Goal: Information Seeking & Learning: Learn about a topic

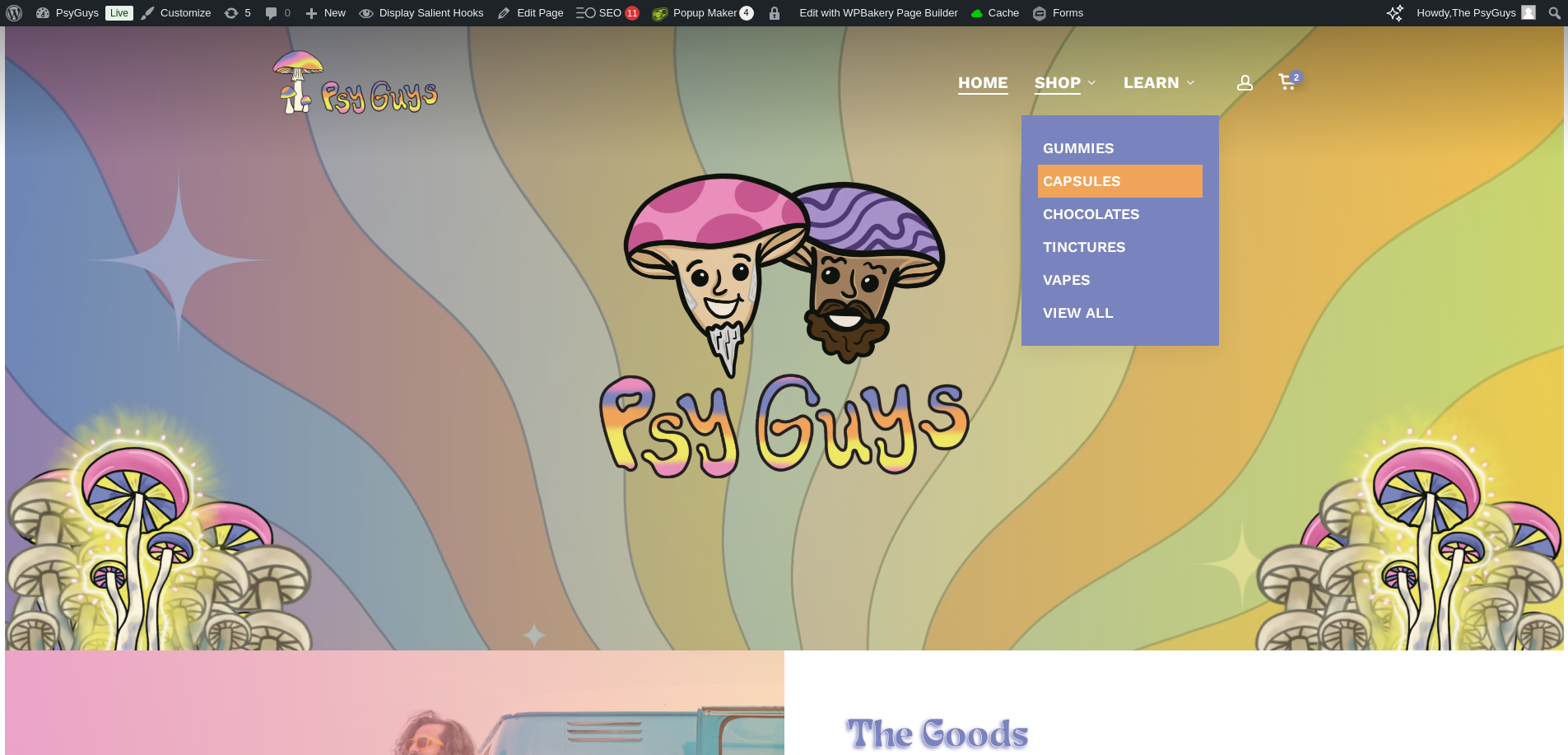
click at [1086, 173] on span "Capsules" at bounding box center [1082, 181] width 78 height 18
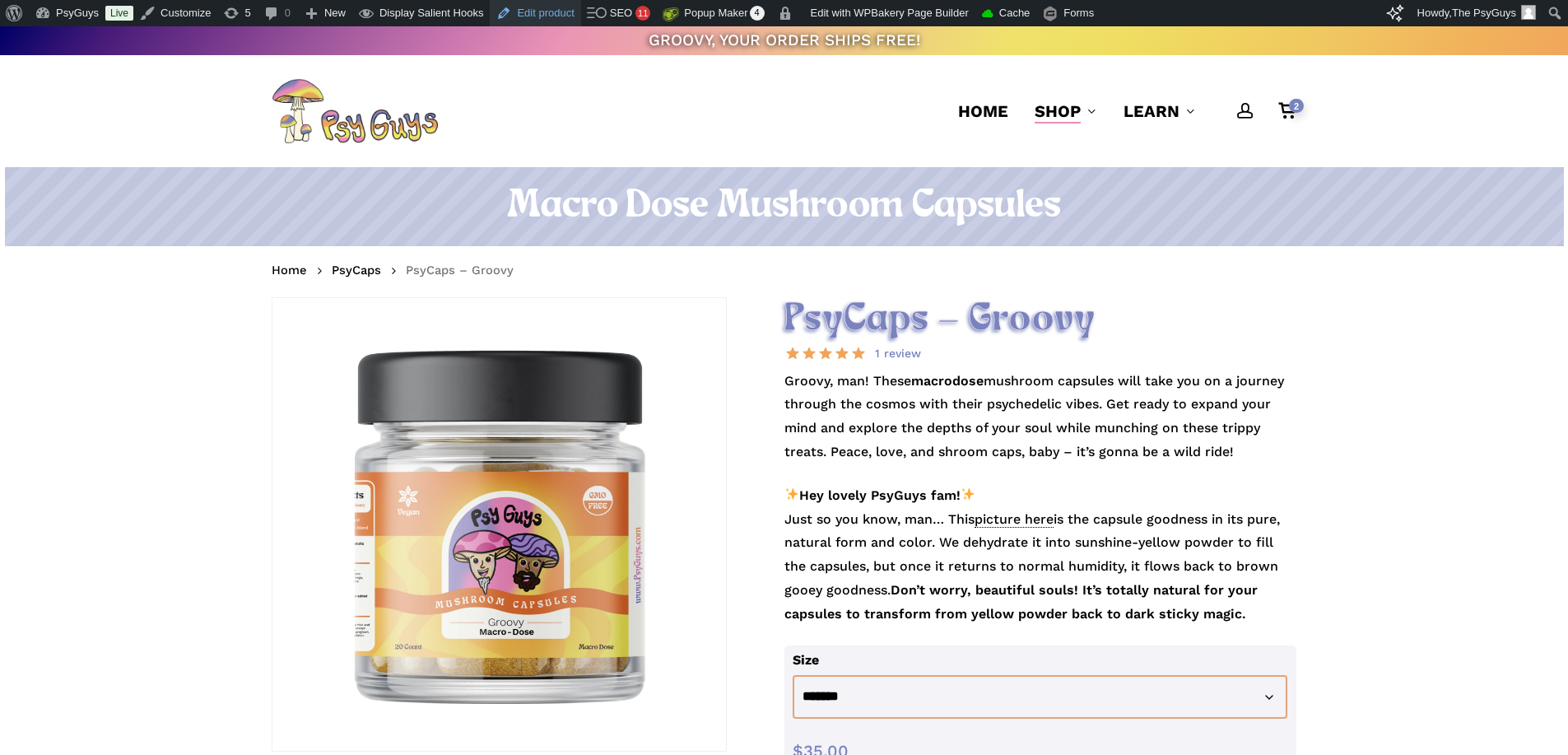
click at [527, 9] on link "Edit product" at bounding box center [535, 13] width 91 height 26
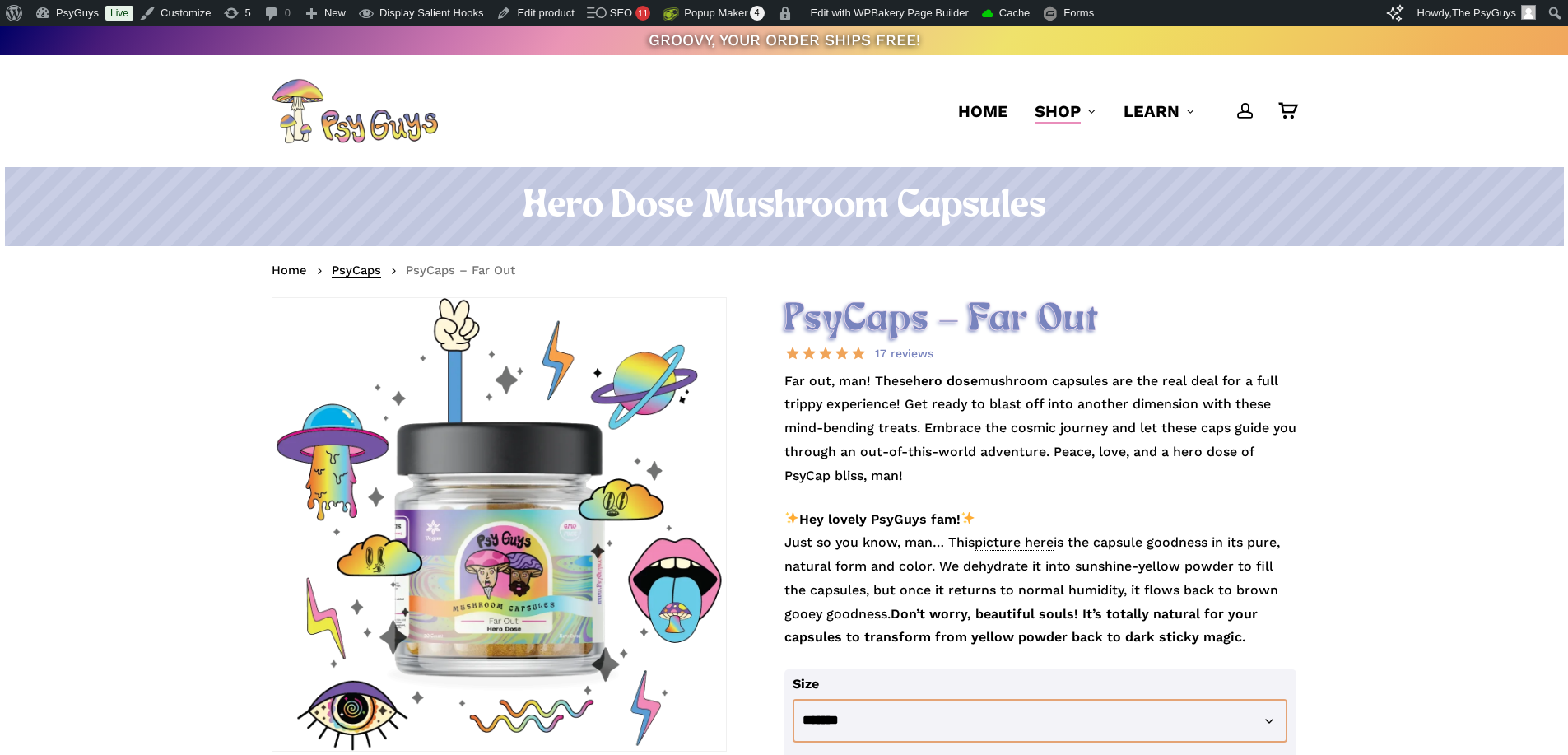
click at [360, 267] on link "PsyCaps" at bounding box center [356, 271] width 49 height 17
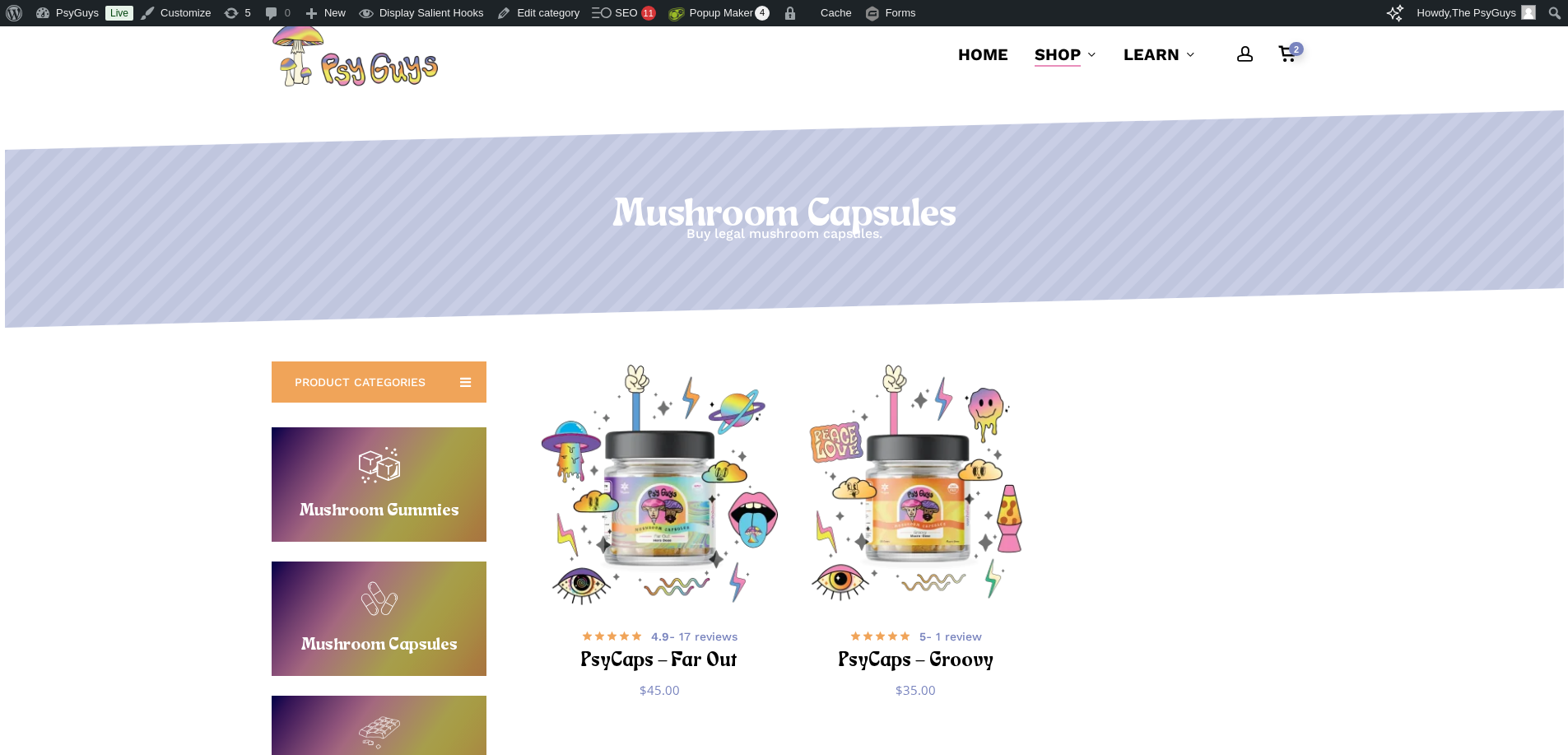
scroll to position [165, 0]
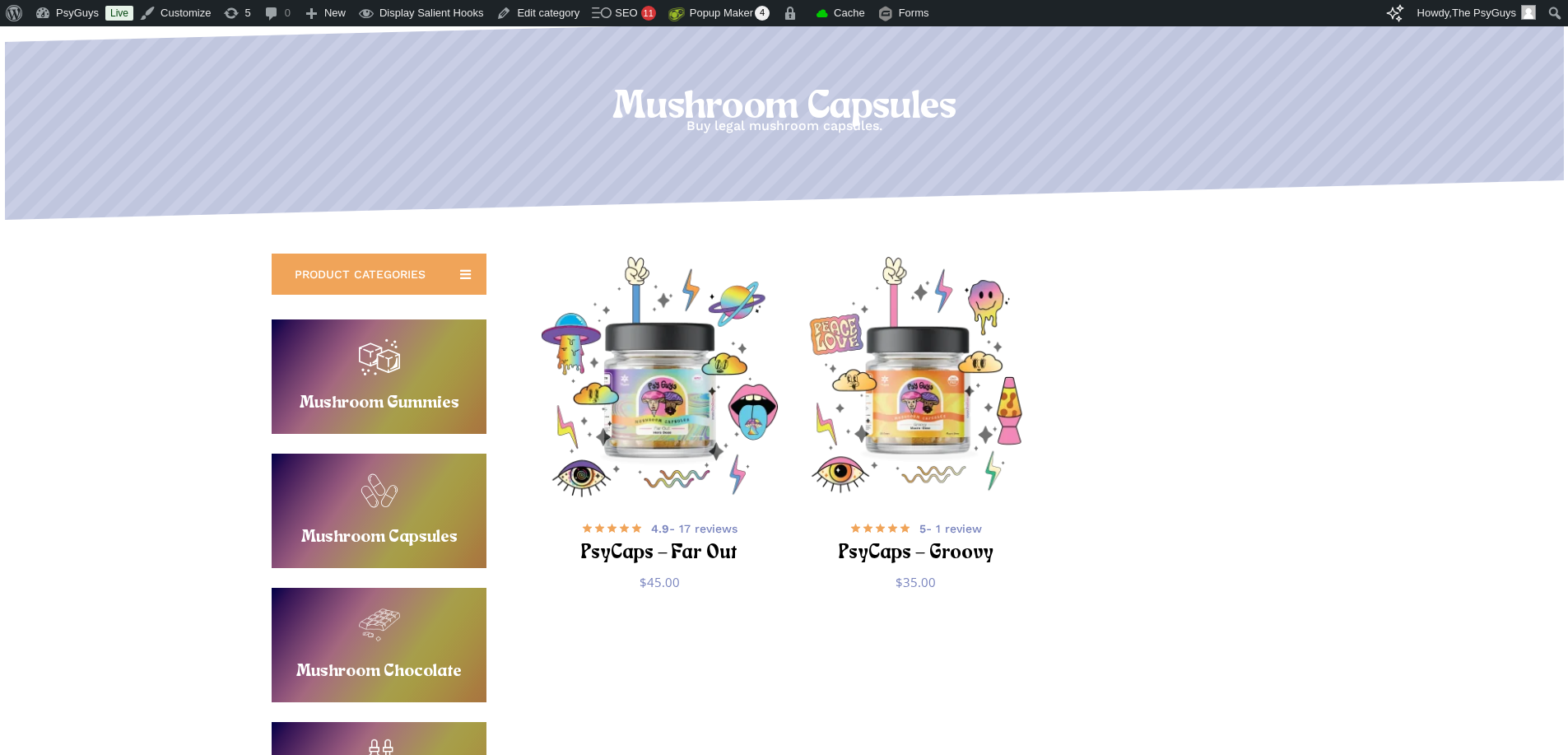
click at [1274, 377] on ul "Select options This product has multiple variants. The options may be chosen on…" at bounding box center [924, 443] width 771 height 372
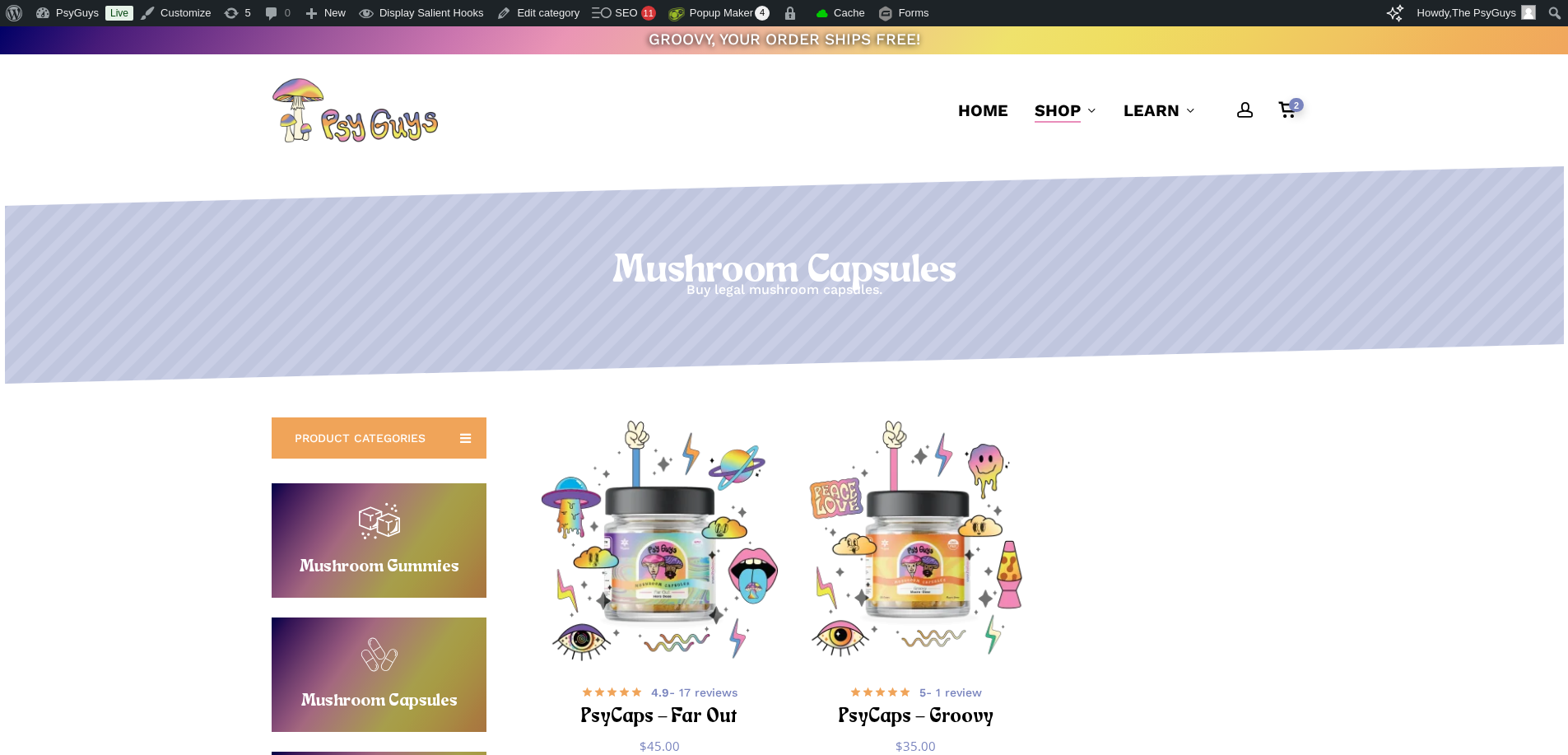
scroll to position [0, 0]
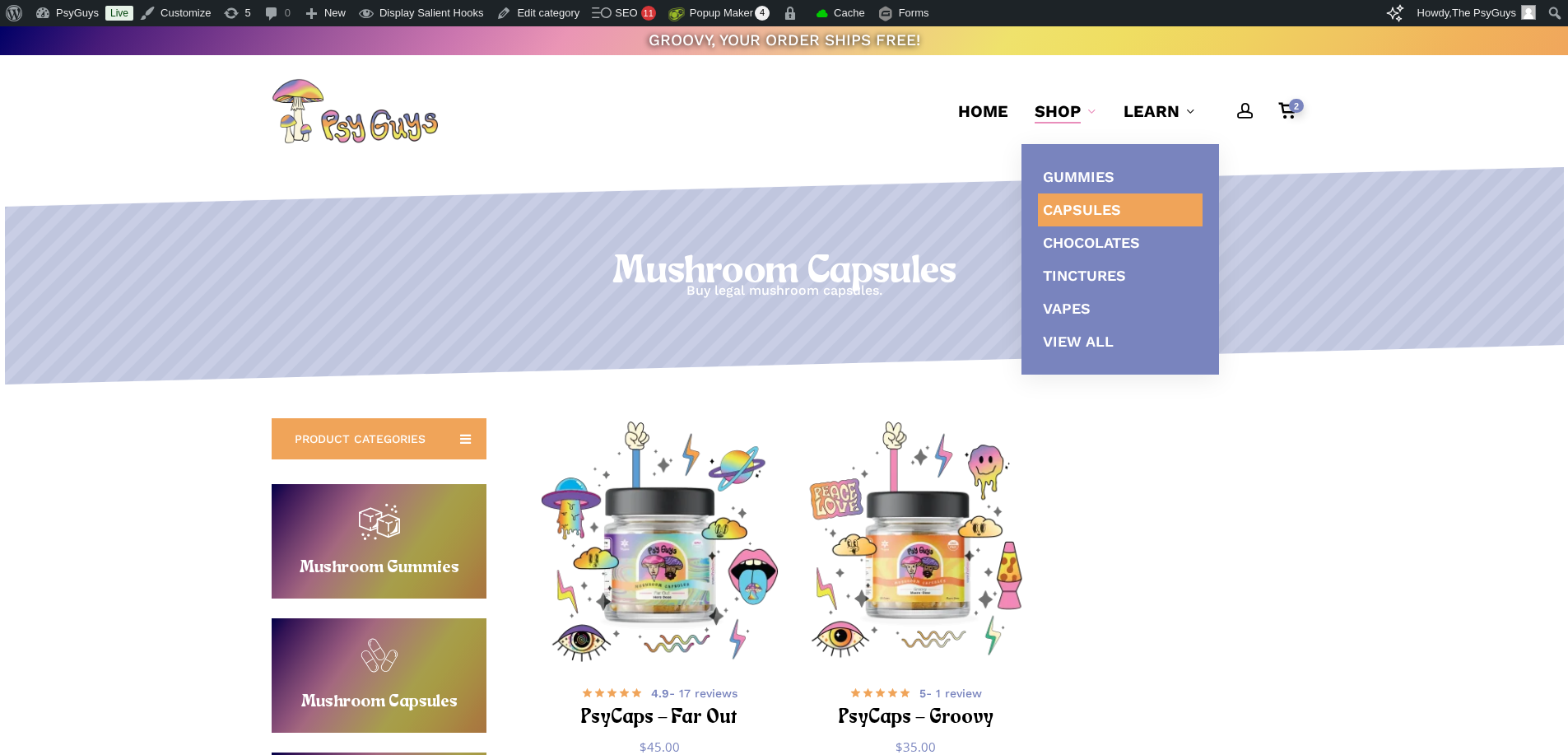
click at [1053, 109] on span "Shop" at bounding box center [1058, 110] width 46 height 19
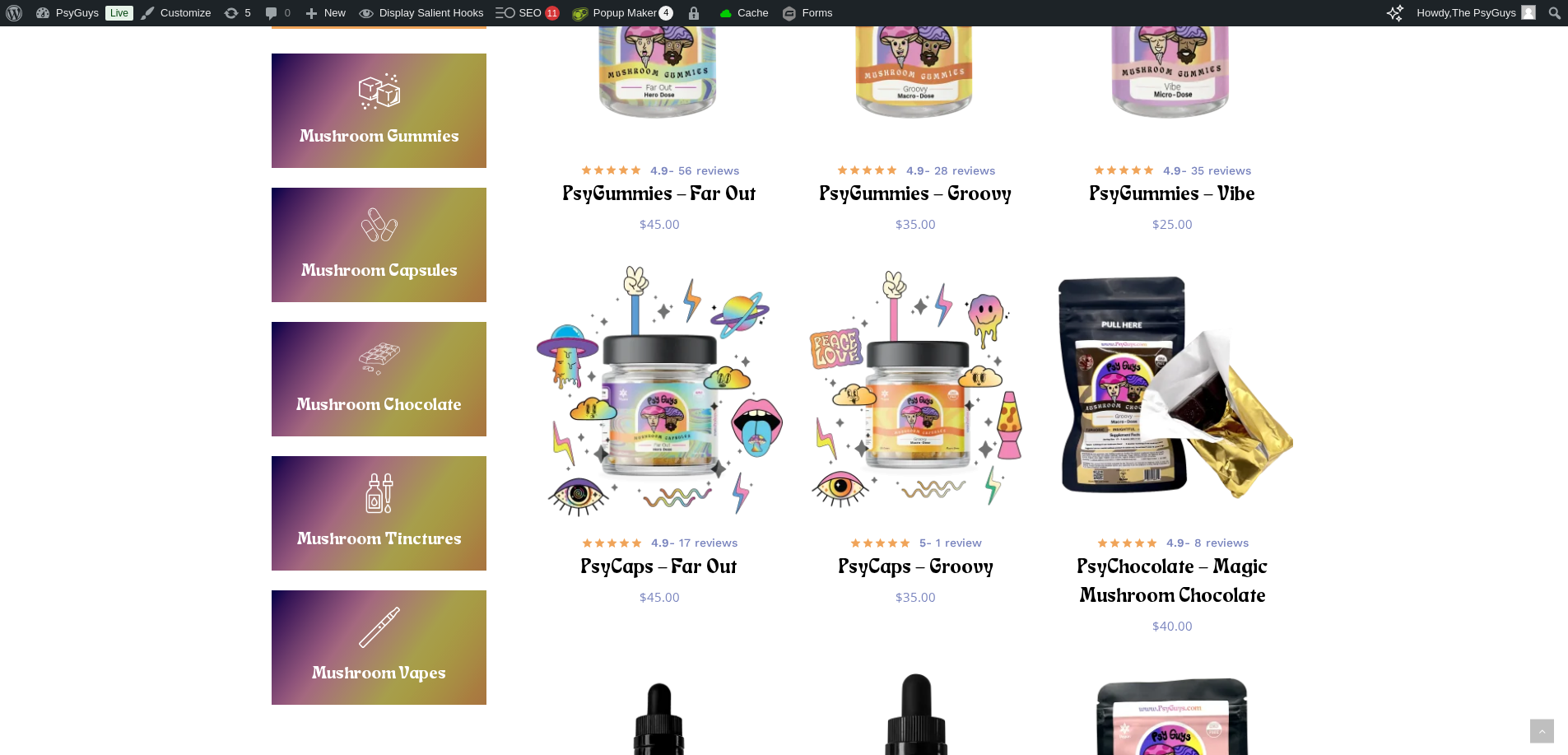
scroll to position [576, 0]
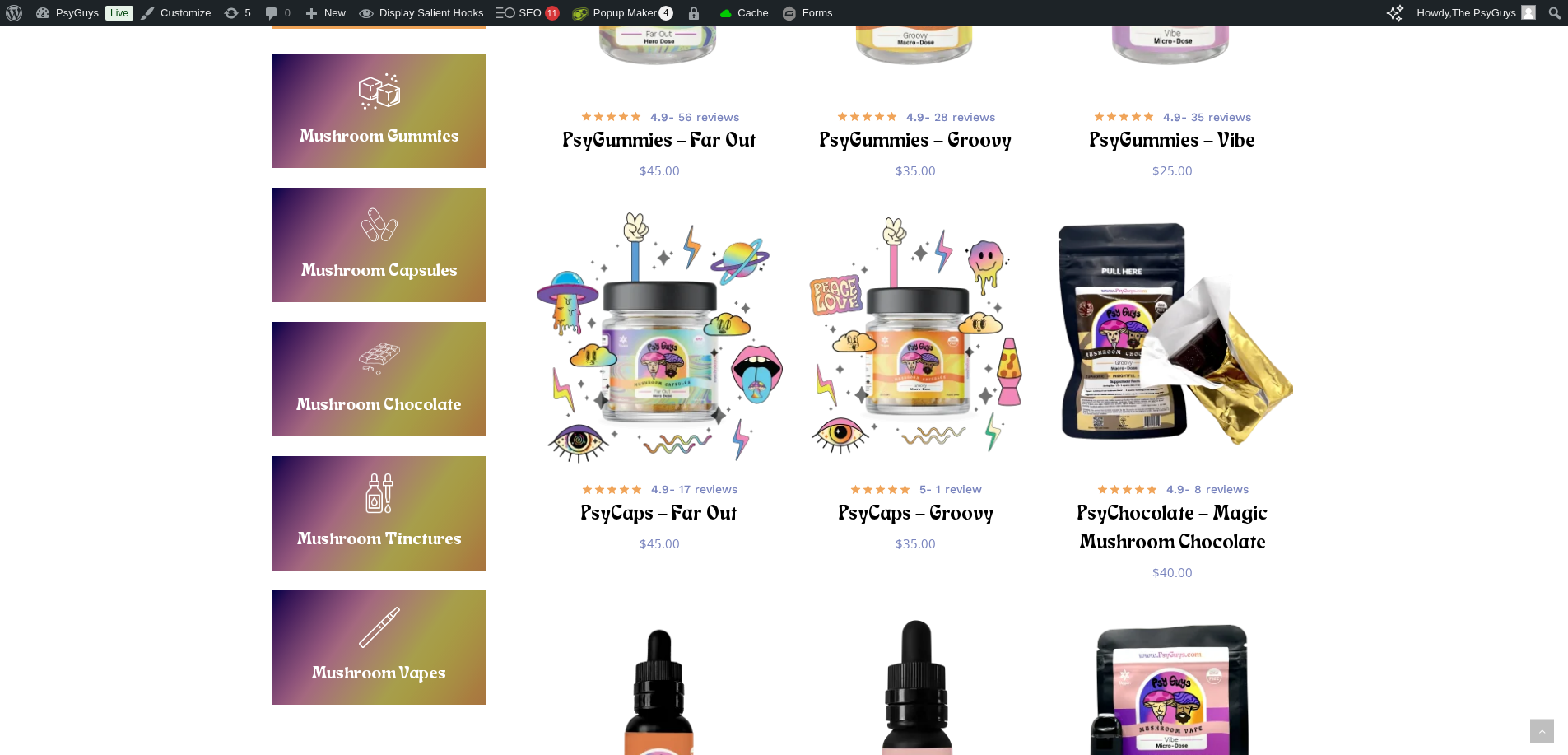
click at [653, 345] on img "PsyCaps - Far Out" at bounding box center [659, 337] width 250 height 250
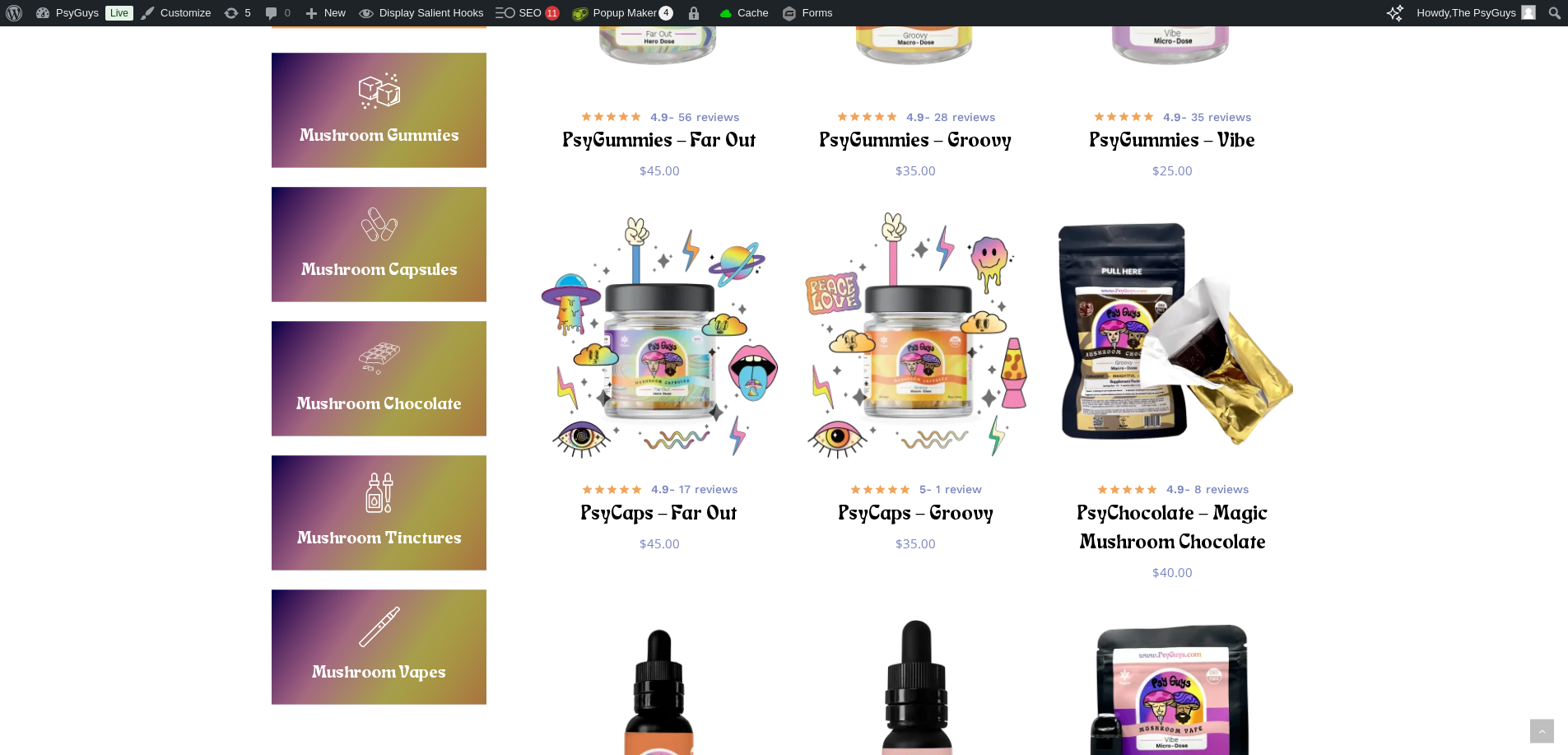
scroll to position [555, 0]
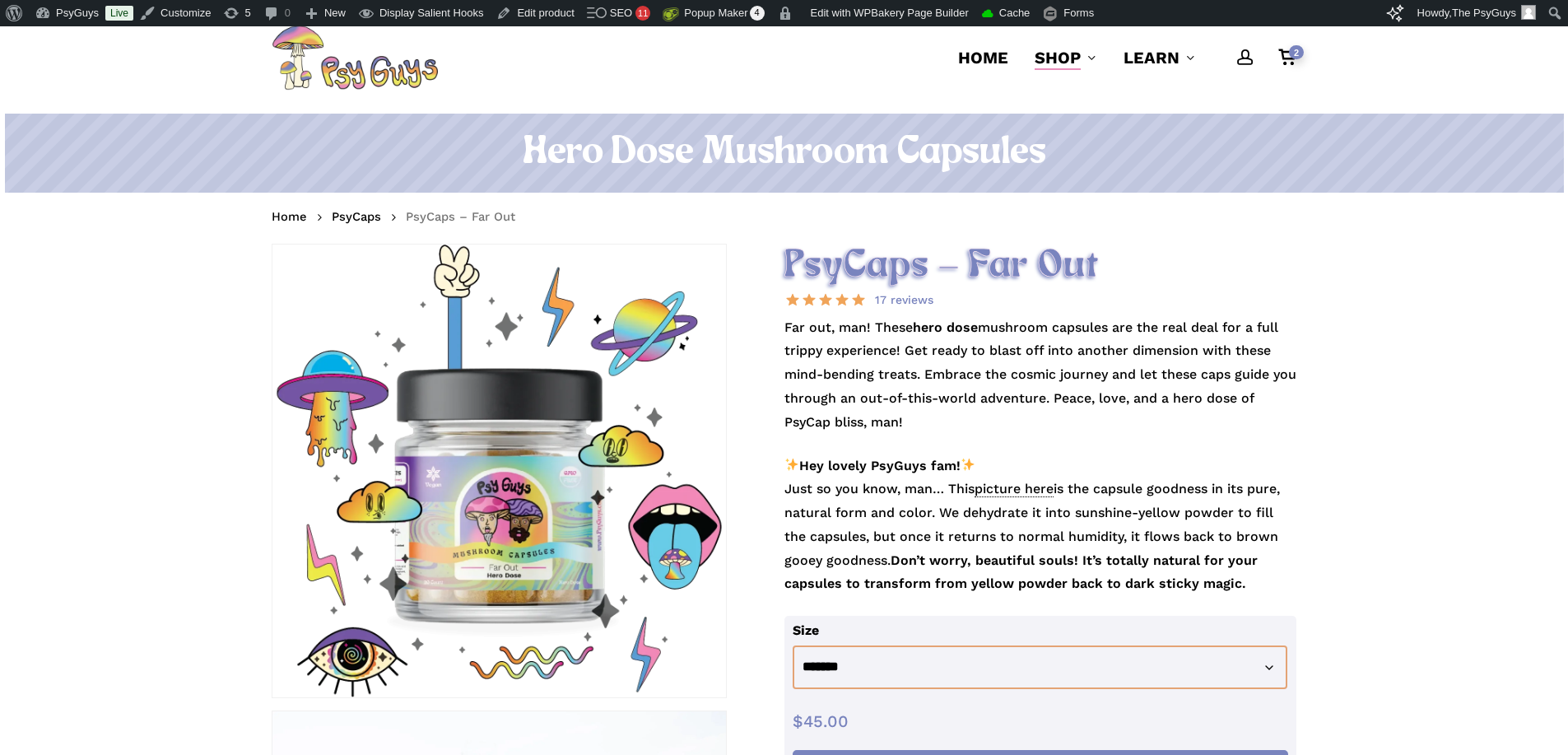
scroll to position [82, 0]
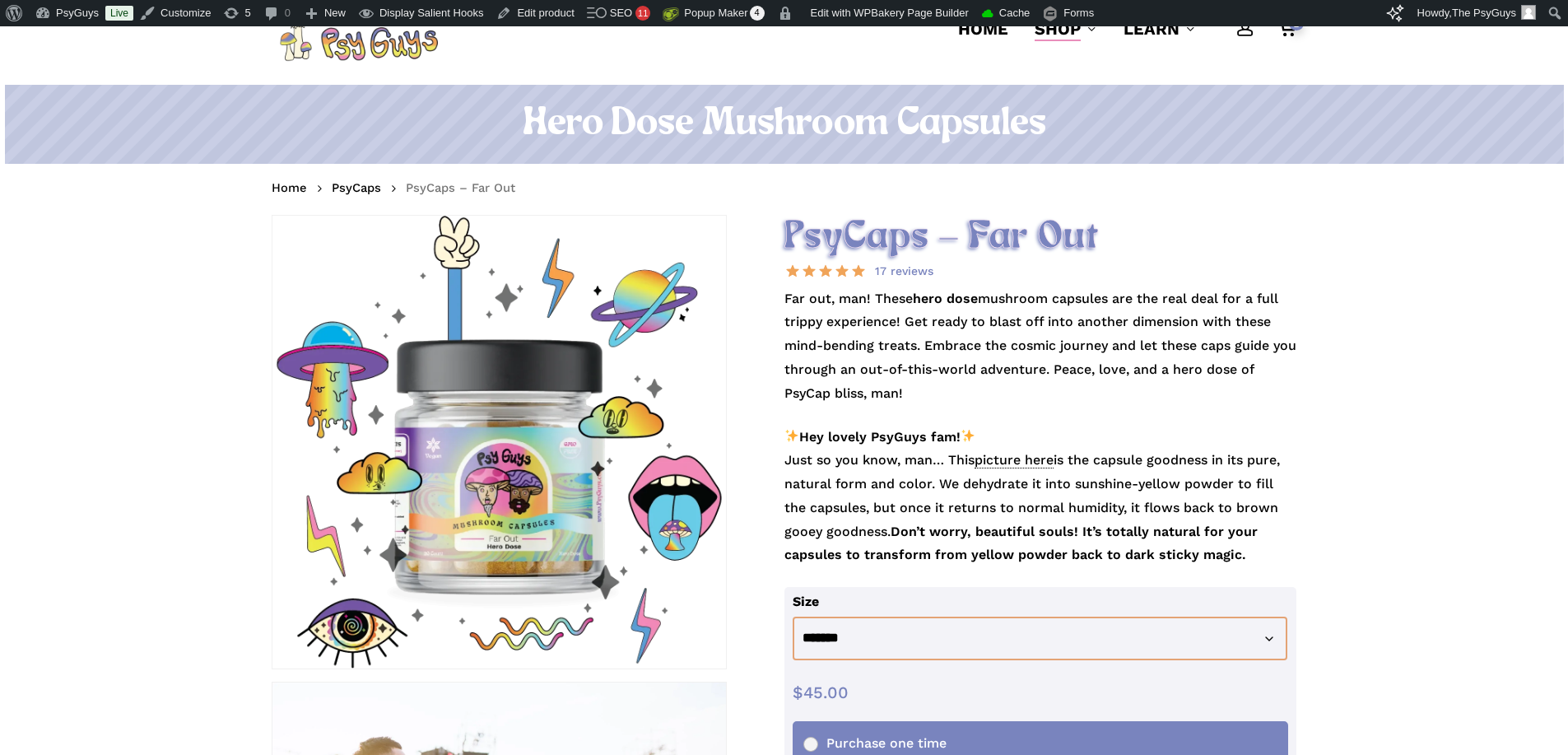
click at [1027, 455] on span "picture here" at bounding box center [1013, 460] width 79 height 17
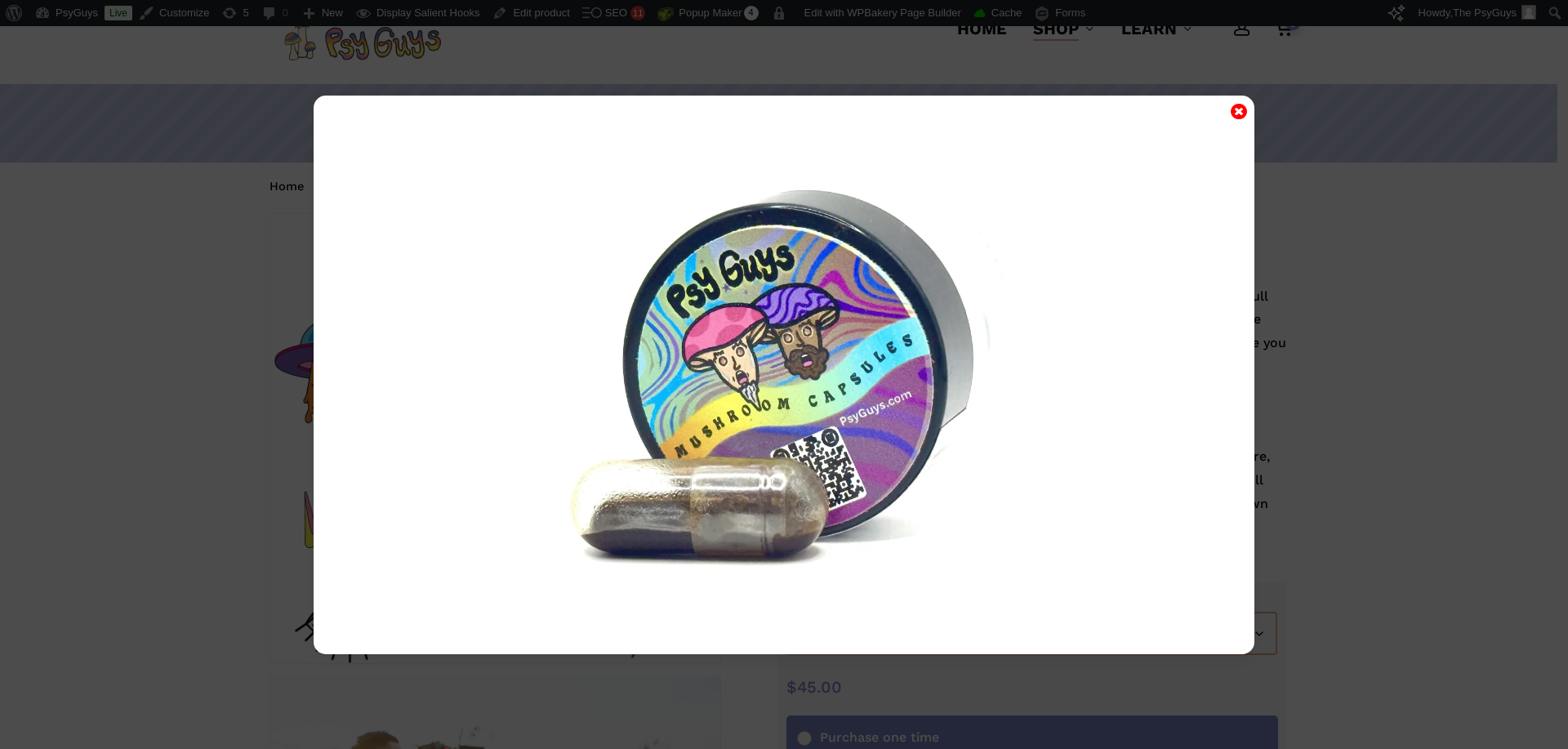
click at [1233, 107] on icon "Close" at bounding box center [1239, 110] width 17 height 19
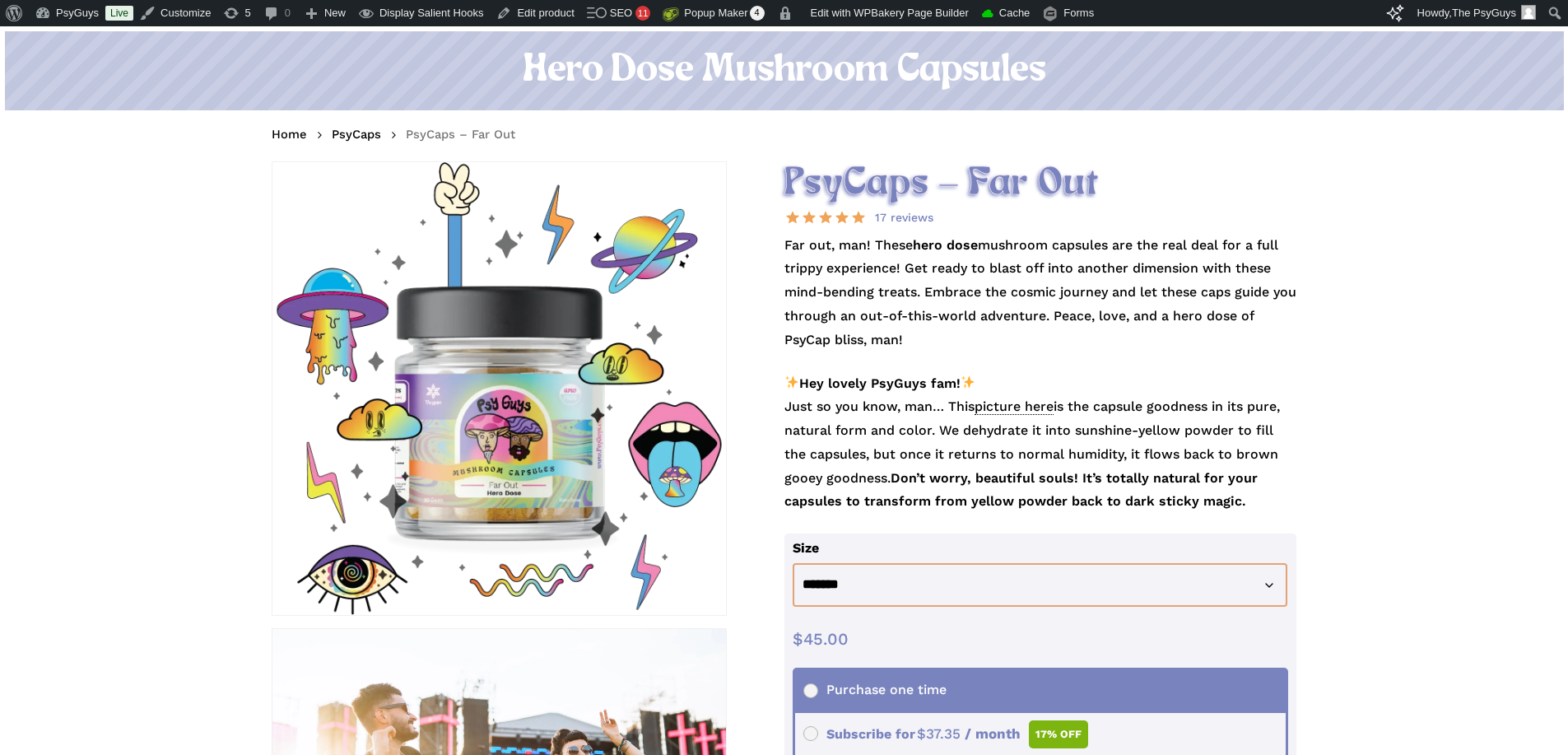
scroll to position [165, 0]
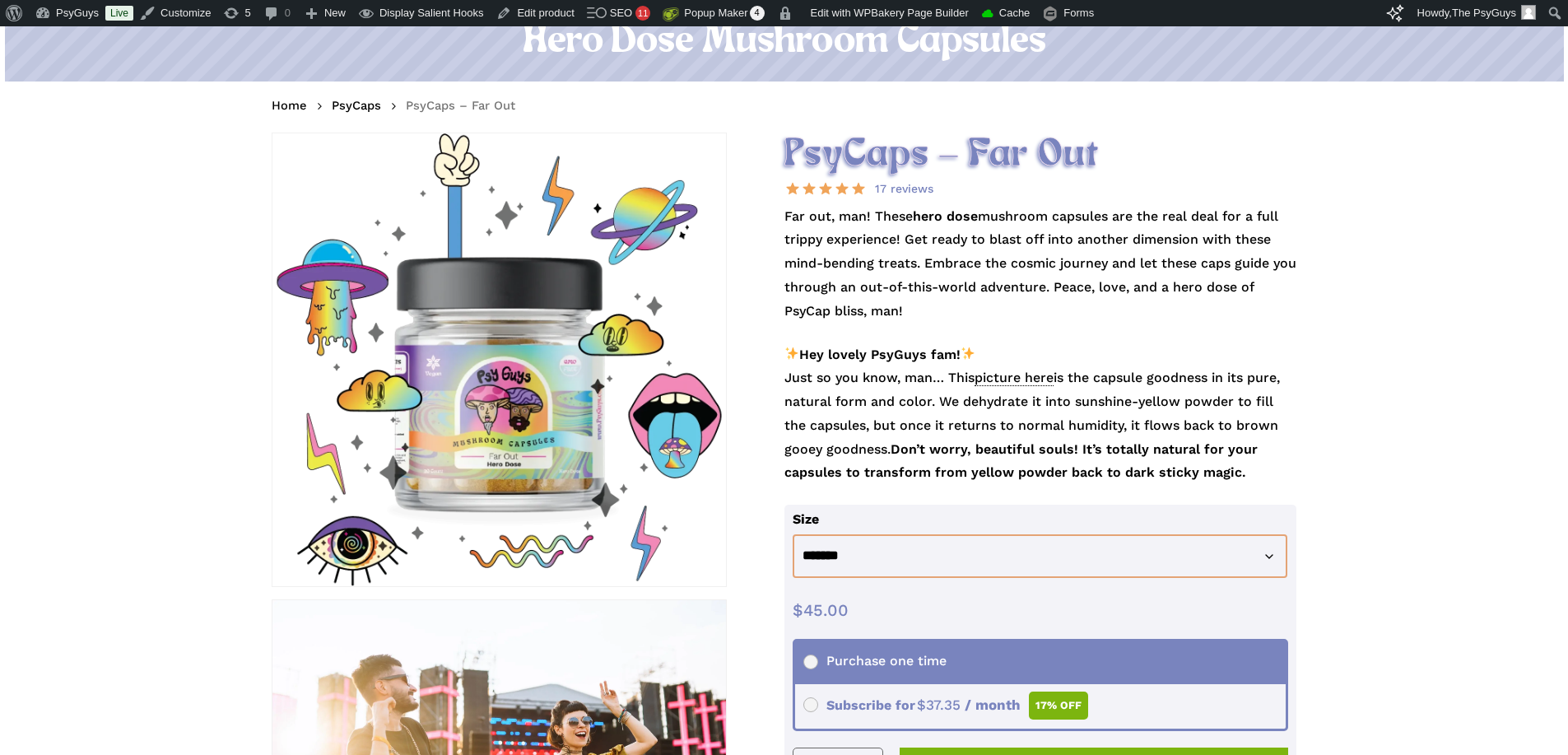
drag, startPoint x: 1034, startPoint y: 376, endPoint x: 1010, endPoint y: 367, distance: 25.6
click at [1035, 376] on span "picture here" at bounding box center [1013, 378] width 79 height 17
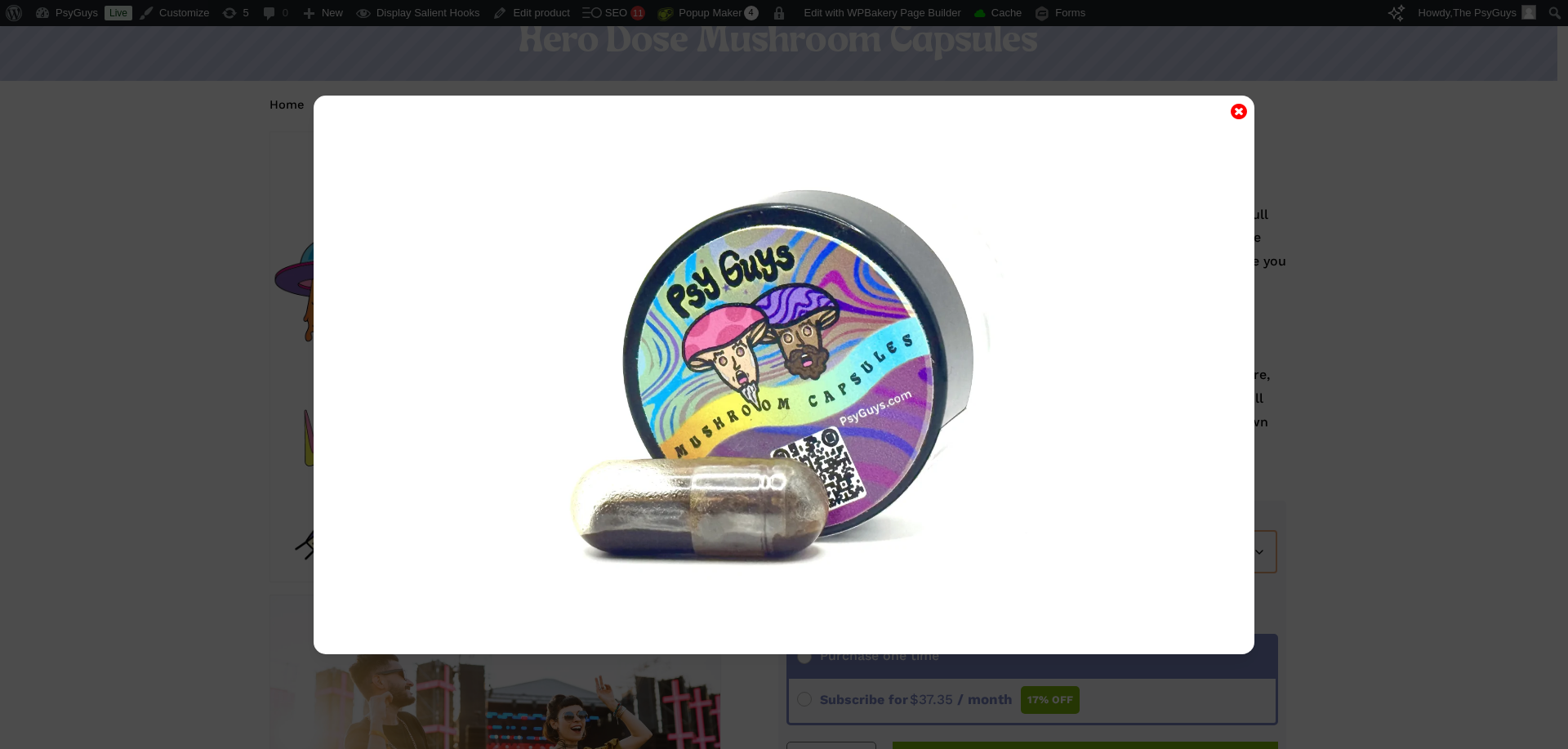
click at [1234, 113] on icon "Close" at bounding box center [1239, 110] width 17 height 19
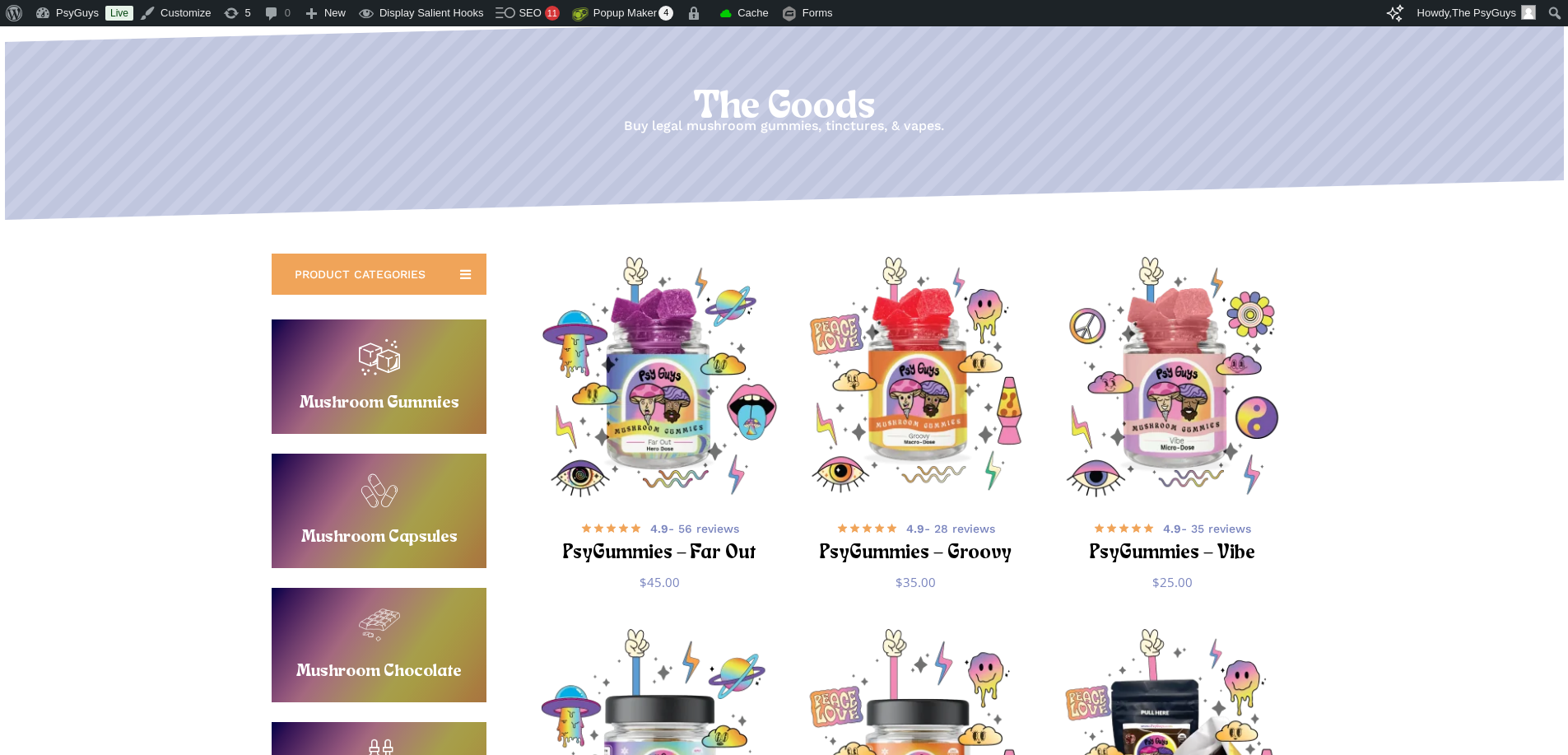
click at [396, 373] on link "Buy Mushroom Gummies" at bounding box center [379, 376] width 215 height 114
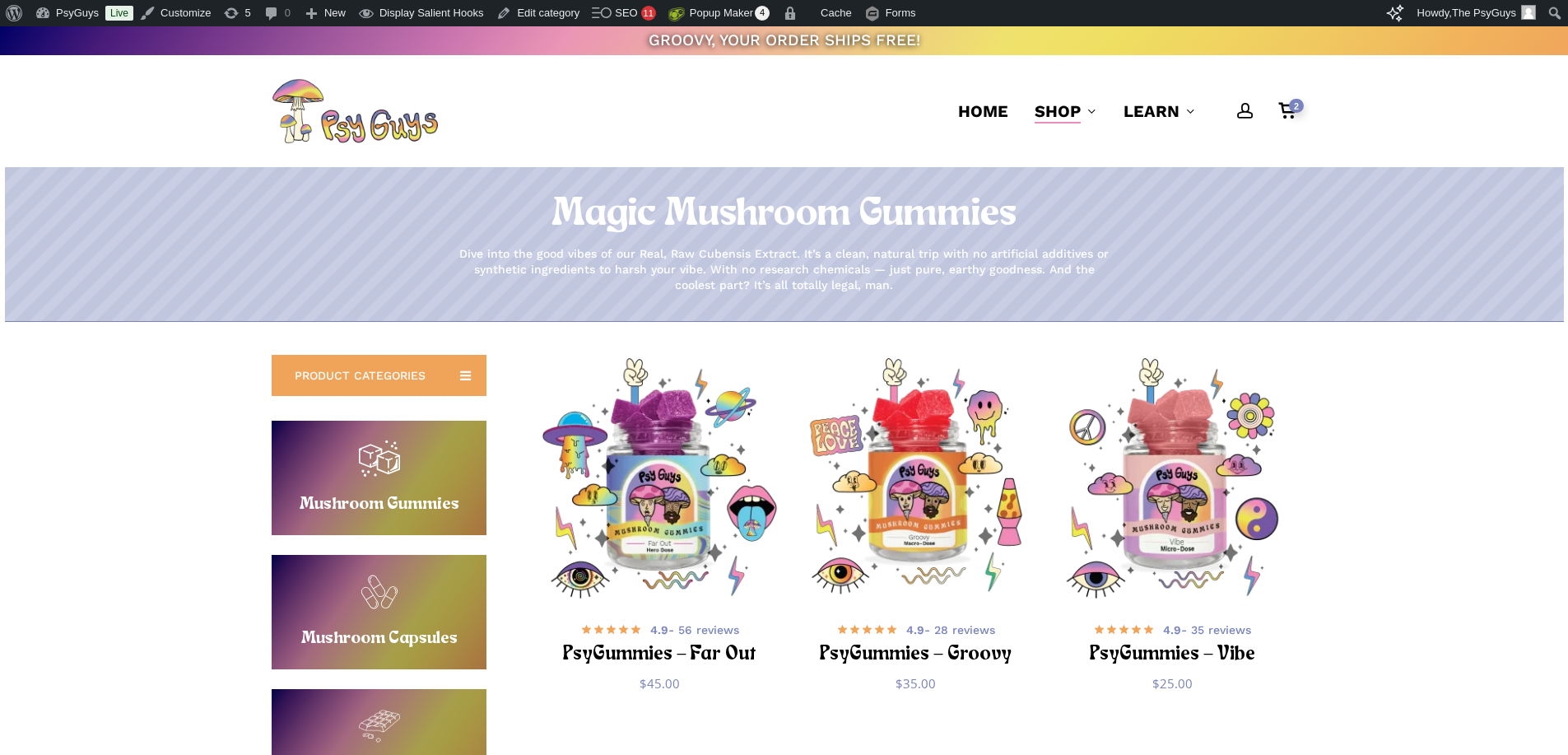
click at [1461, 461] on div "**********" at bounding box center [784, 737] width 1568 height 833
click at [1441, 514] on div "**********" at bounding box center [784, 737] width 1568 height 833
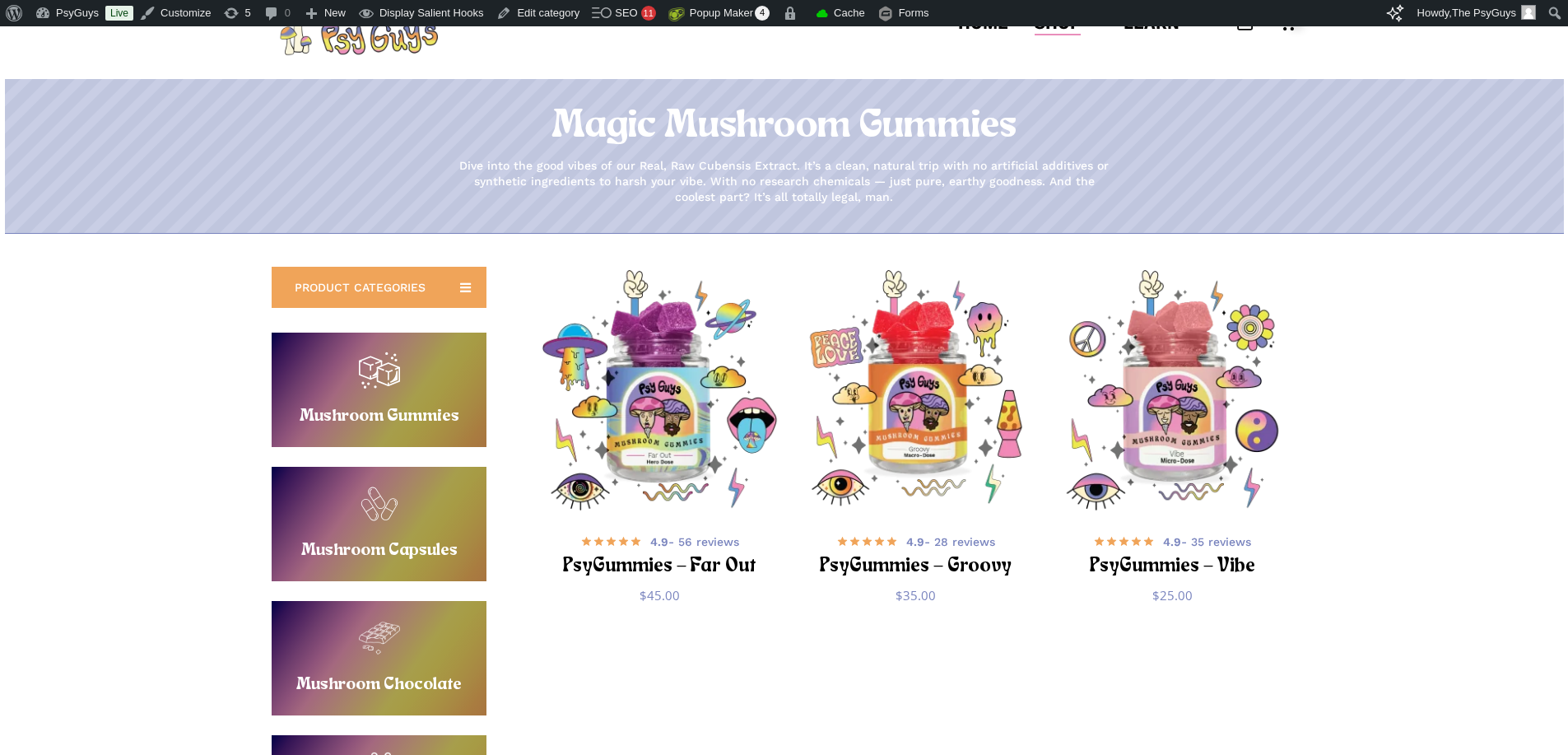
scroll to position [165, 0]
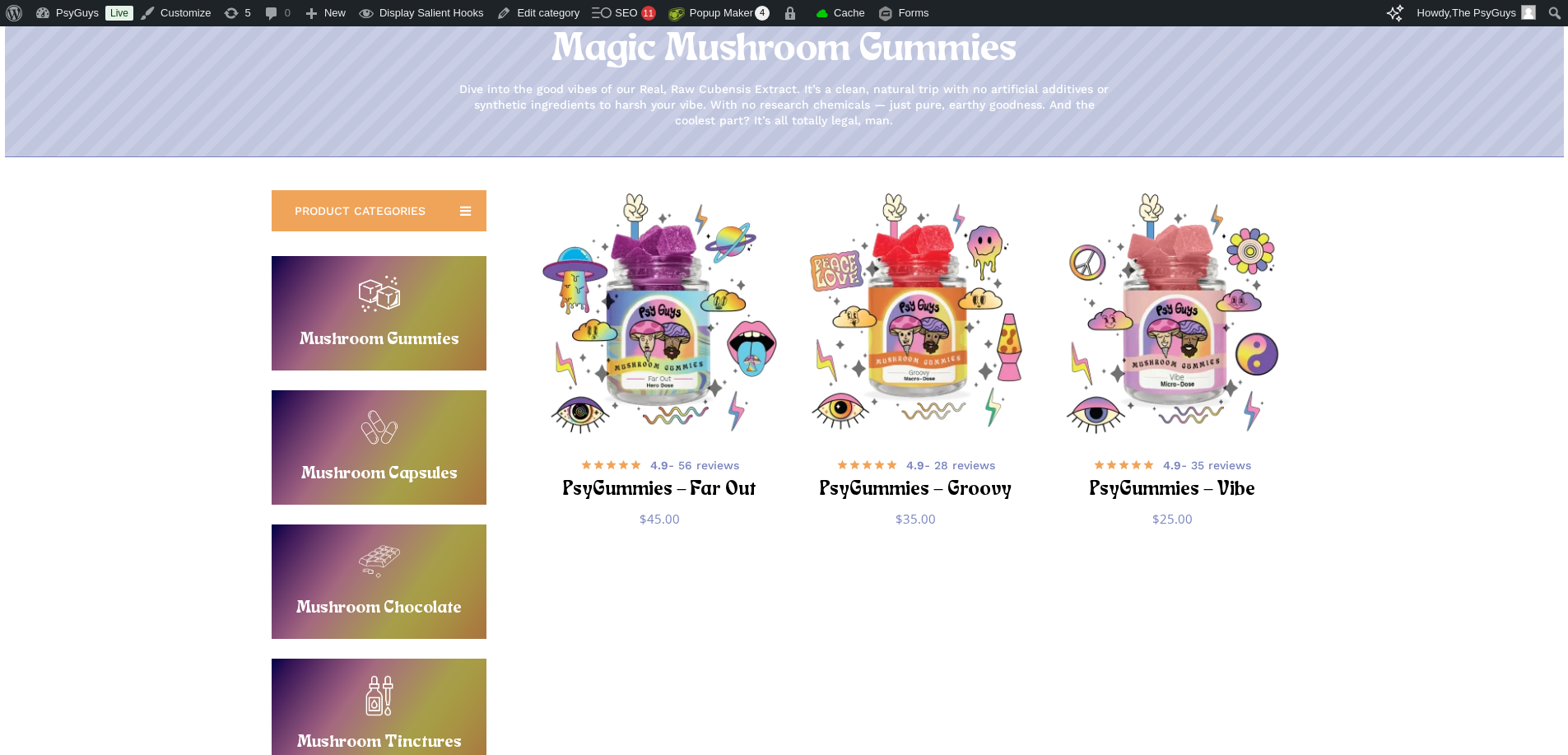
click at [365, 422] on link "Buy Mushroom Capsules" at bounding box center [379, 447] width 215 height 114
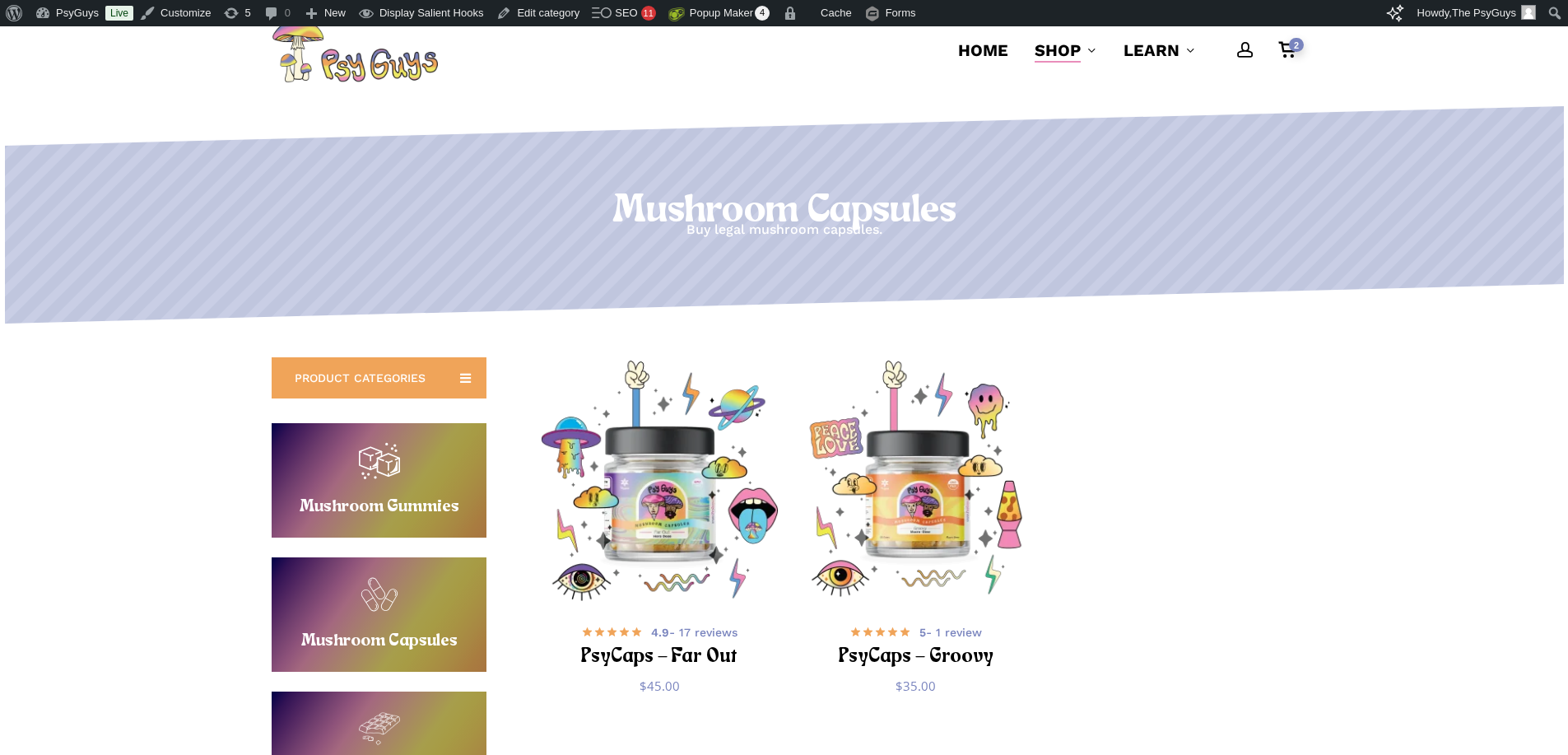
scroll to position [165, 0]
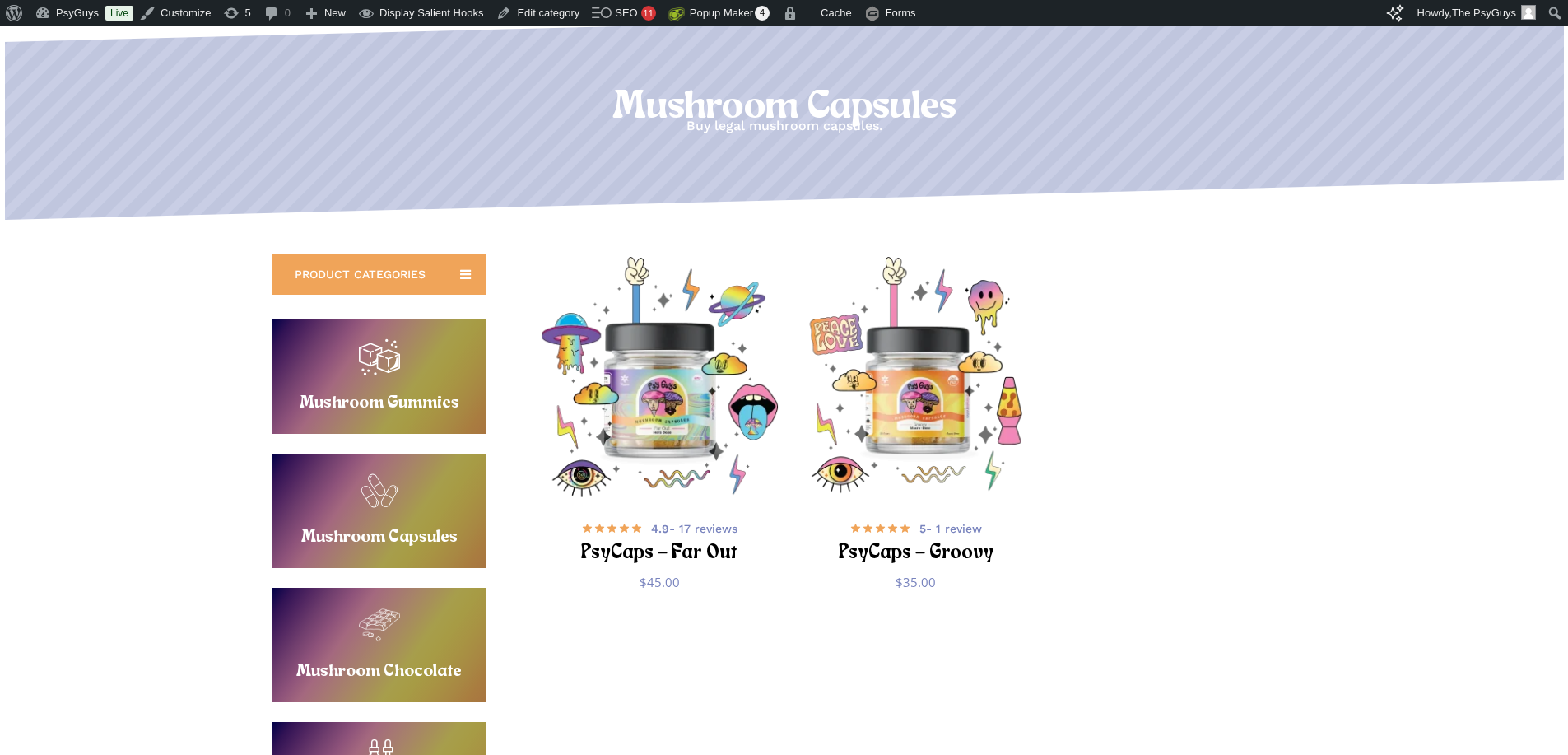
click at [355, 641] on link "Buy Mushroom Chocolate" at bounding box center [379, 644] width 215 height 114
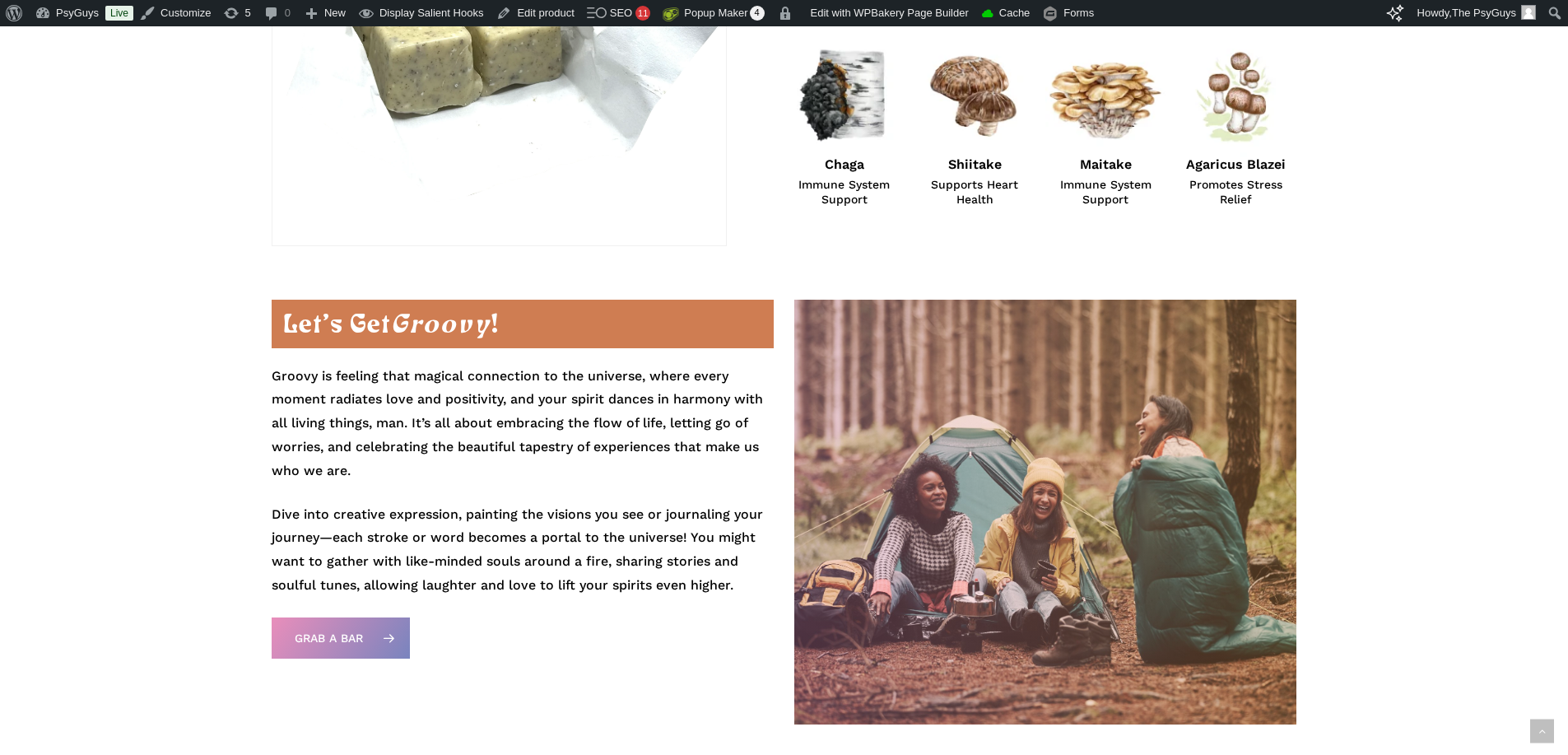
scroll to position [1481, 0]
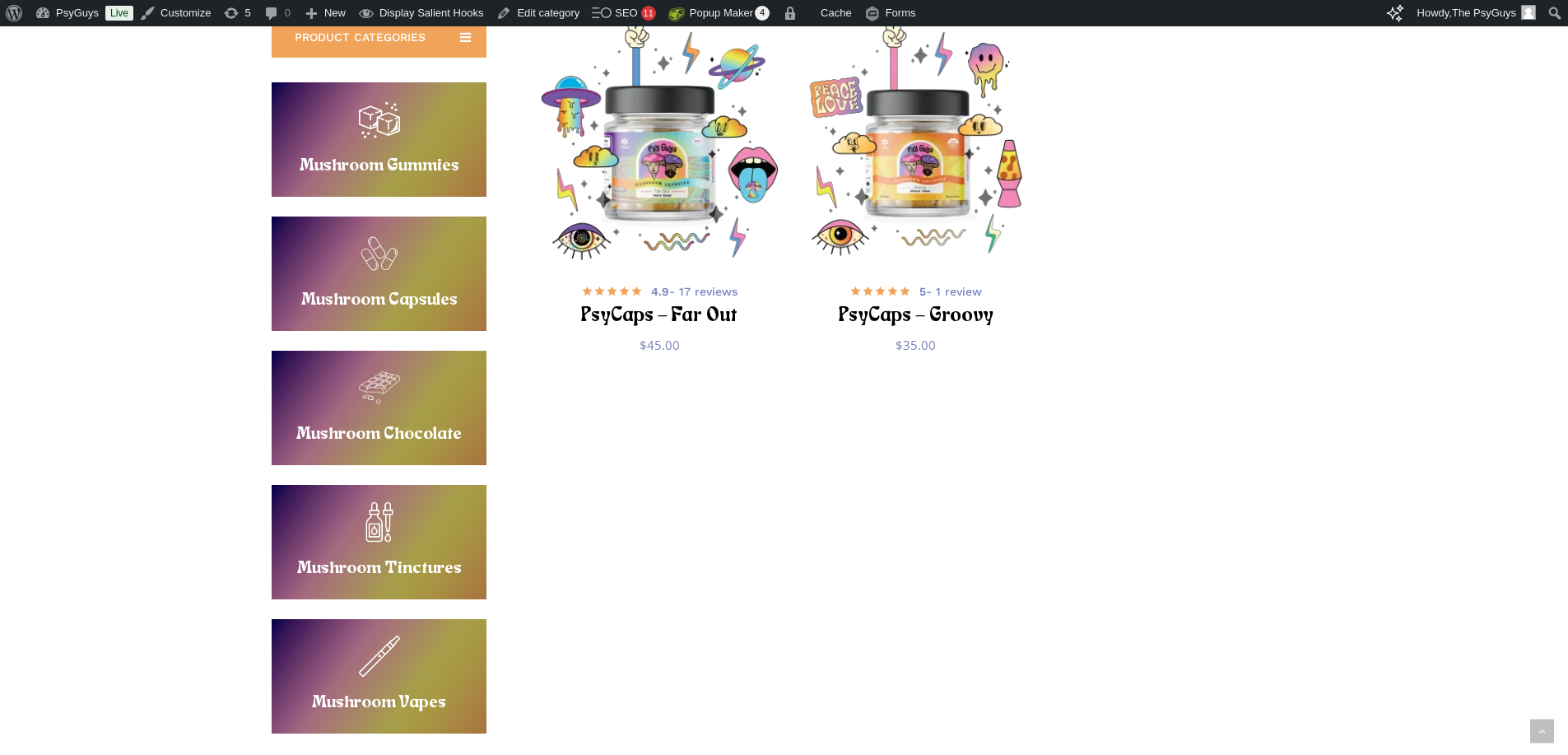
scroll to position [411, 0]
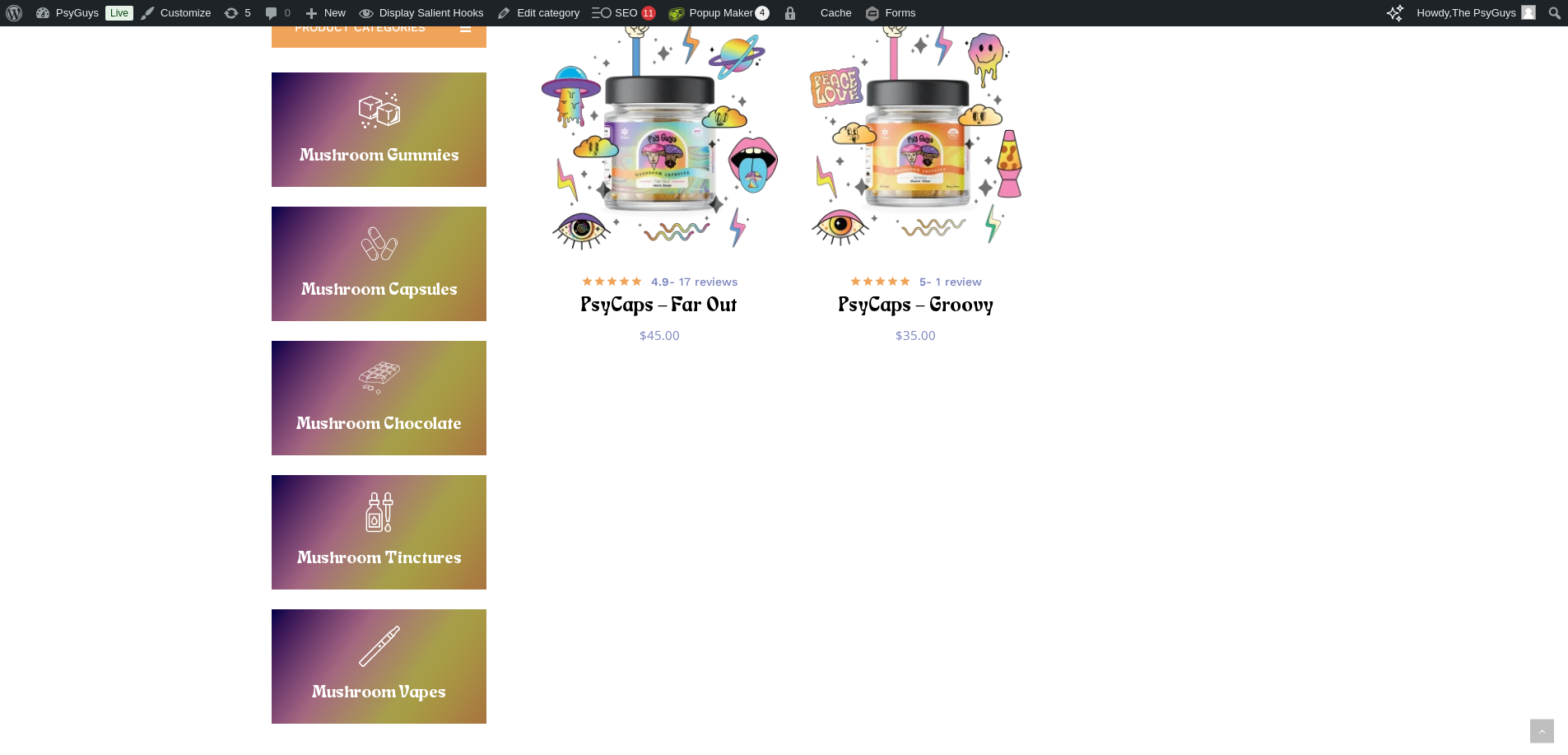
click at [395, 513] on link "Buy Mushroom Tinctures" at bounding box center [379, 532] width 215 height 114
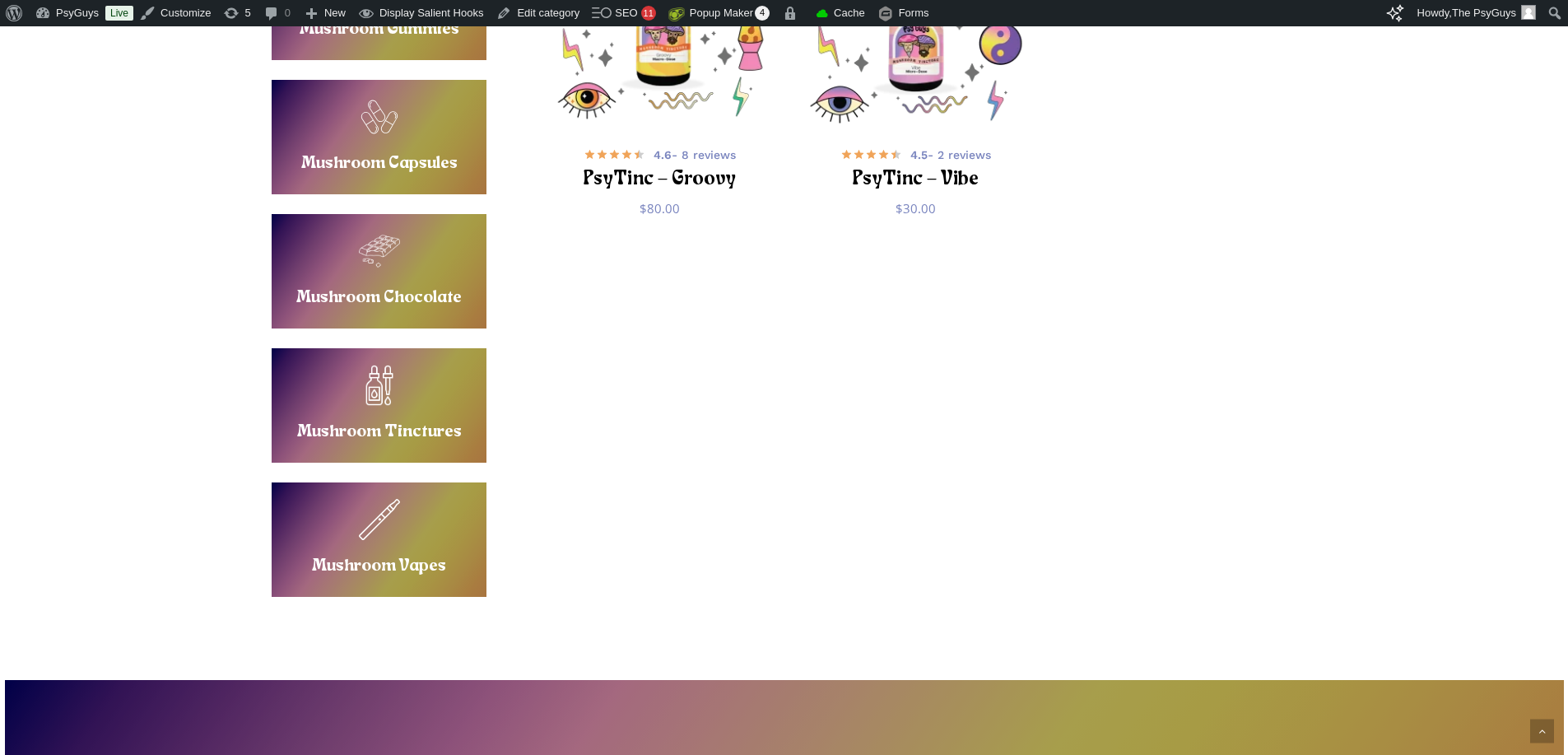
scroll to position [576, 0]
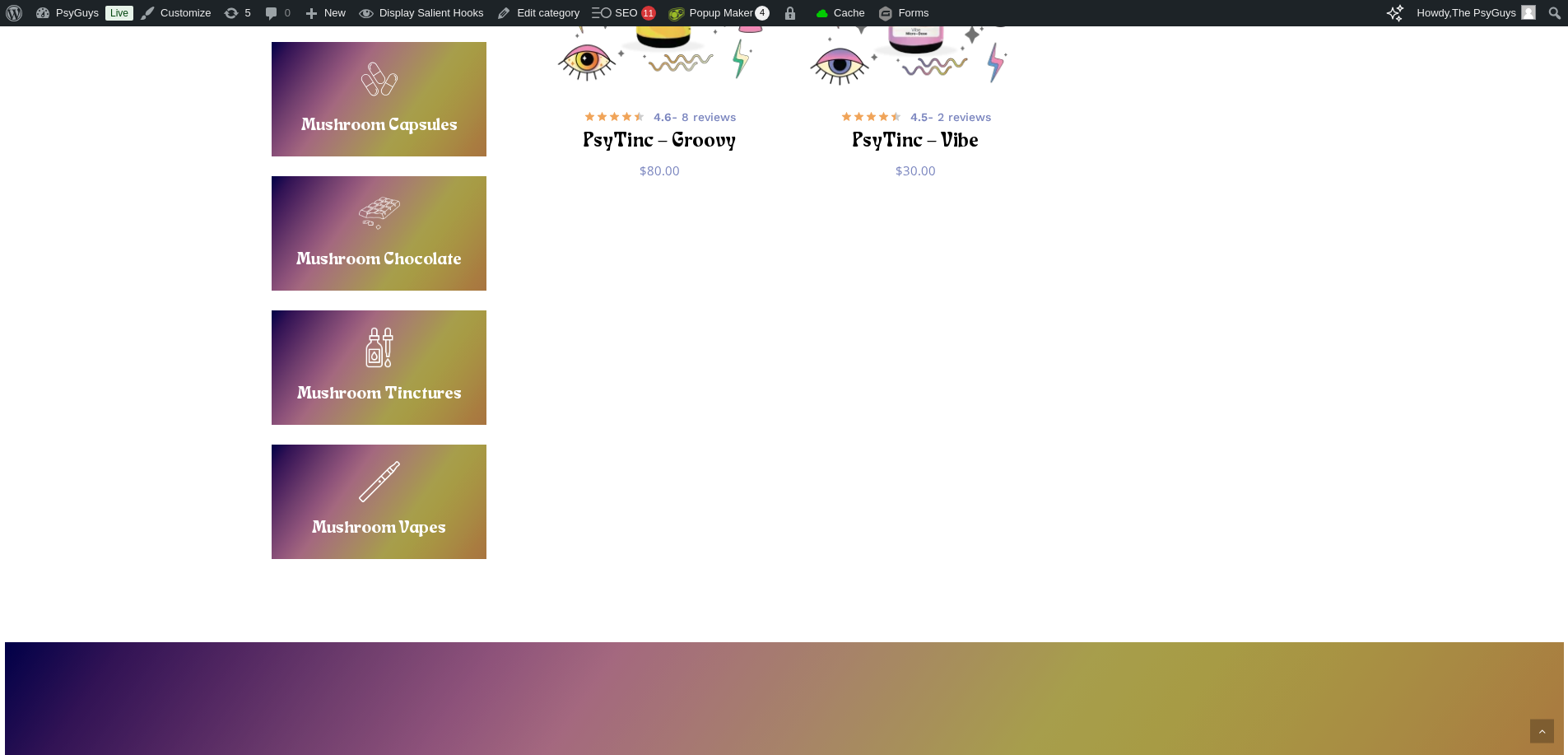
click at [389, 499] on link "Buy Mushroom Vapes" at bounding box center [379, 501] width 215 height 114
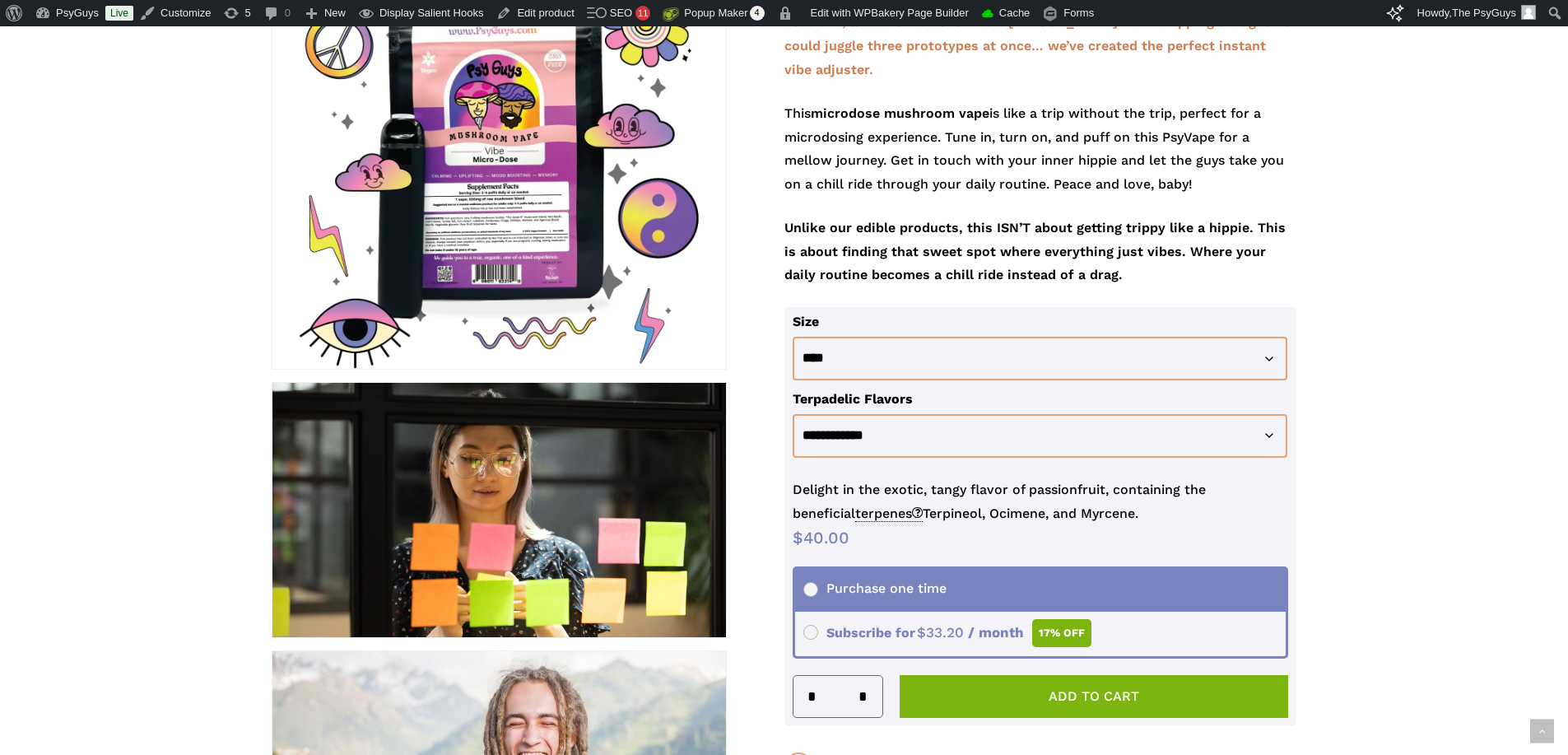
scroll to position [411, 0]
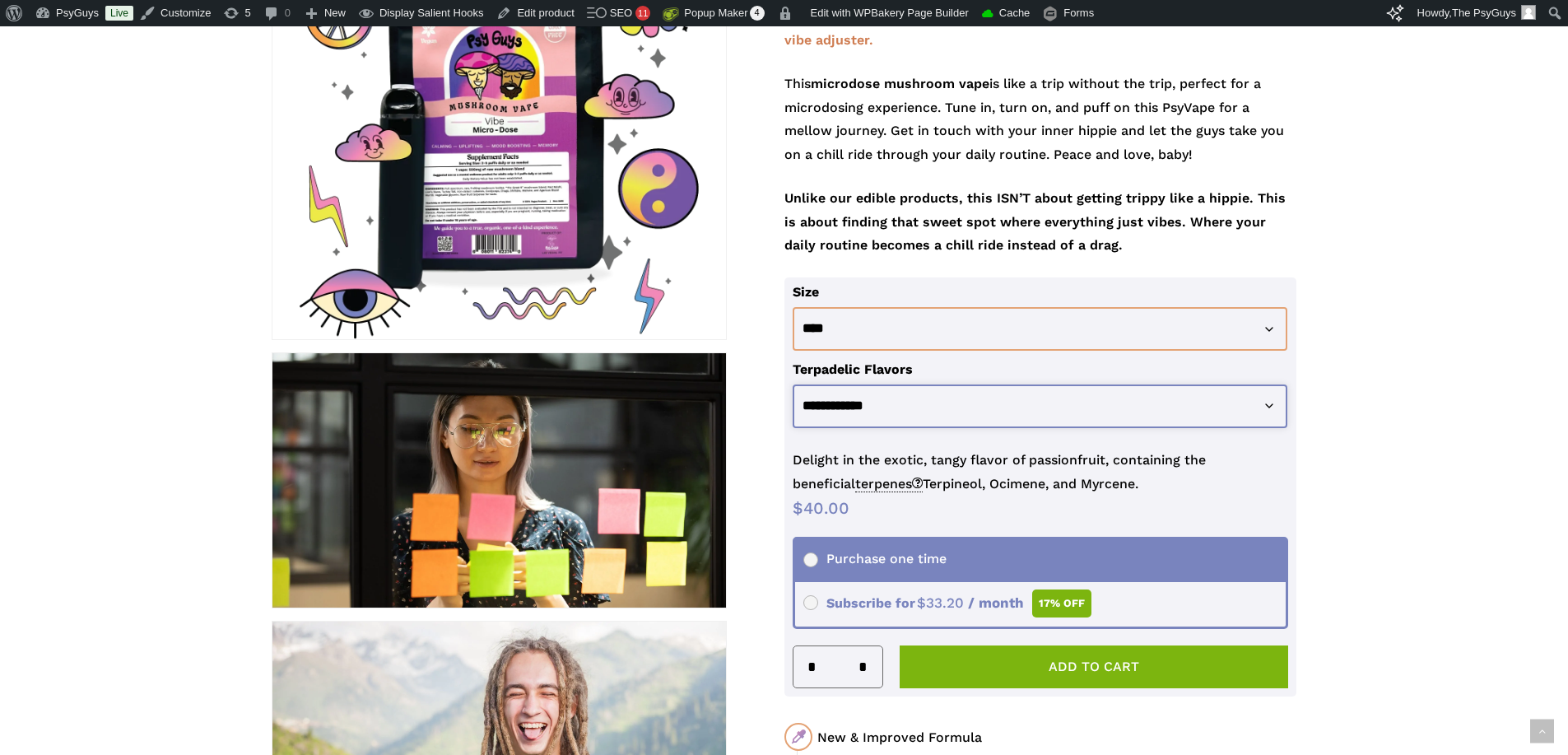
click at [902, 384] on select "**********" at bounding box center [1040, 406] width 495 height 44
select select "**********"
click at [793, 384] on select "**********" at bounding box center [1040, 406] width 495 height 44
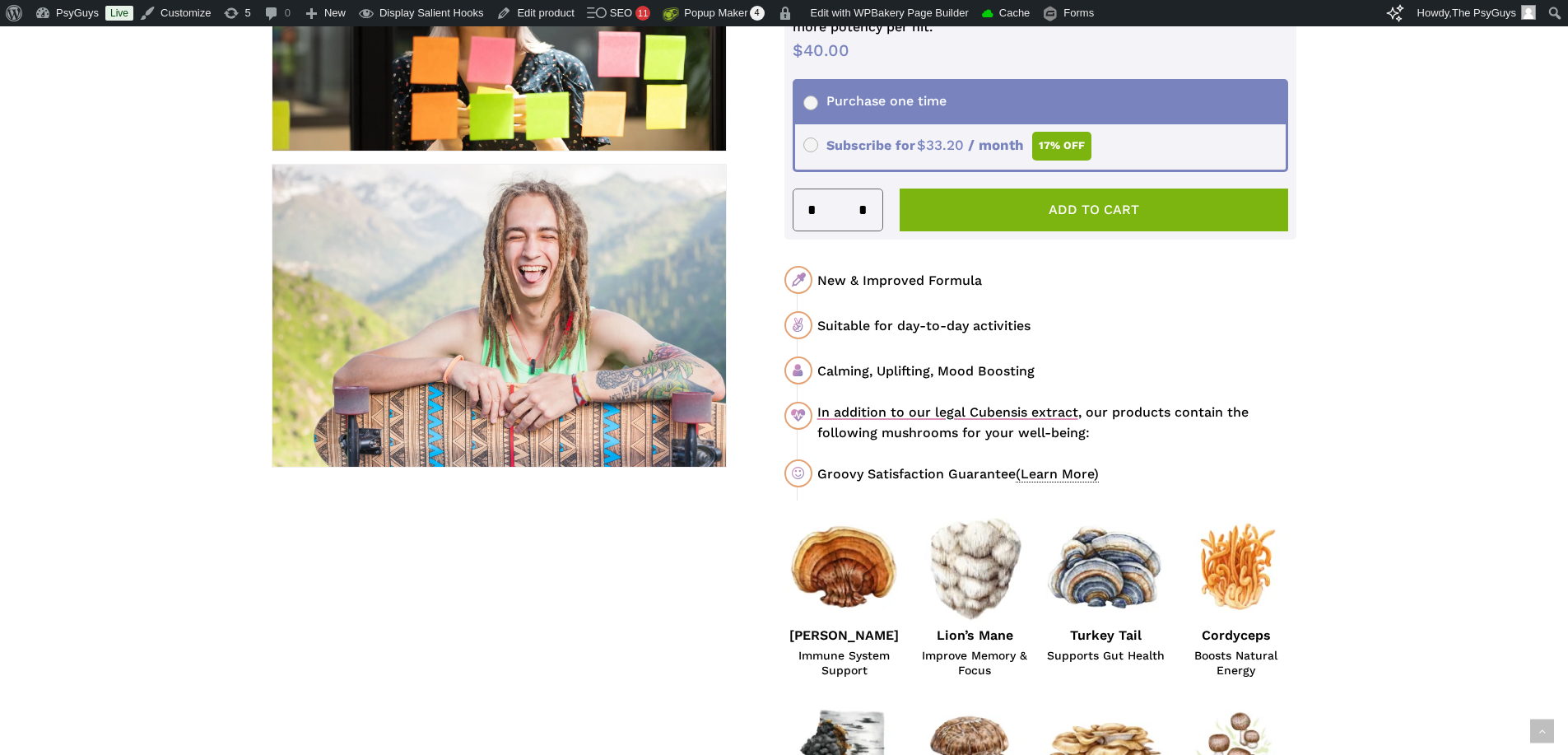
scroll to position [905, 0]
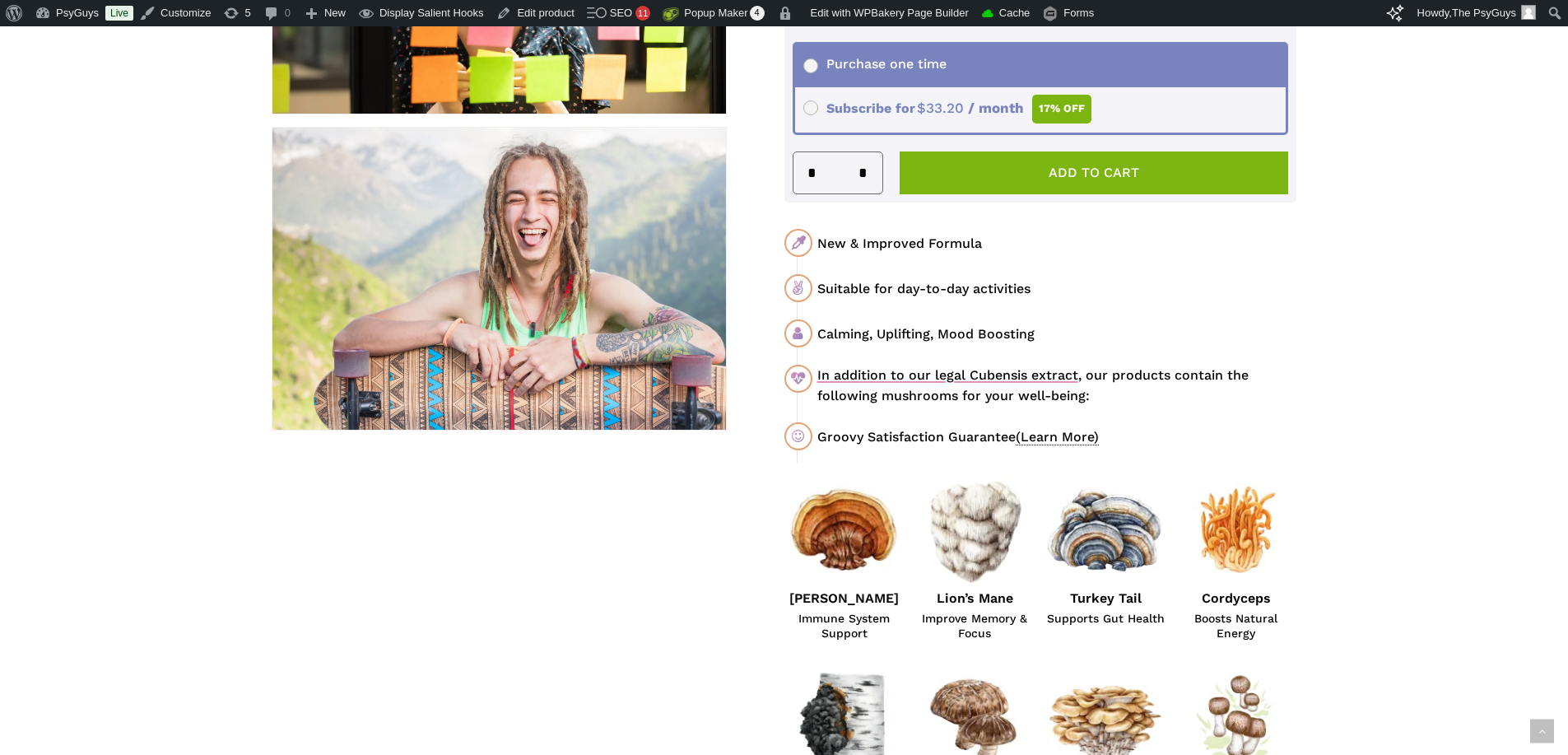
click at [1107, 323] on div "Calming, Uplifting, Mood Boosting" at bounding box center [1056, 333] width 479 height 20
click at [1057, 429] on span "(Learn More)" at bounding box center [1057, 437] width 83 height 17
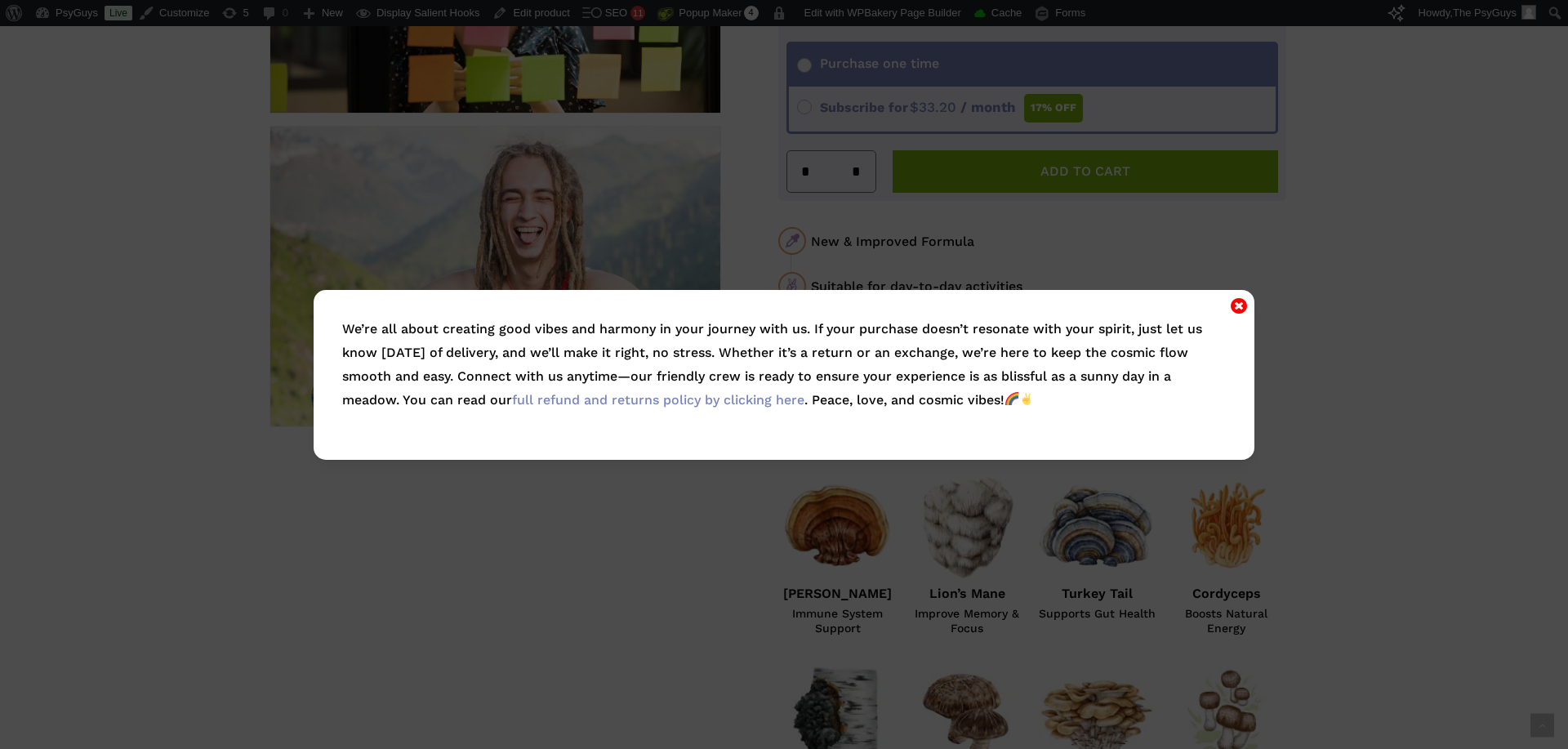
click at [1234, 310] on icon "Close" at bounding box center [1239, 305] width 17 height 19
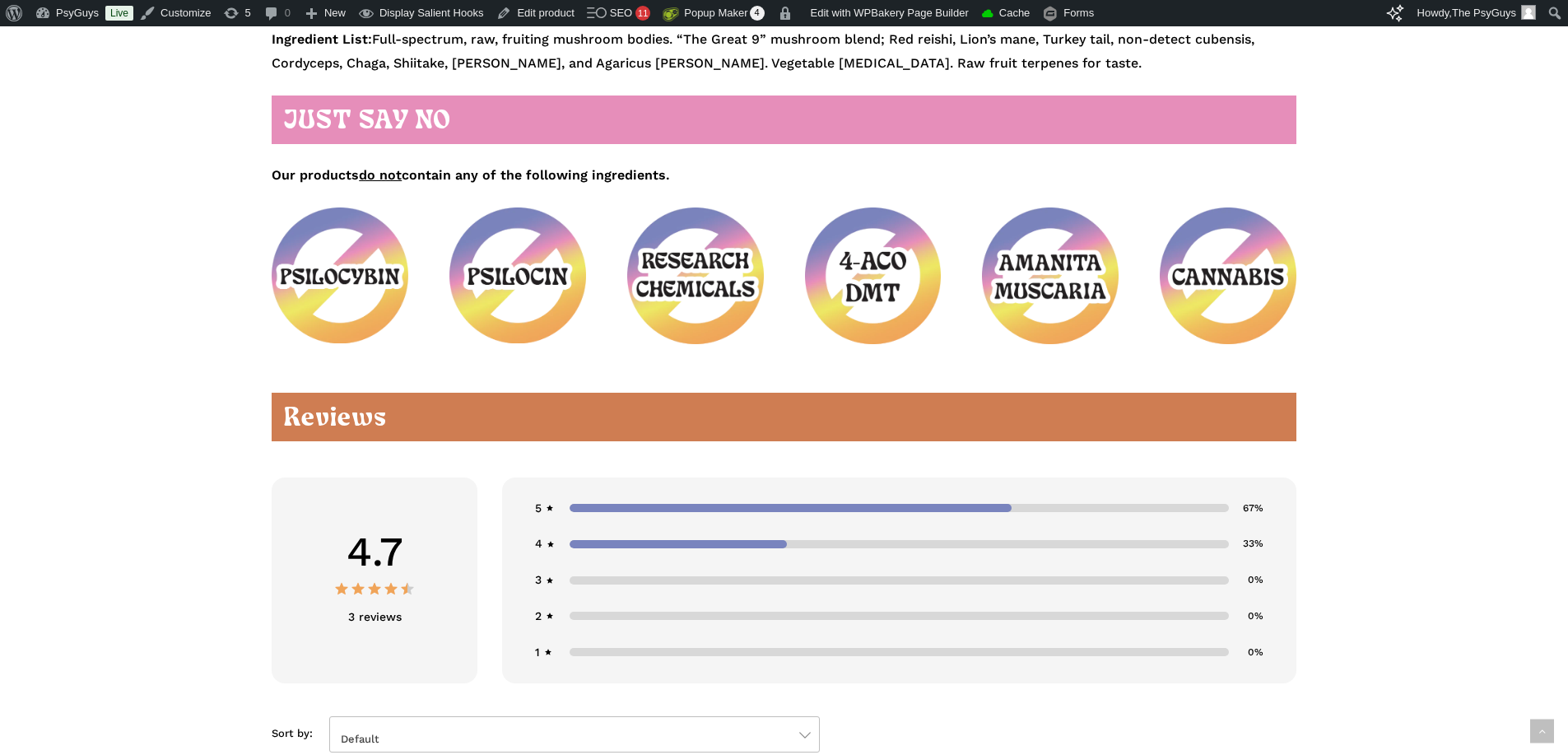
scroll to position [2387, 0]
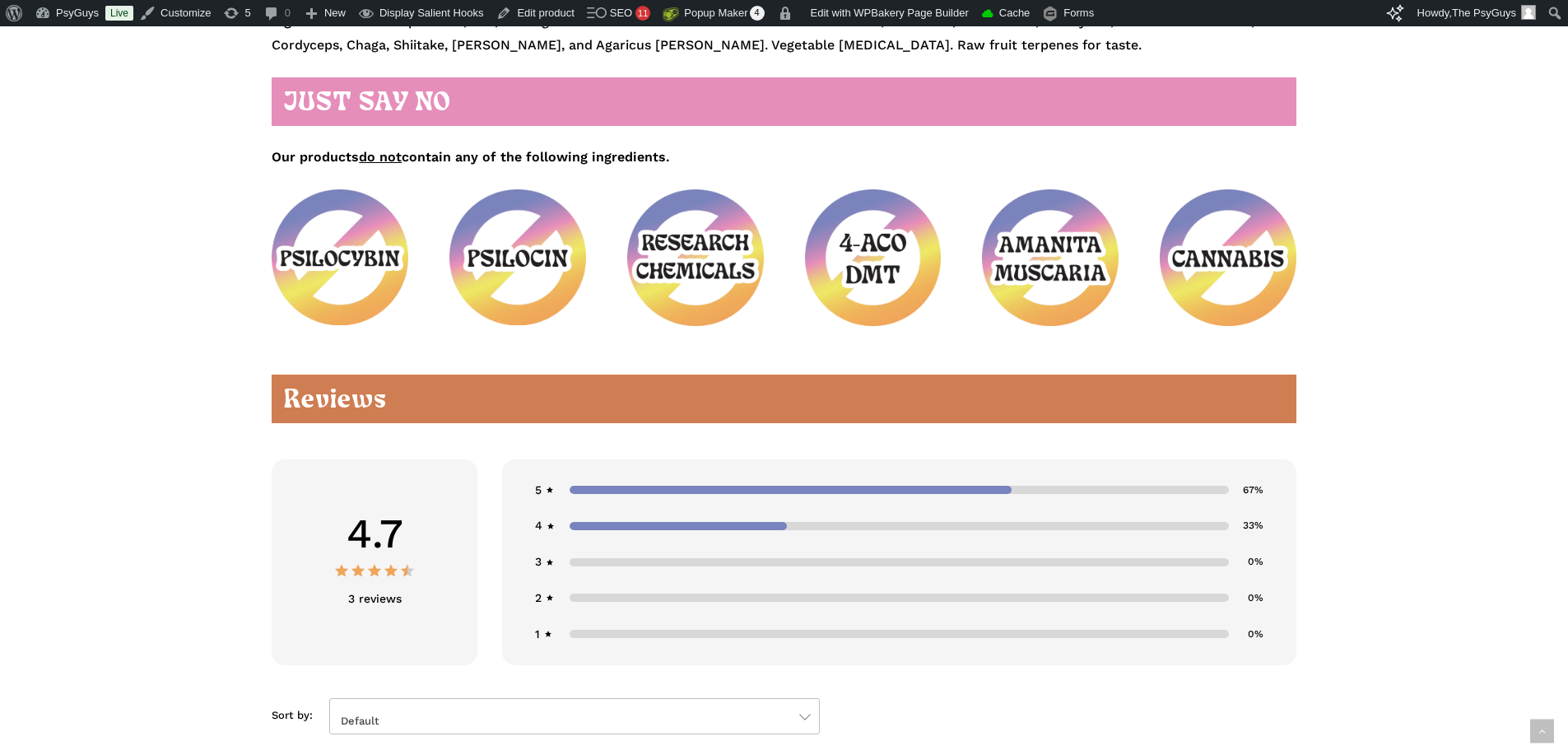
click at [166, 335] on div "**********" at bounding box center [784, 282] width 1568 height 4822
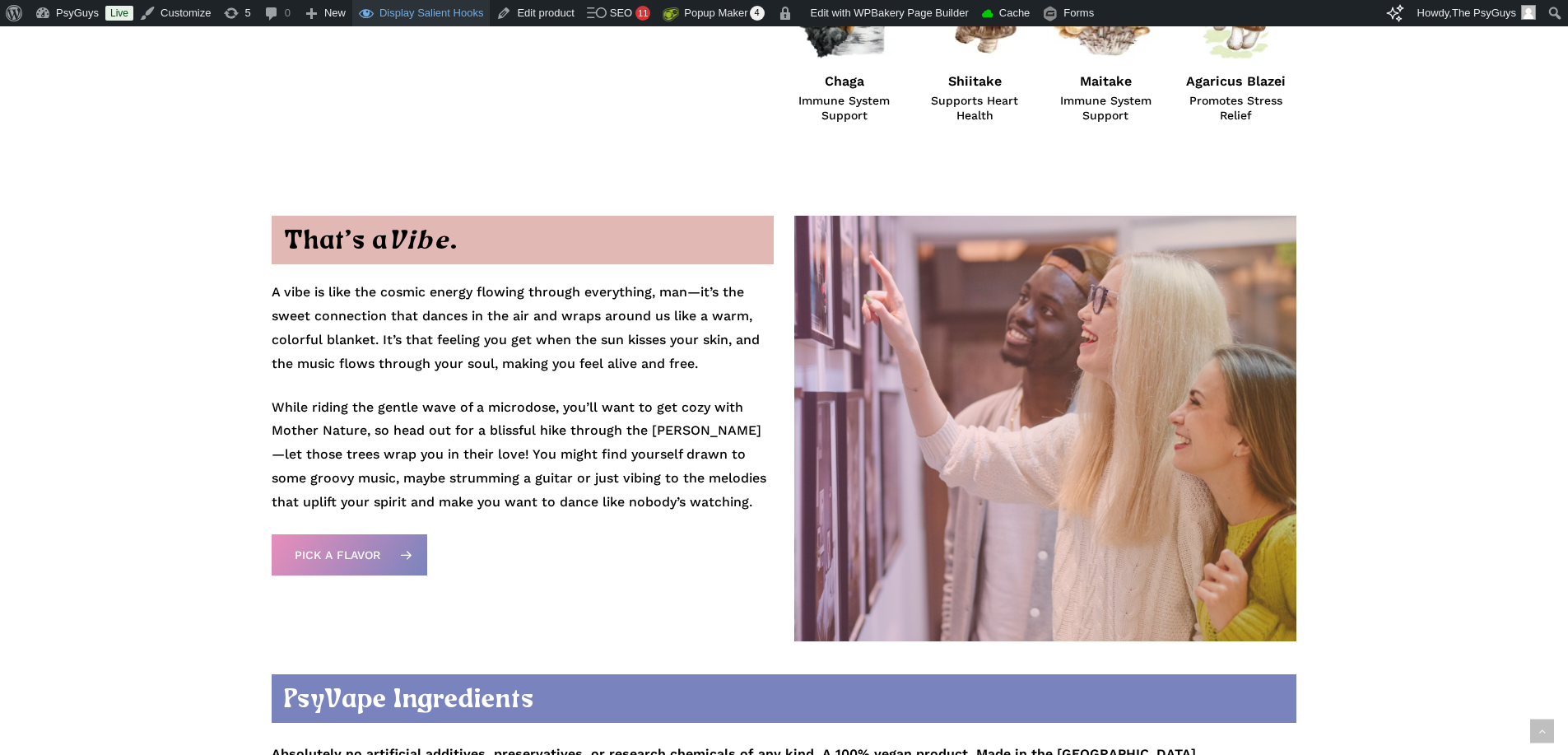
scroll to position [1564, 0]
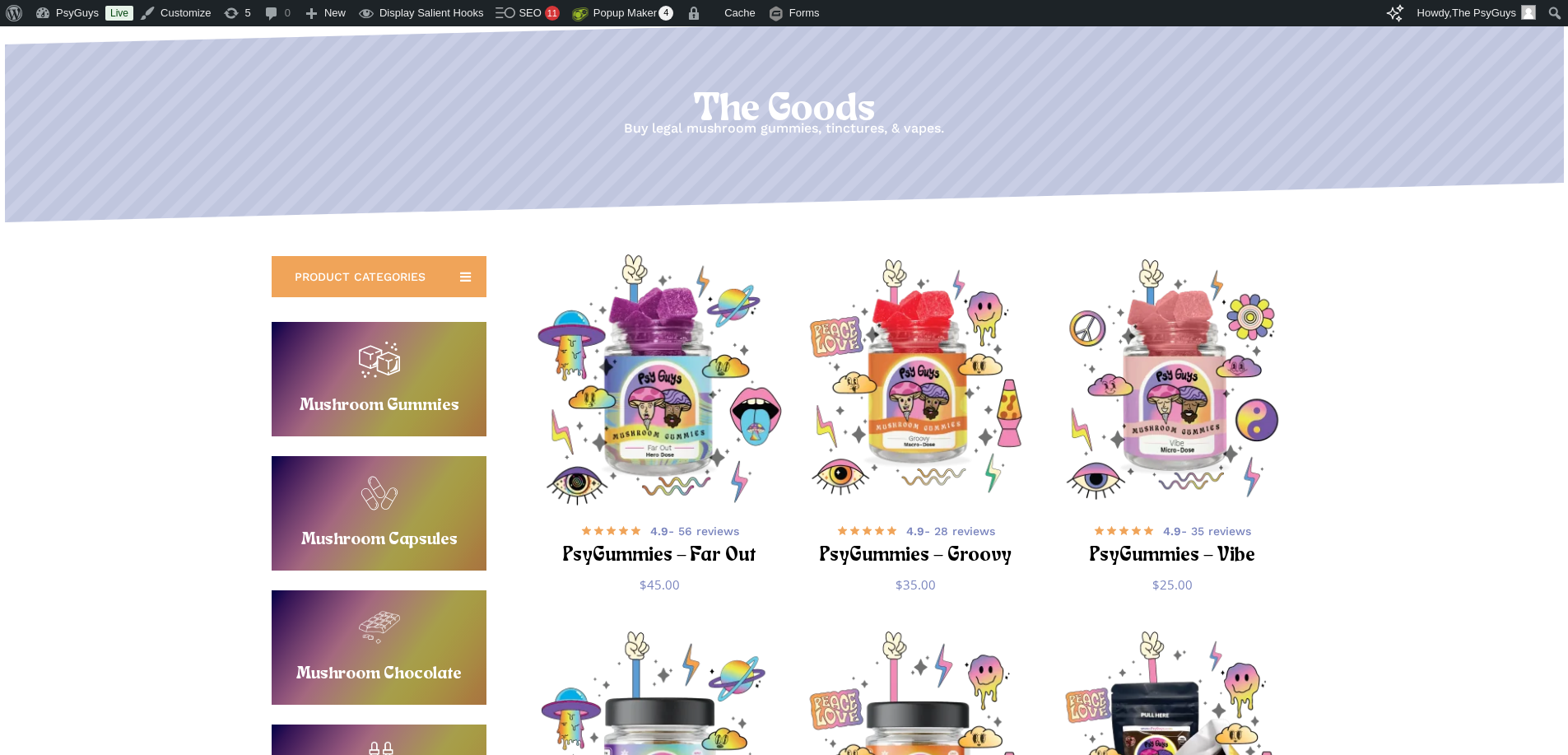
scroll to position [165, 0]
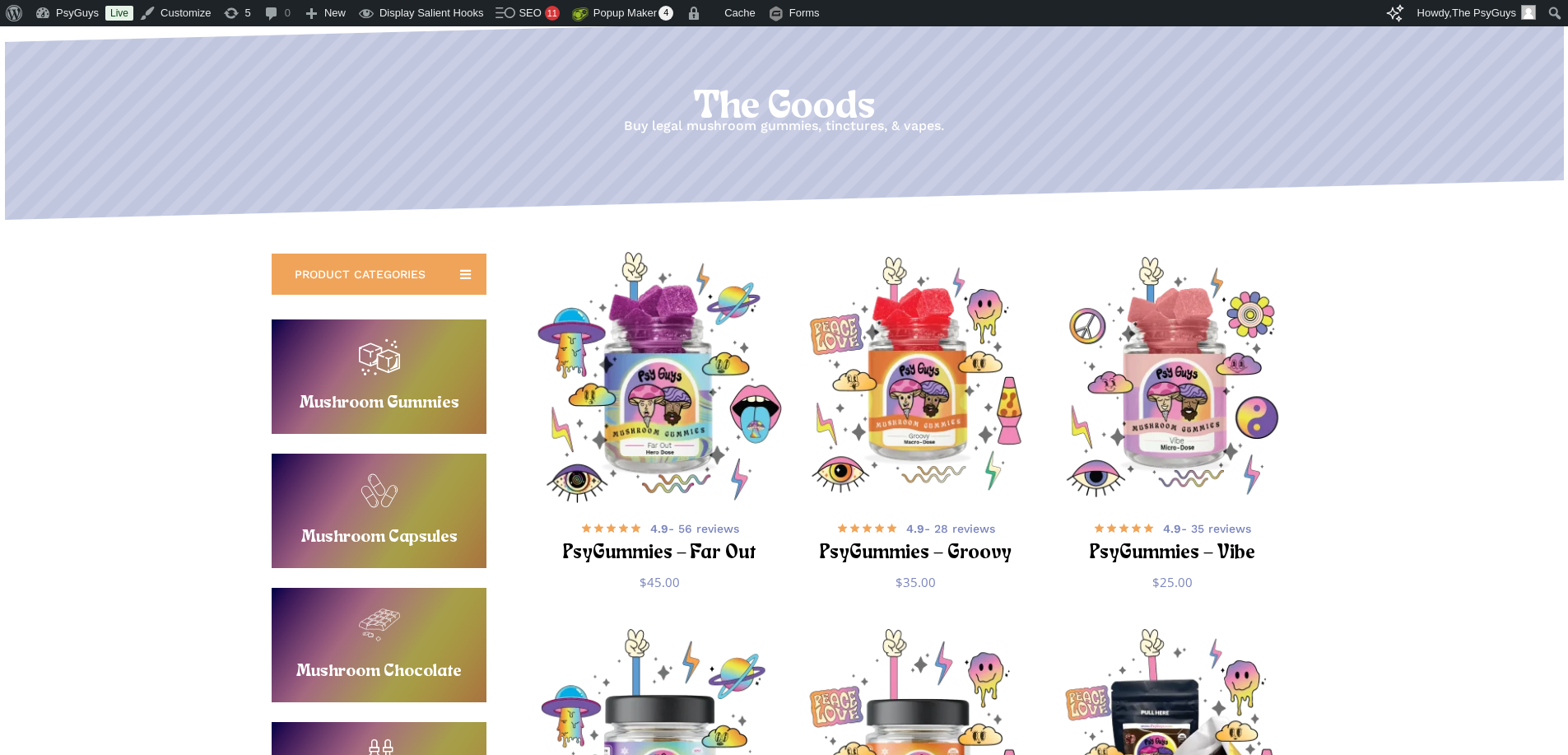
click at [649, 404] on img "PsyGummies - Far Out" at bounding box center [659, 377] width 250 height 250
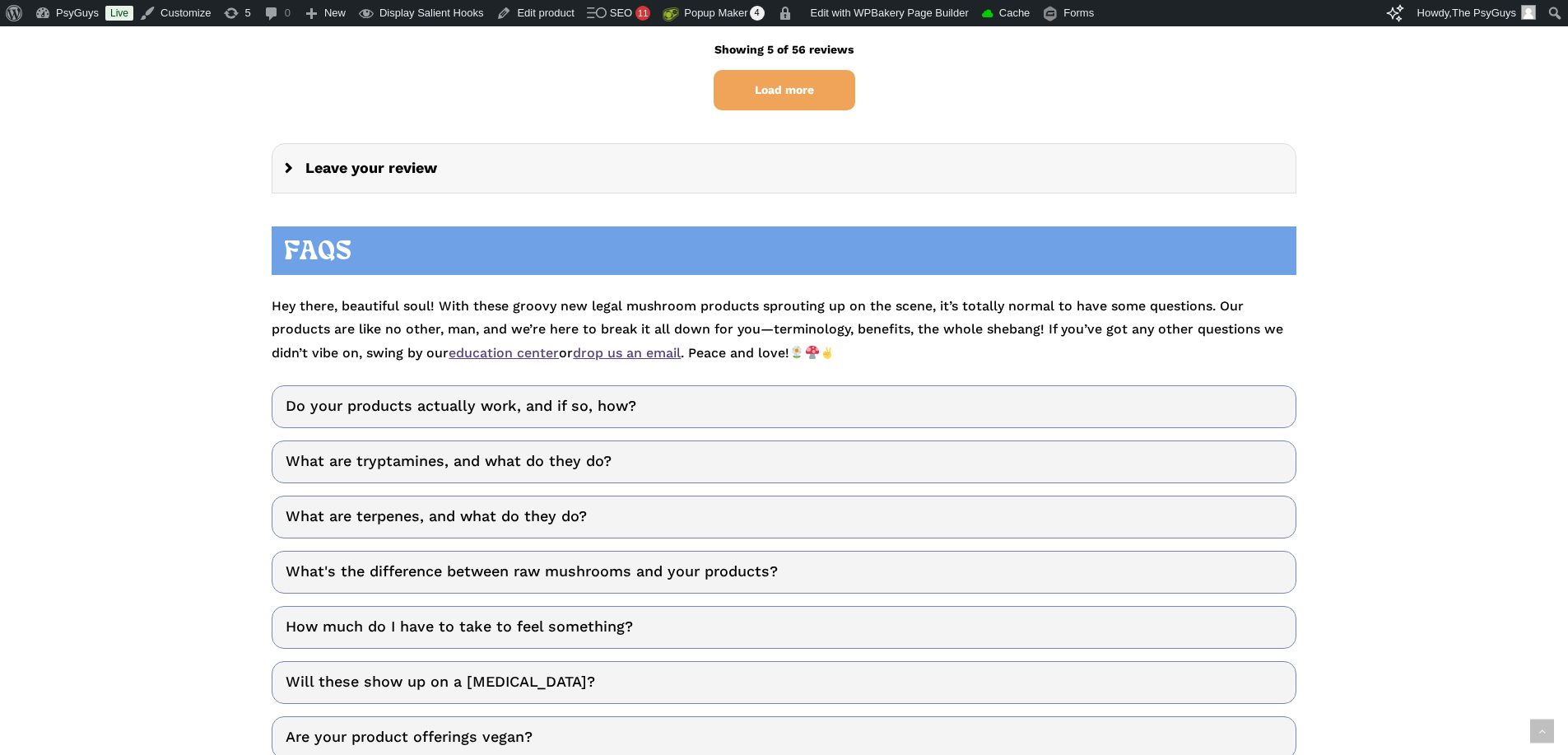
scroll to position [4856, 0]
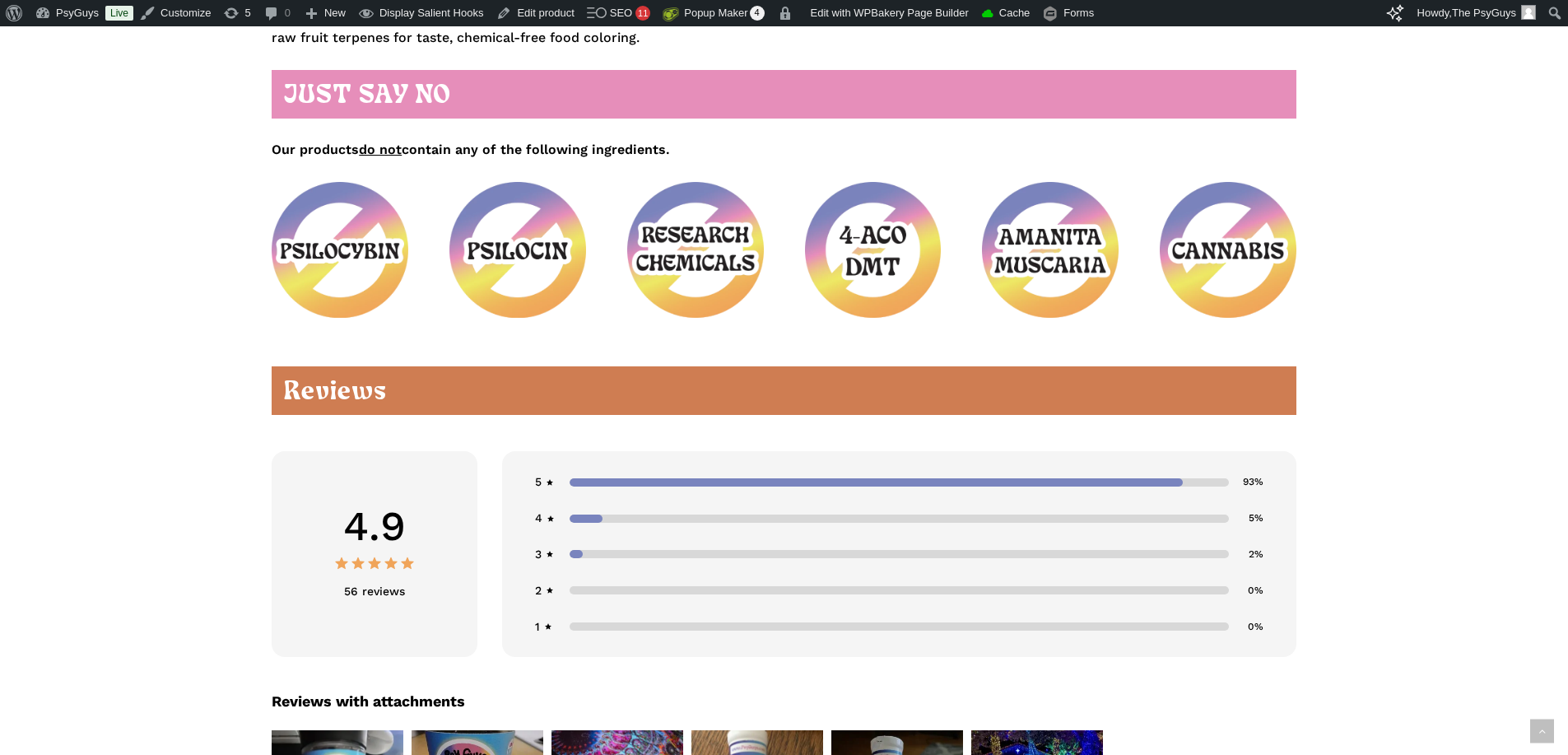
scroll to position [1677, 0]
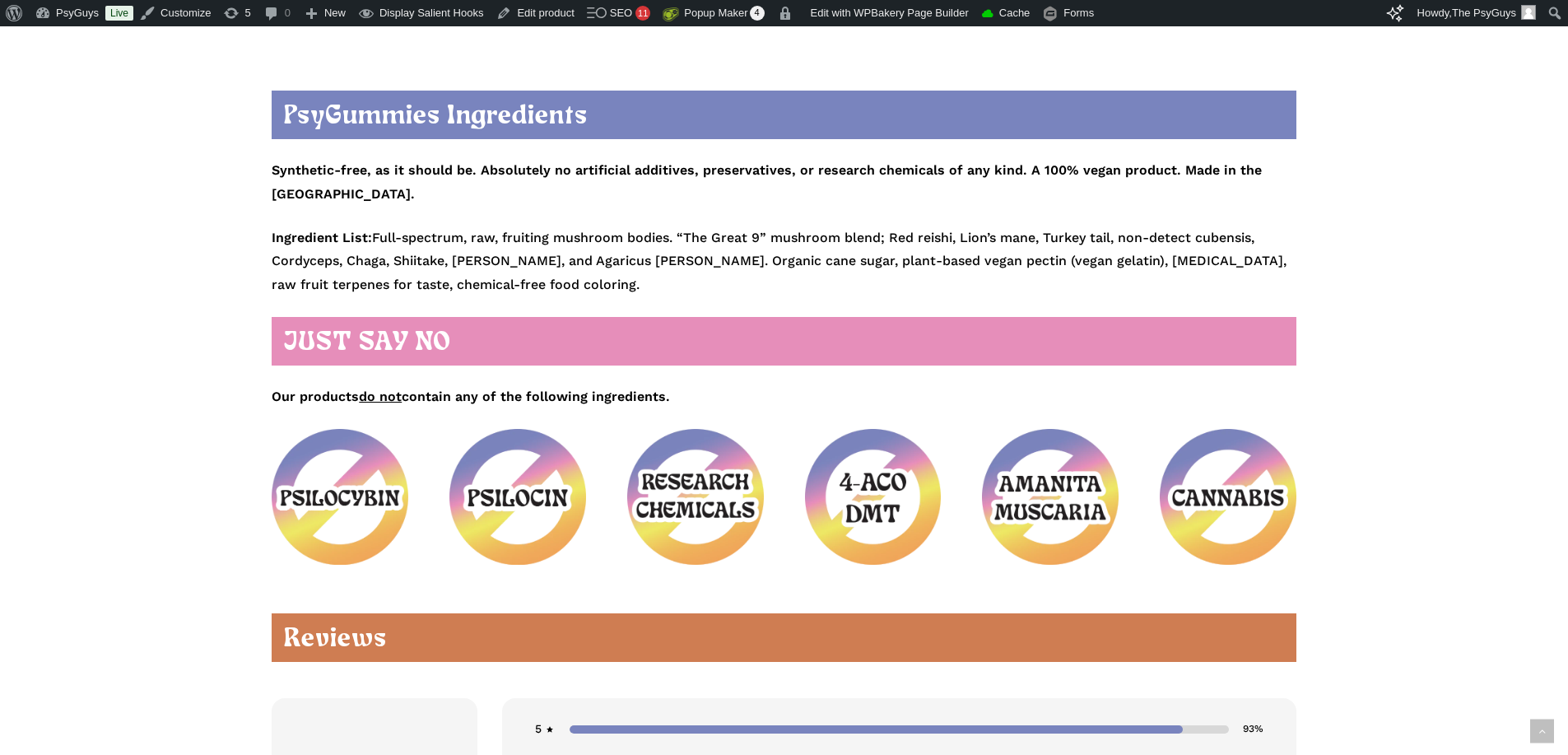
click at [674, 371] on p "Our products do not contain any of the following ingredients." at bounding box center [784, 389] width 1024 height 41
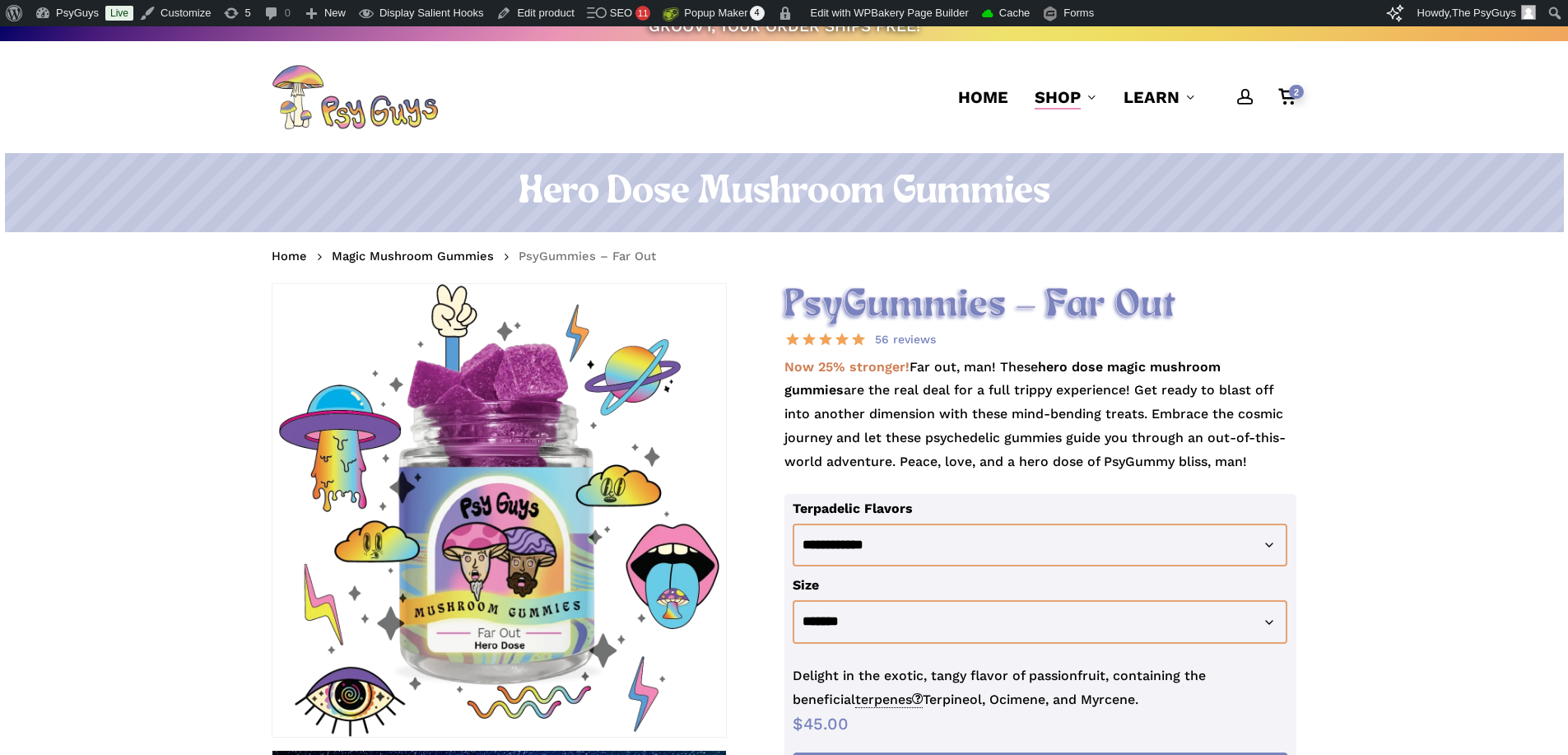
scroll to position [0, 0]
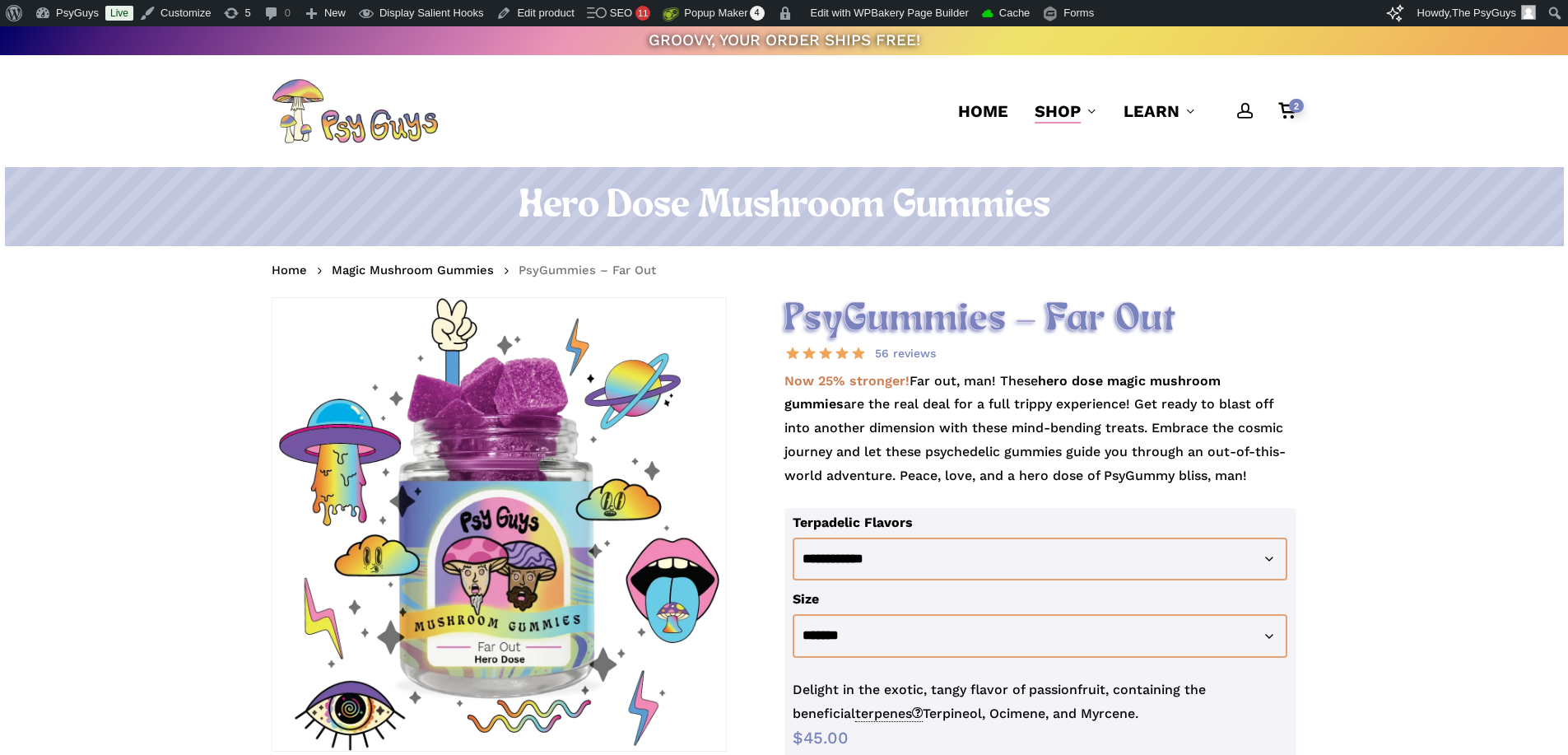
click at [873, 210] on h1 "Hero Dose Mushroom Gummies" at bounding box center [784, 207] width 1024 height 46
click at [999, 38] on link "Purge whole cache" at bounding box center [1056, 42] width 161 height 21
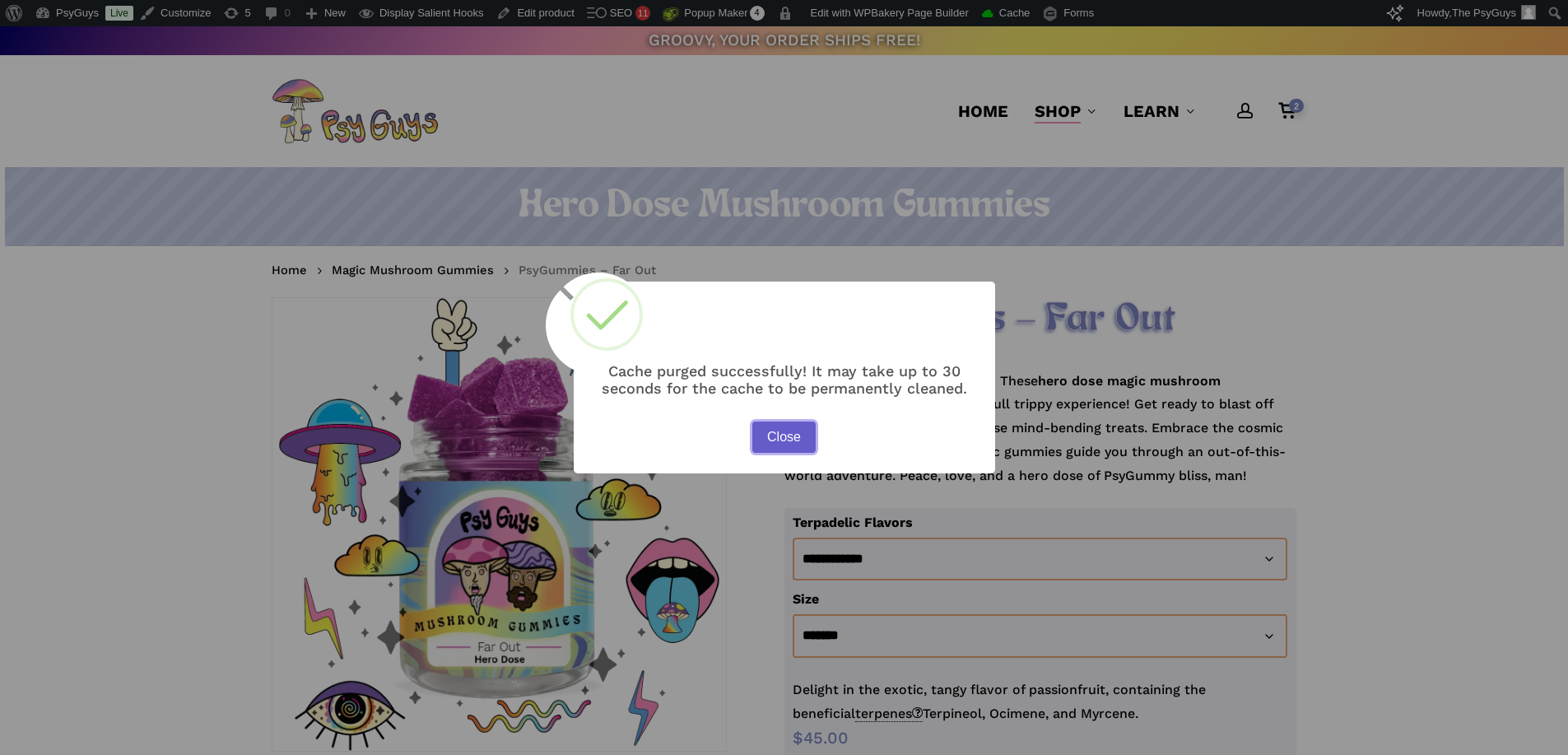
click at [794, 432] on button "Close" at bounding box center [784, 437] width 63 height 31
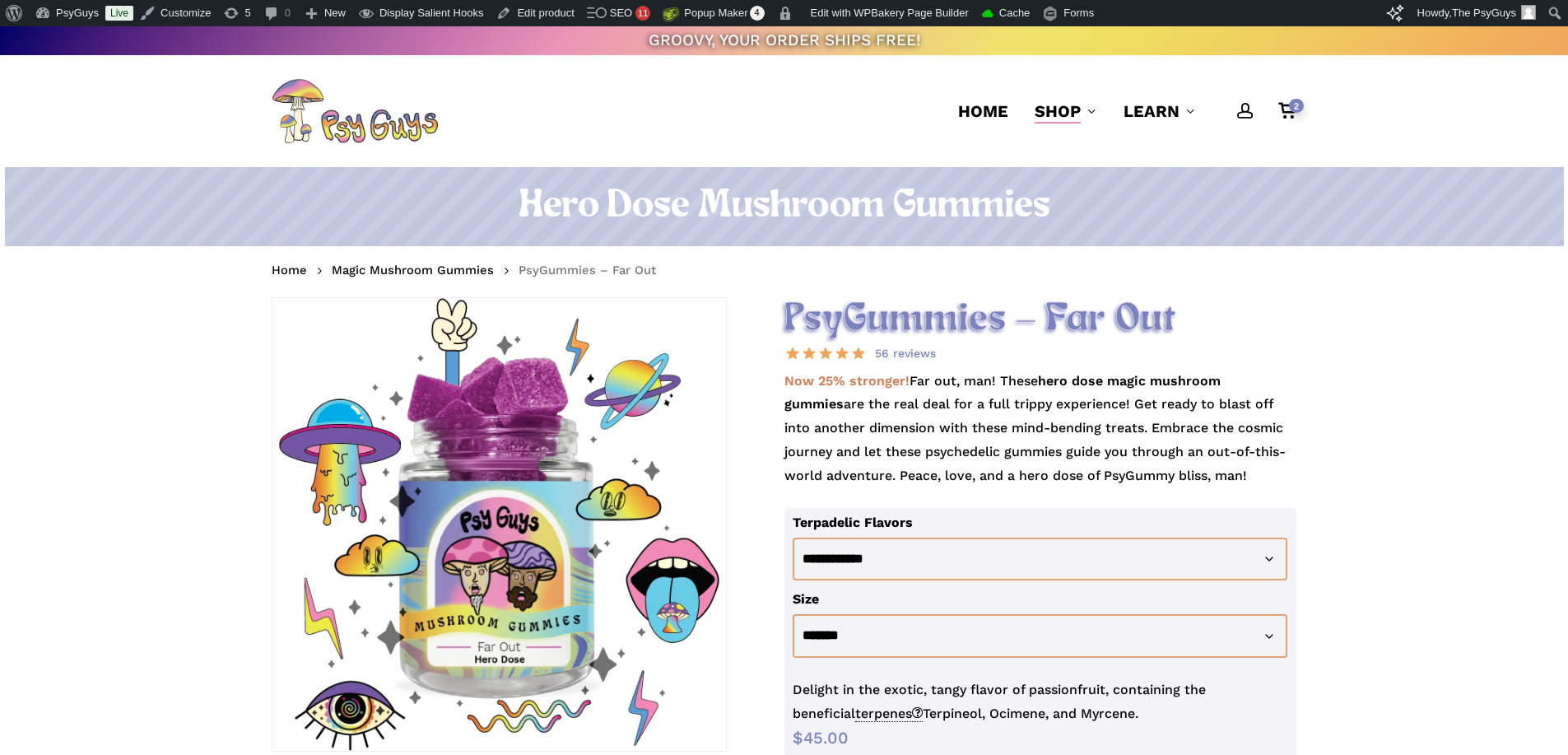
click at [887, 301] on h2 "PsyGummies – Far Out" at bounding box center [1041, 320] width 513 height 45
click at [945, 280] on nav "Home Magic Mushroom Gummies PsyGummies – Far Out" at bounding box center [784, 271] width 1024 height 26
click at [1284, 299] on h2 "PsyGummies – Far Out" at bounding box center [1041, 320] width 513 height 45
click at [1035, 399] on p "Now 25% stronger! Far out, man! These hero dose magic mushroom gummies are the …" at bounding box center [1041, 438] width 513 height 138
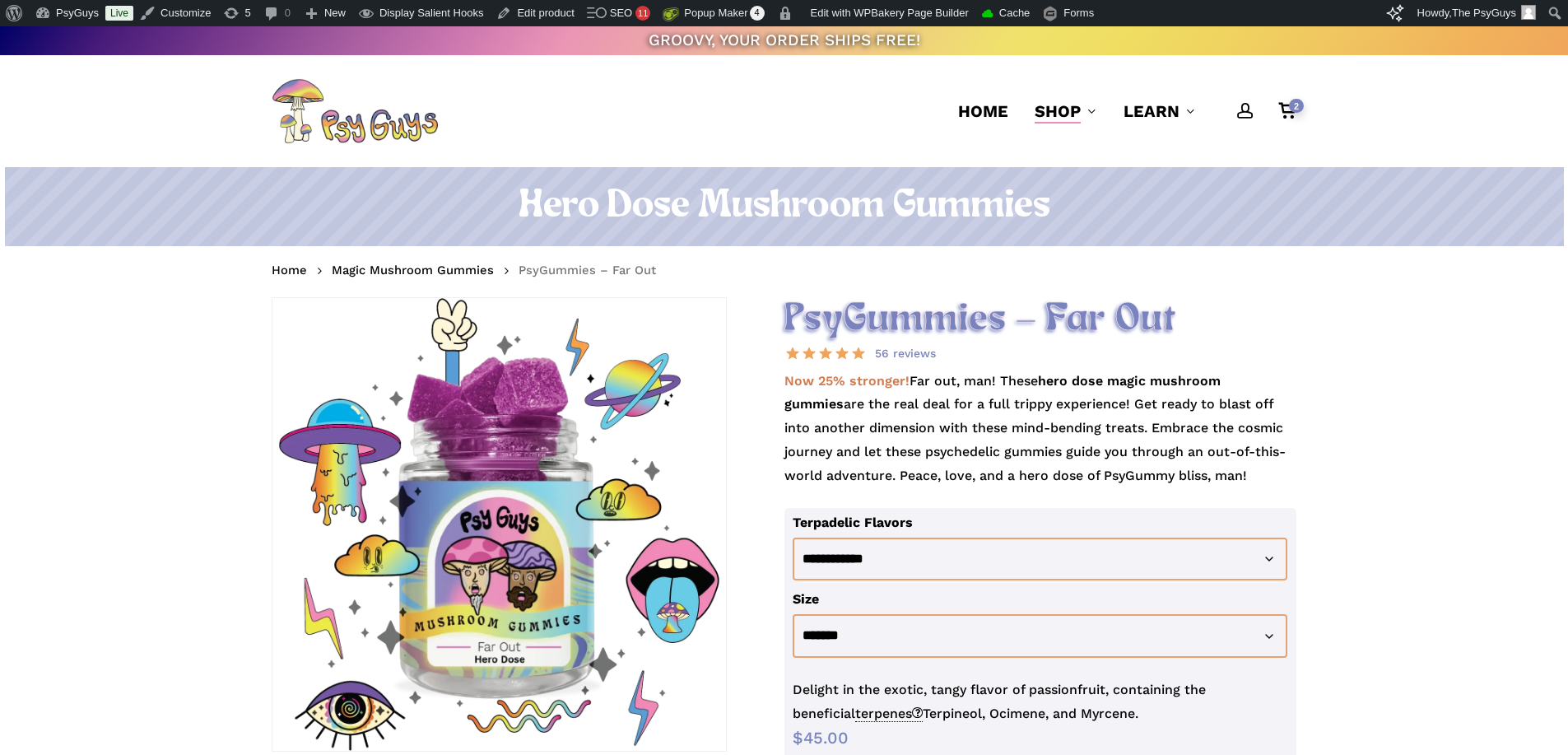
click at [1035, 399] on p "Now 25% stronger! Far out, man! These hero dose magic mushroom gummies are the …" at bounding box center [1041, 438] width 513 height 138
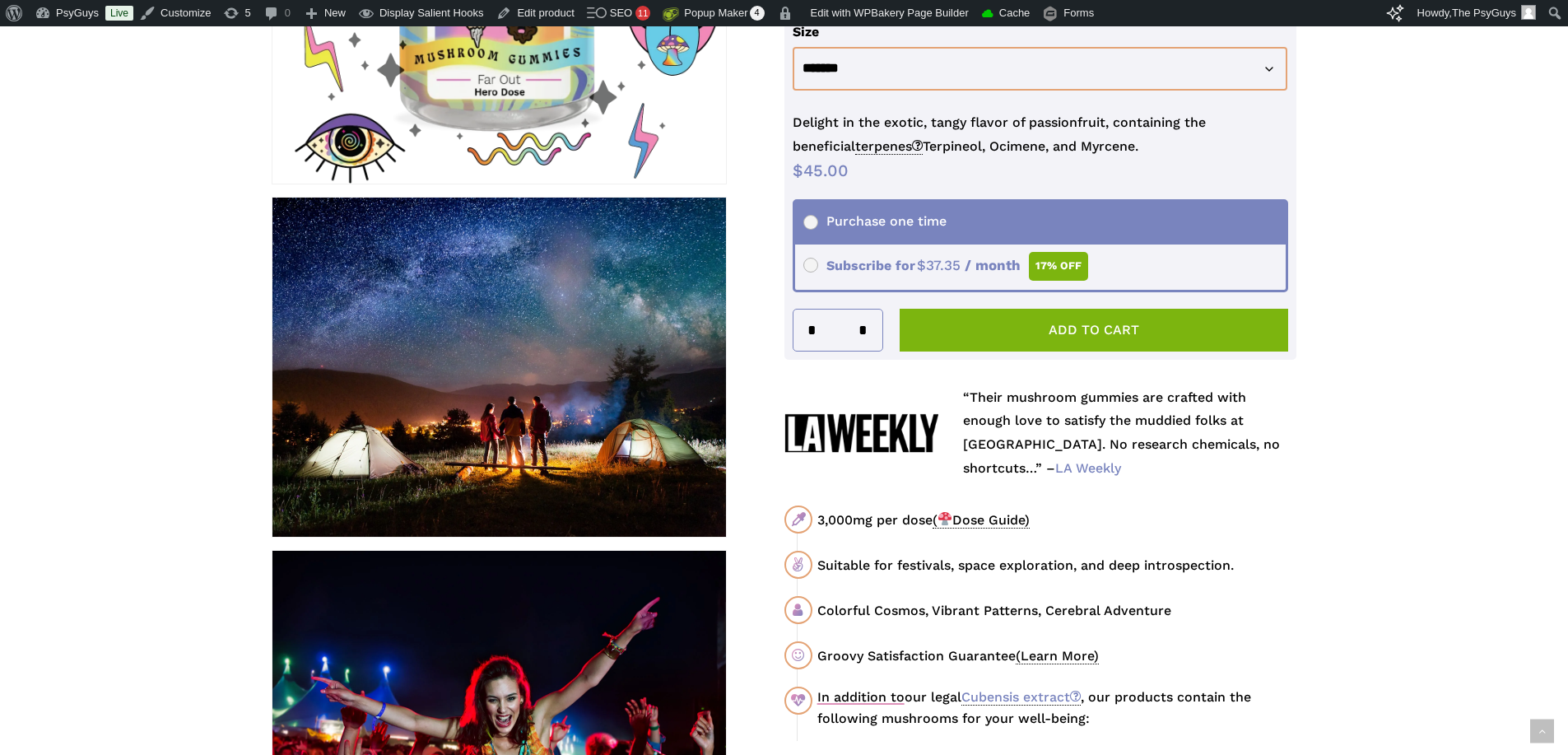
scroll to position [576, 0]
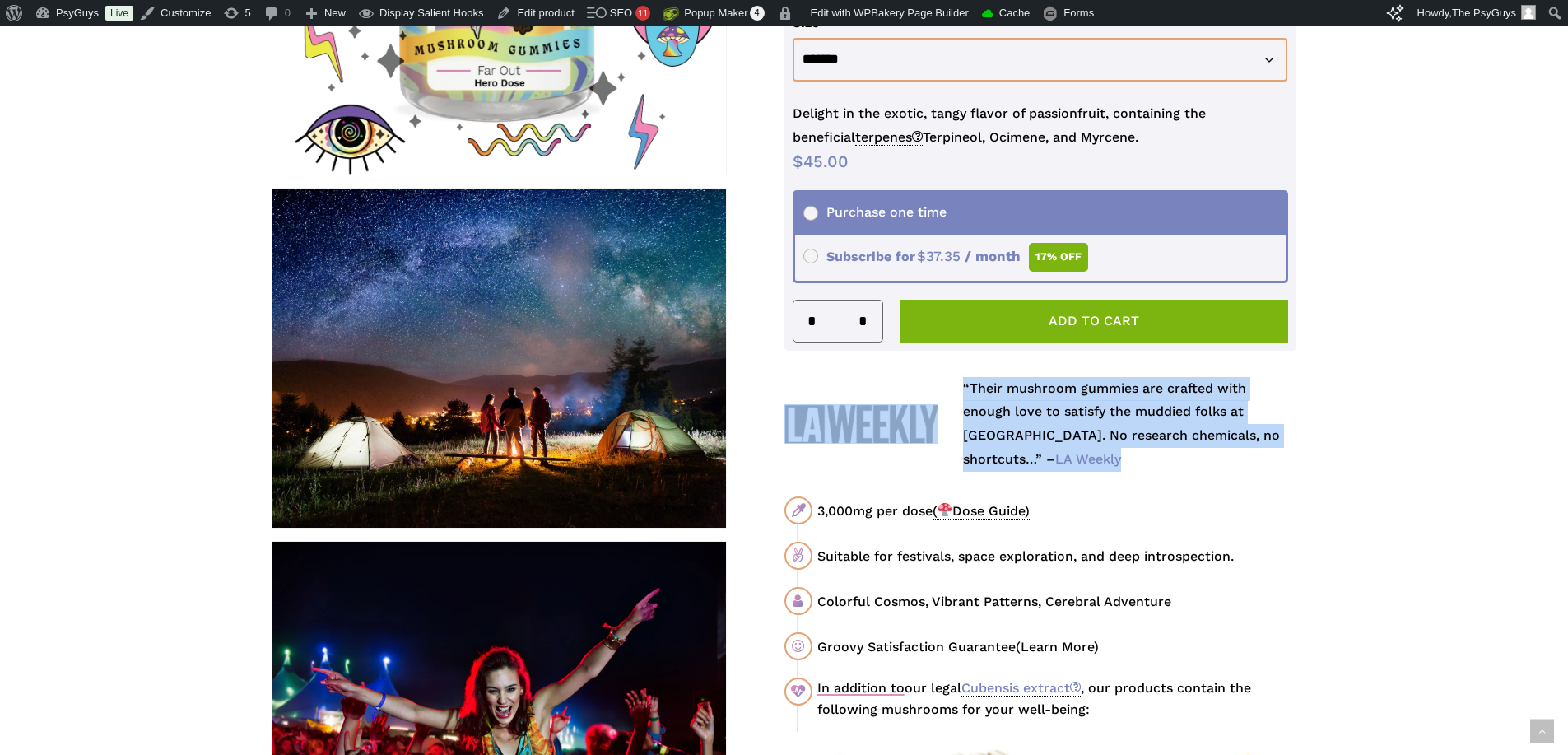
drag, startPoint x: 1154, startPoint y: 460, endPoint x: 771, endPoint y: 398, distance: 388.0
click at [771, 398] on div "“Their mushroom gummies are crafted with enough love to satisfy the muddied fol…" at bounding box center [1039, 424] width 536 height 94
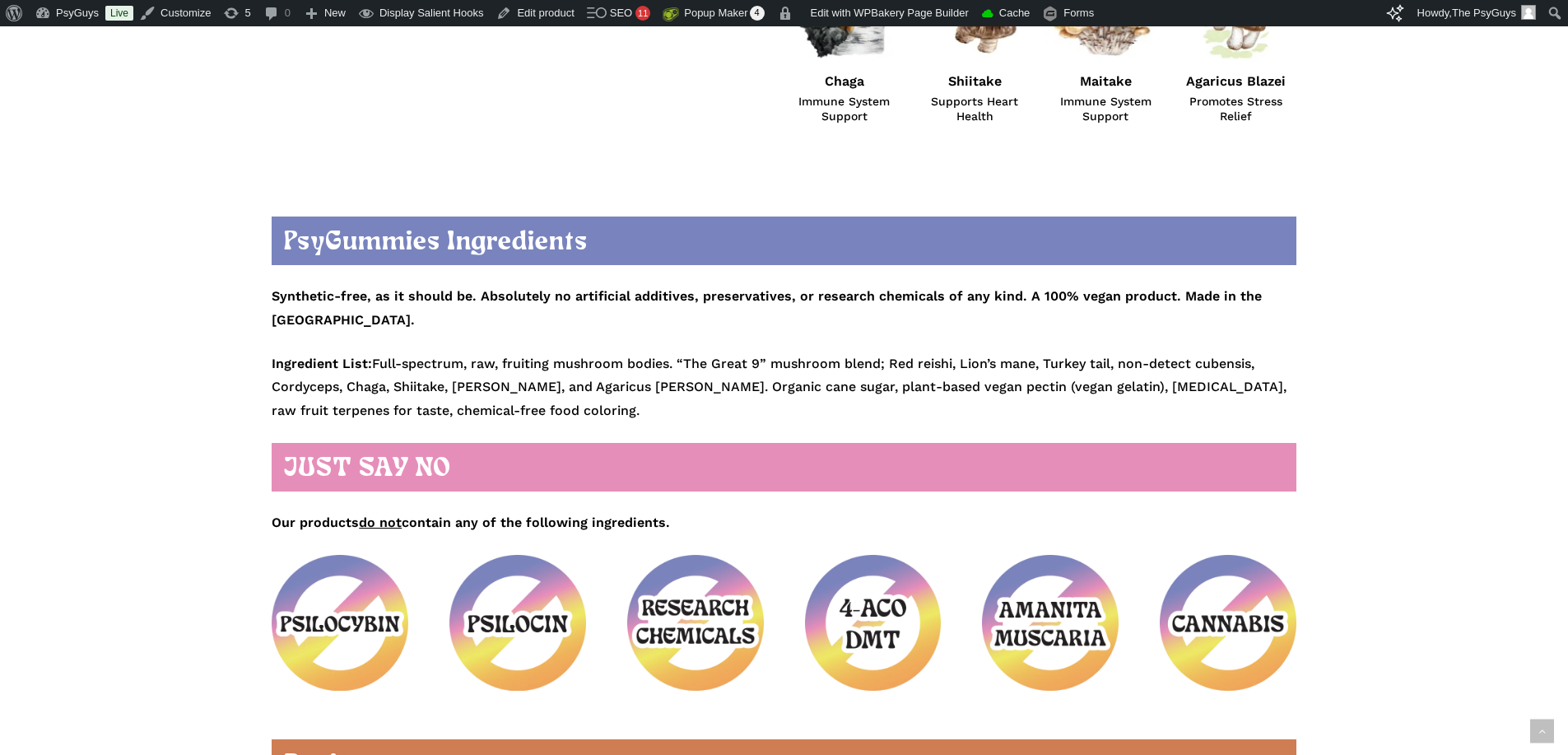
scroll to position [1564, 0]
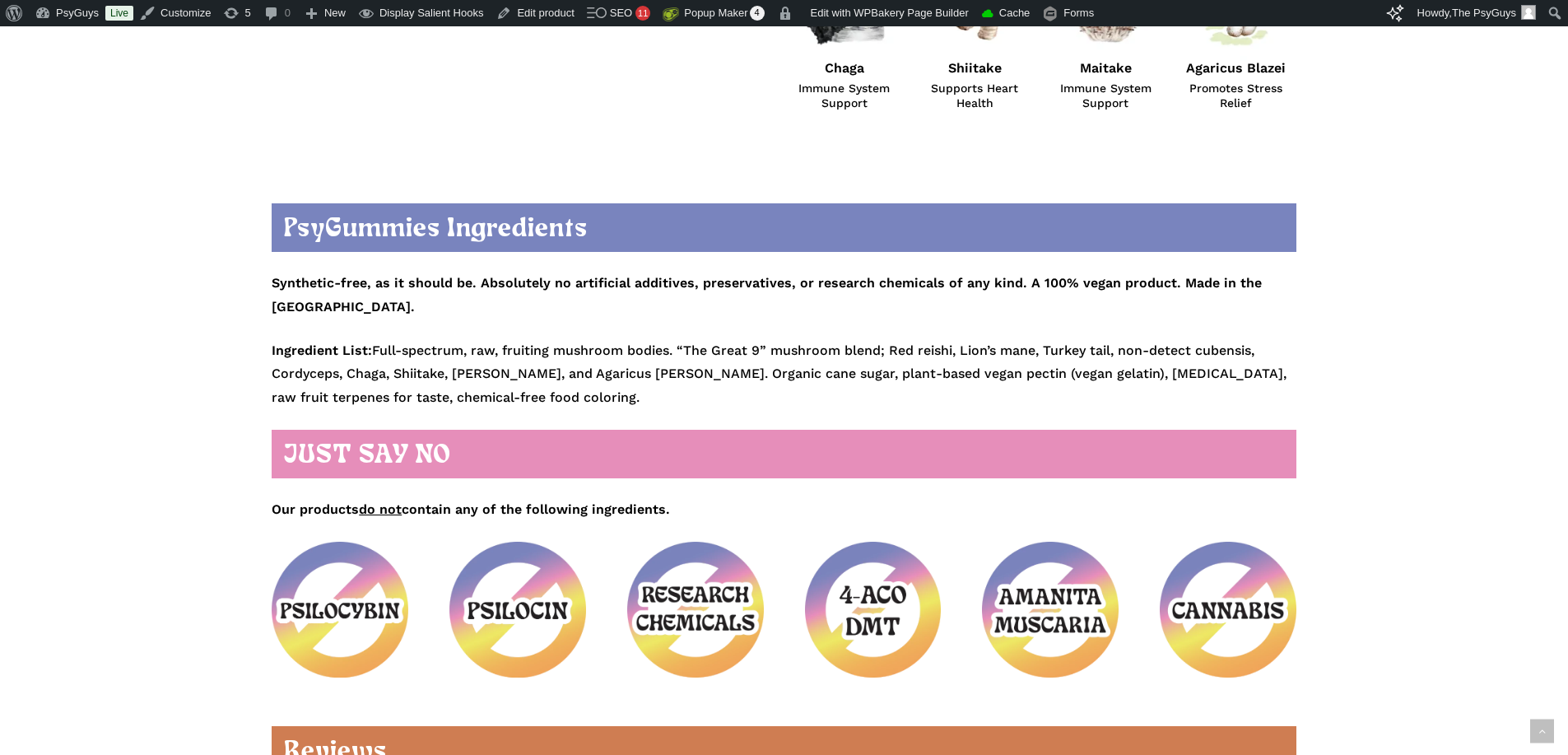
click at [707, 287] on strong "Synthetic-free, as it should be. Absolutely no artificial additives, preservati…" at bounding box center [766, 295] width 990 height 40
click at [581, 291] on p "Synthetic-free, as it should be. Absolutely no artificial additives, preservati…" at bounding box center [784, 296] width 1024 height 84
click at [713, 283] on strong "Synthetic-free, as it should be. Absolutely no artificial additives, preservati…" at bounding box center [766, 295] width 990 height 40
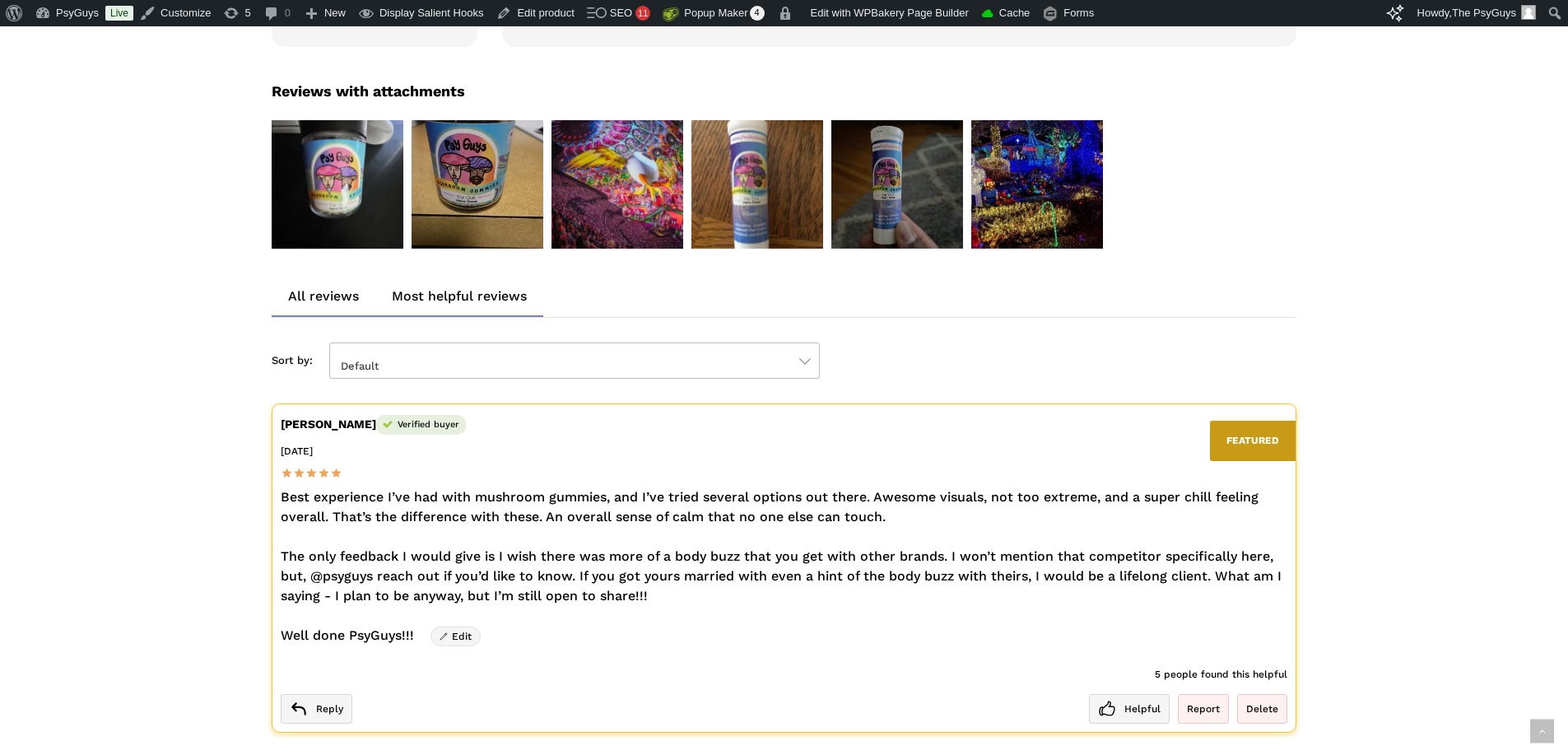
scroll to position [2551, 0]
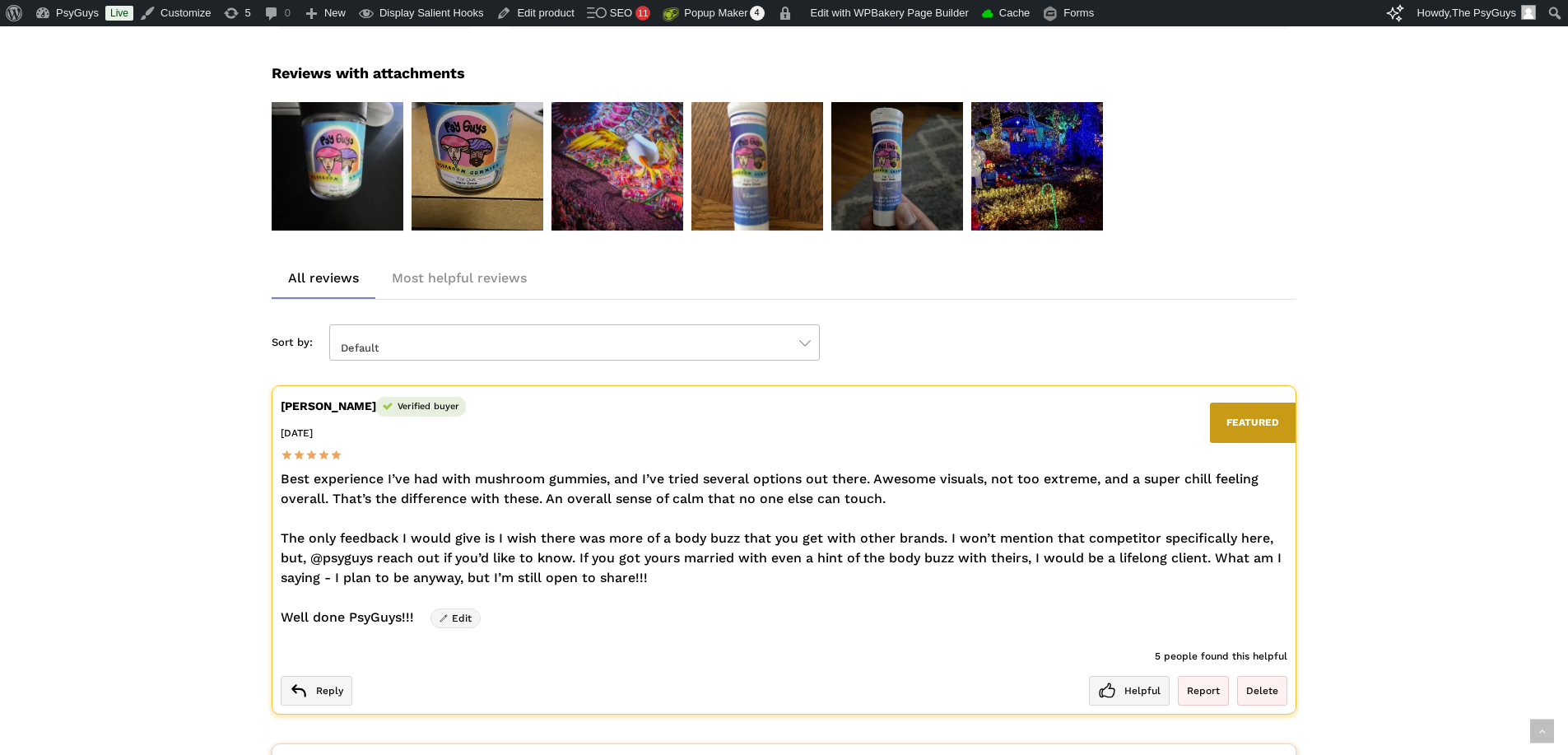
click at [169, 278] on div "**********" at bounding box center [784, 625] width 1568 height 5836
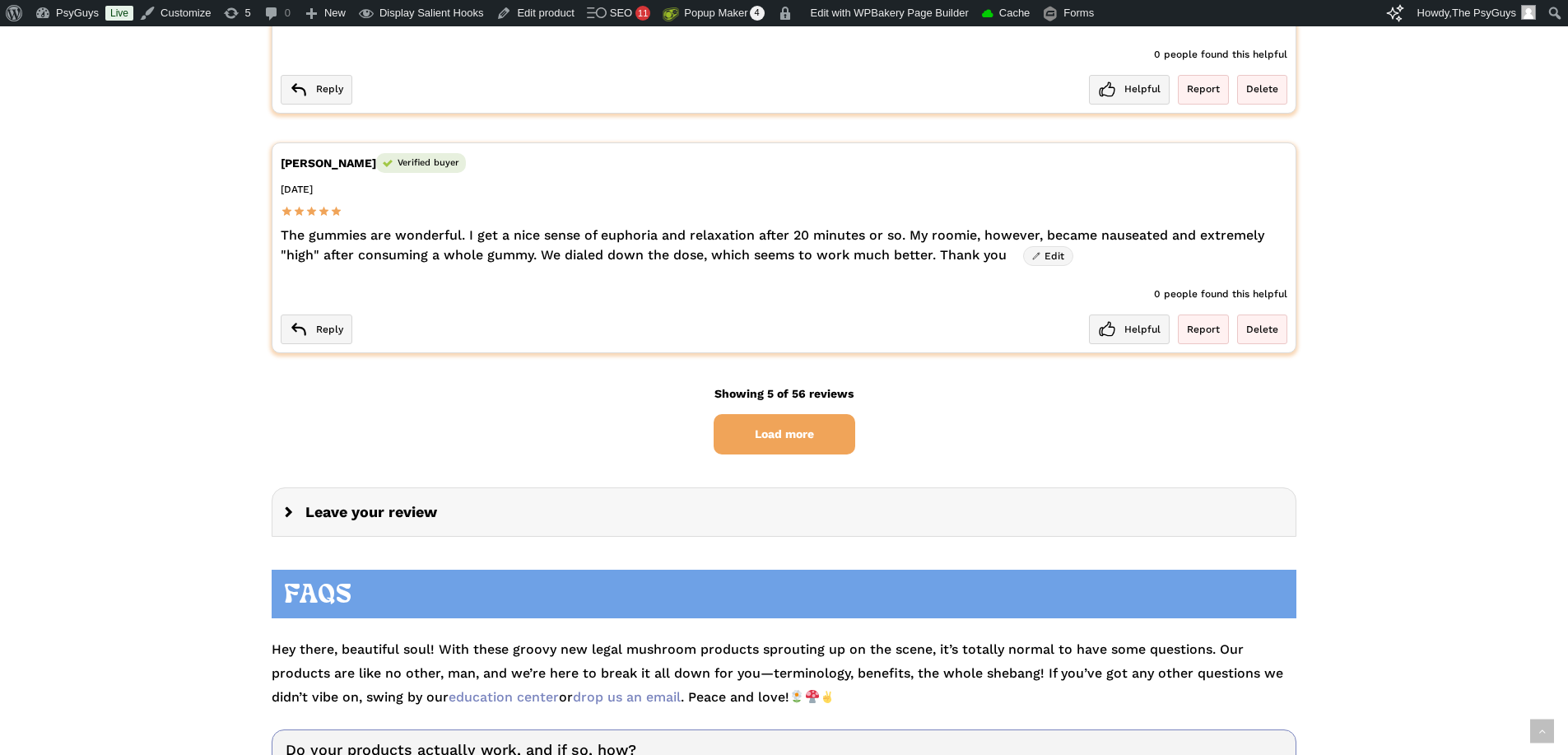
scroll to position [4033, 0]
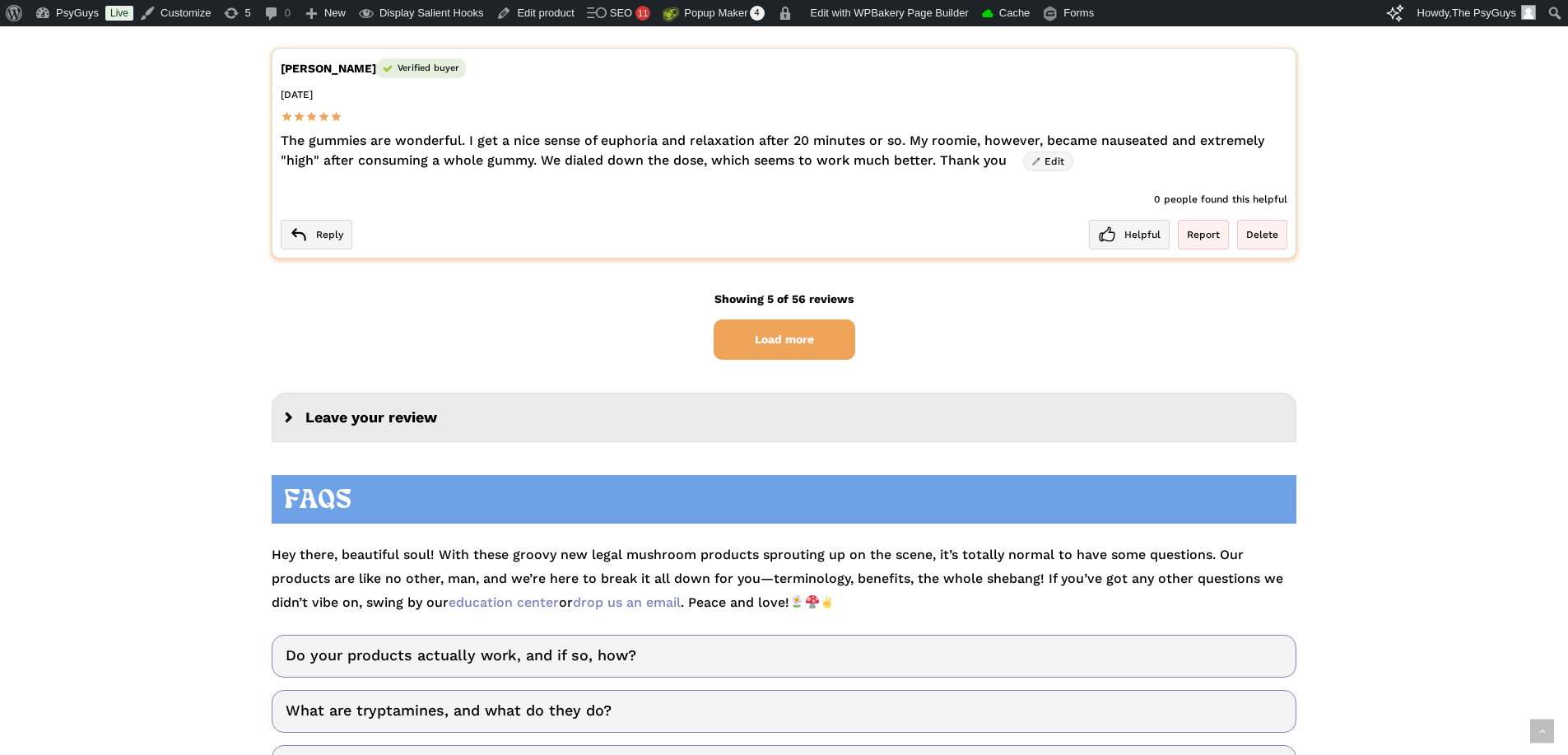
click at [439, 393] on div "Leave your review" at bounding box center [784, 418] width 1024 height 50
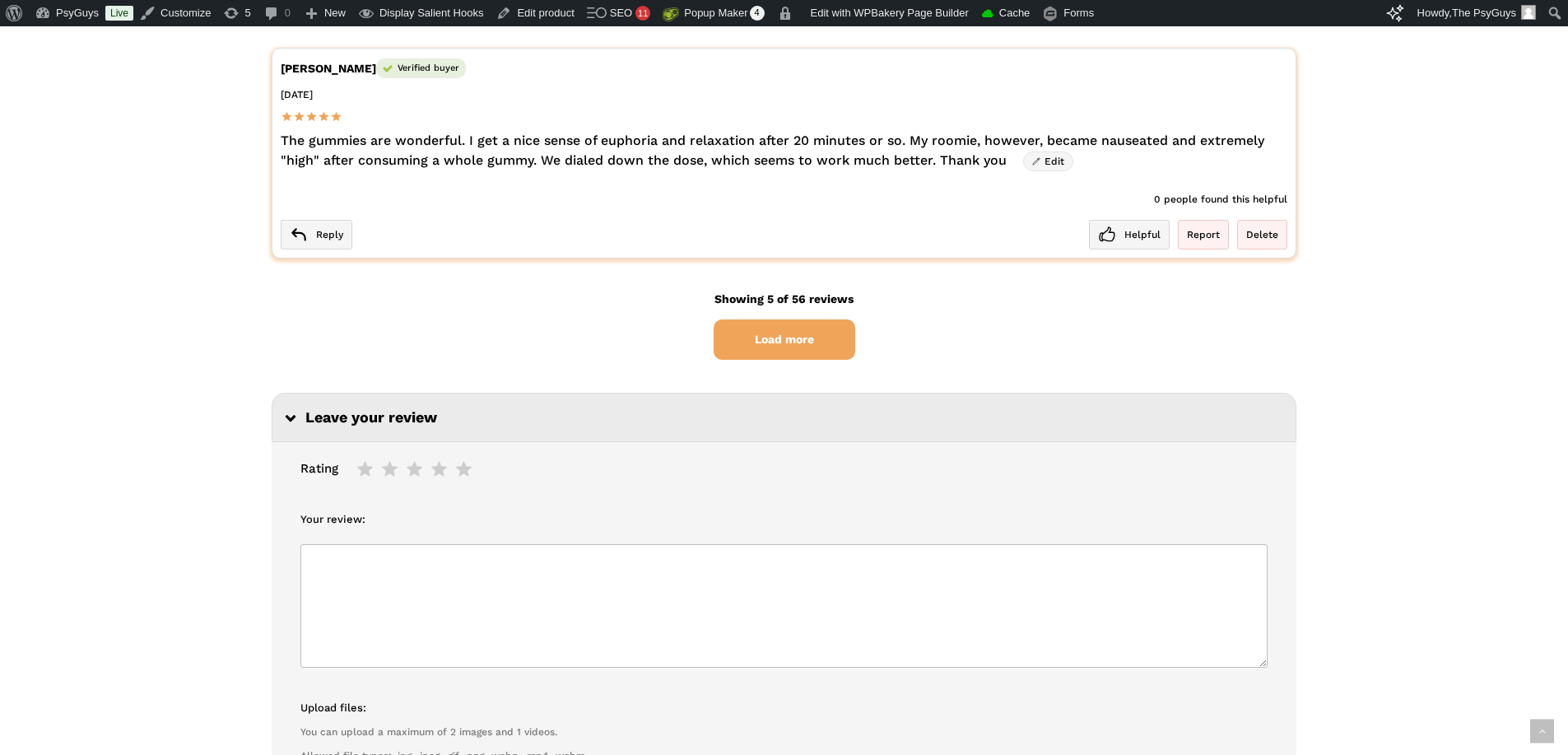
click at [455, 393] on div "Leave your review" at bounding box center [784, 418] width 1024 height 50
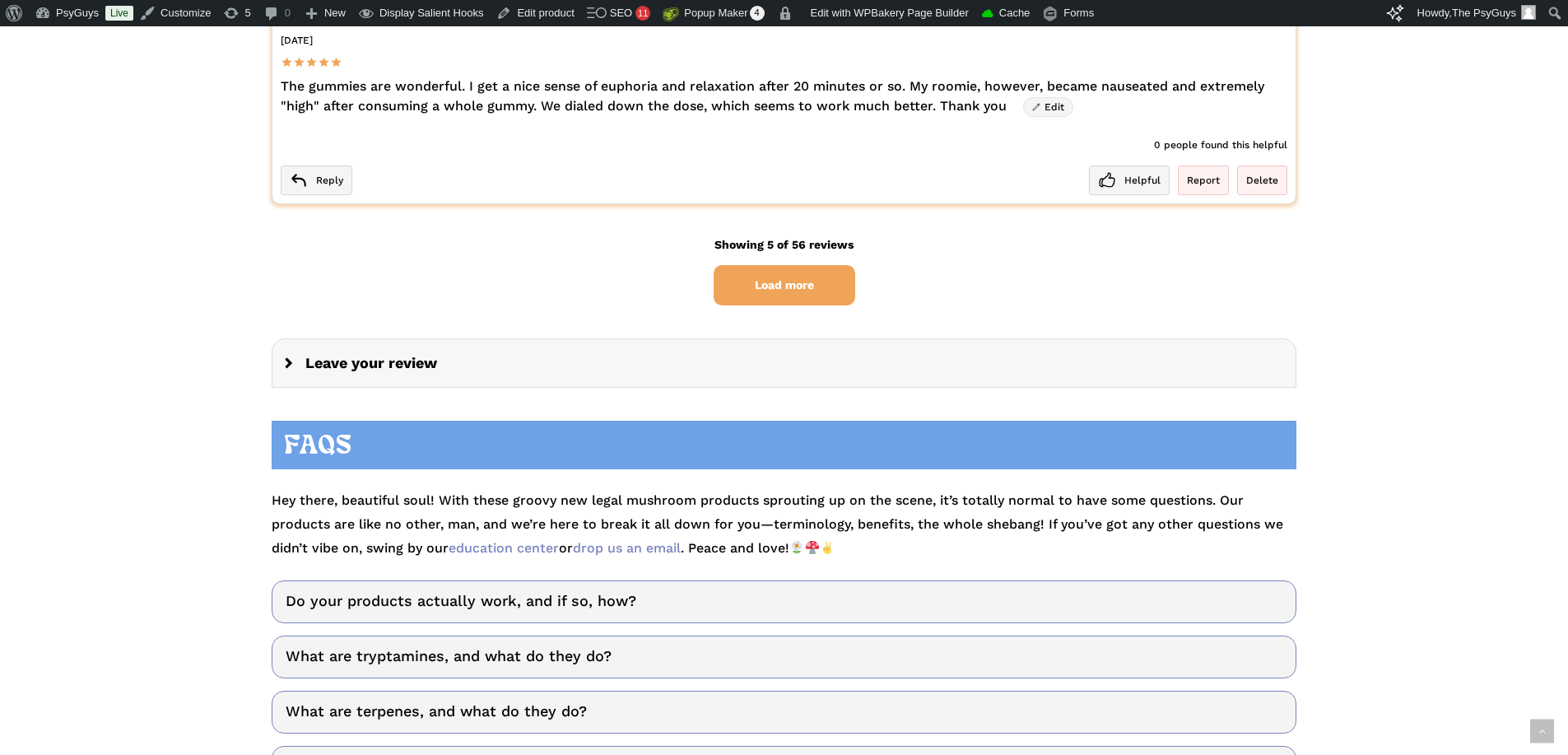
scroll to position [4197, 0]
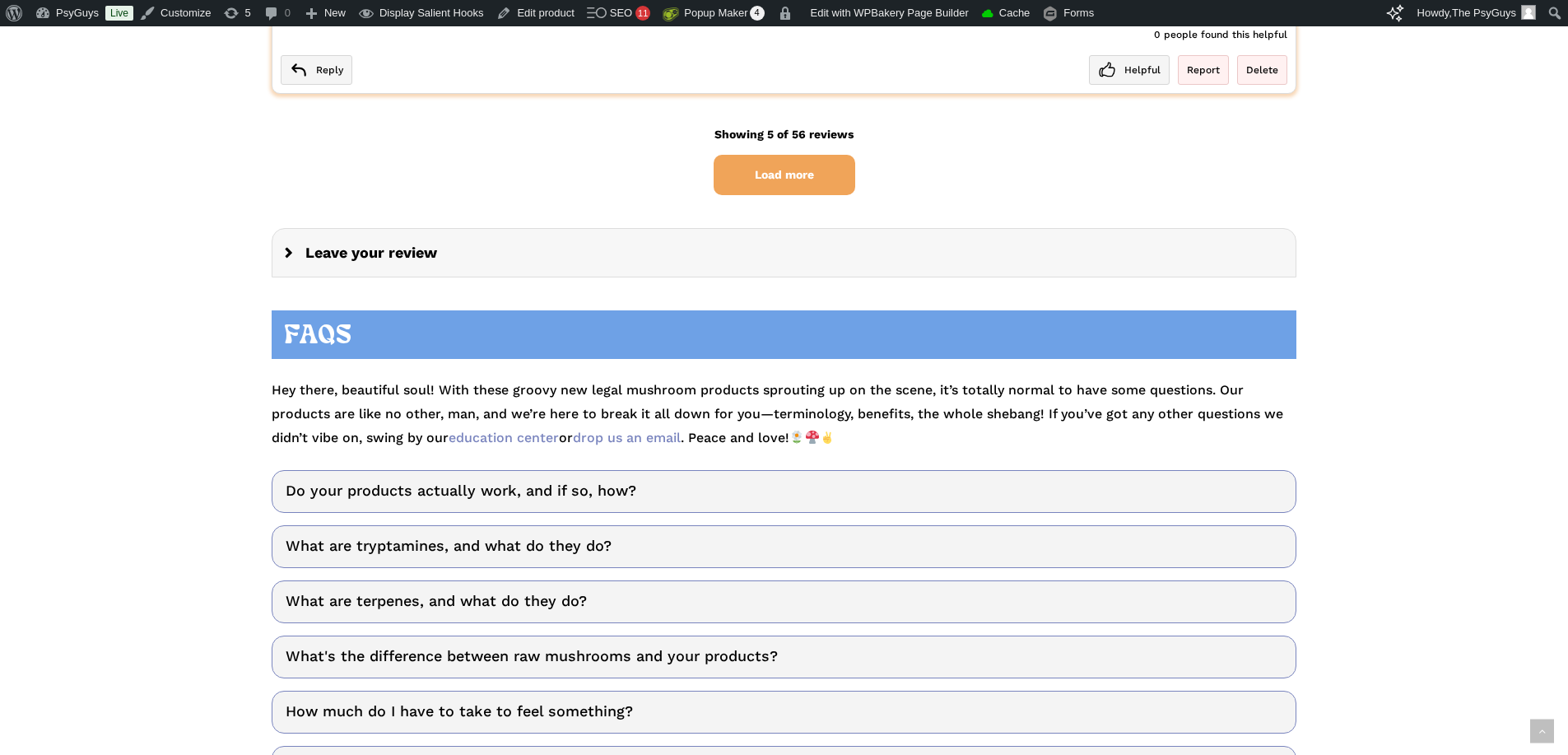
click at [1050, 371] on p "Hey there, beautiful soul! With these groovy new legal mushroom products sprout…" at bounding box center [784, 406] width 1024 height 87
click at [354, 383] on p "Hey there, beautiful soul! With these groovy new legal mushroom products sprout…" at bounding box center [784, 406] width 1024 height 87
click at [584, 373] on p "Hey there, beautiful soul! With these groovy new legal mushroom products sprout…" at bounding box center [784, 406] width 1024 height 87
click at [891, 379] on p "Hey there, beautiful soul! With these groovy new legal mushroom products sprout…" at bounding box center [784, 406] width 1024 height 87
click at [1007, 384] on p "Hey there, beautiful soul! With these groovy new legal mushroom products sprout…" at bounding box center [784, 406] width 1024 height 87
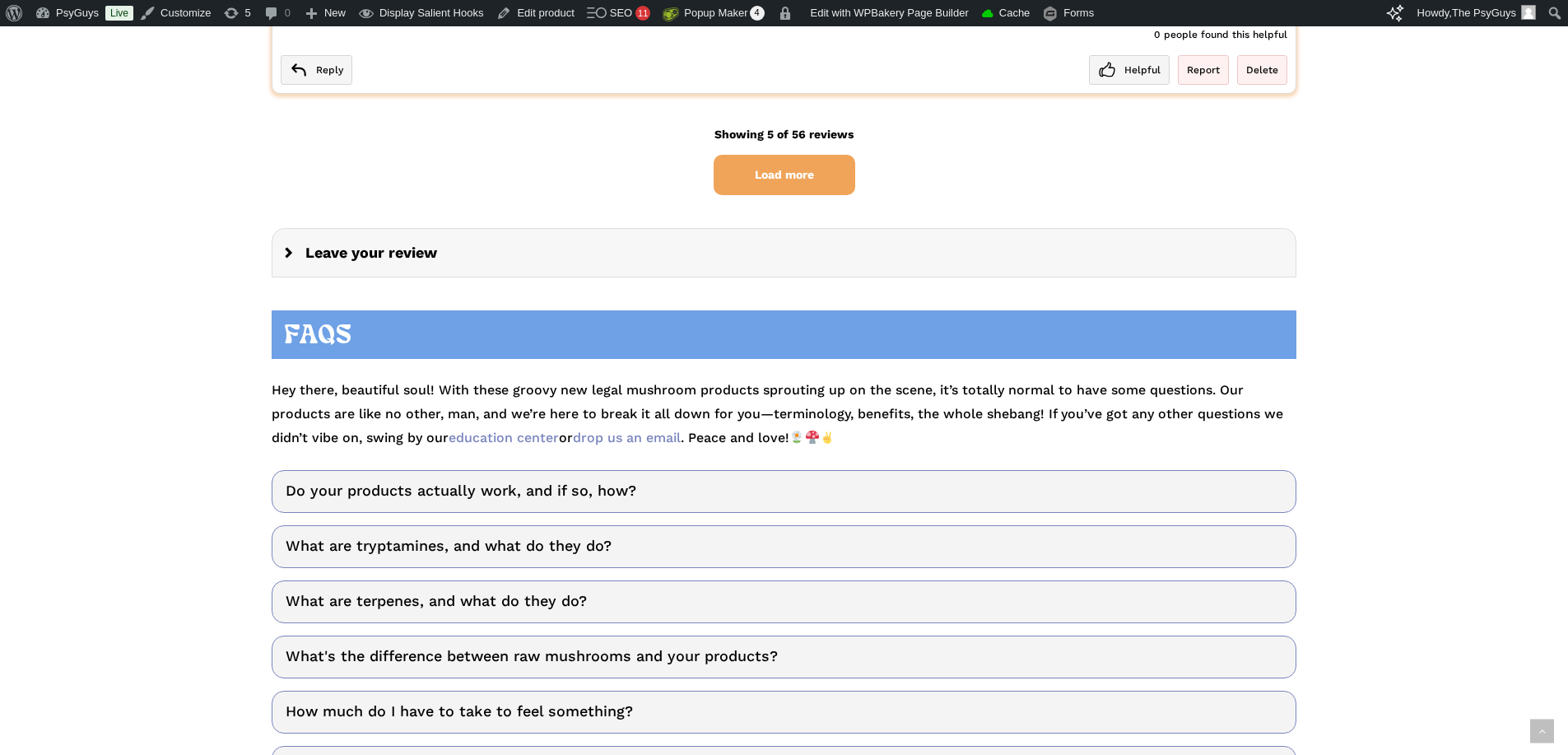
click at [927, 417] on p "Hey there, beautiful soul! With these groovy new legal mushroom products sprout…" at bounding box center [784, 406] width 1024 height 87
click at [926, 415] on p "Hey there, beautiful soul! With these groovy new legal mushroom products sprout…" at bounding box center [784, 406] width 1024 height 87
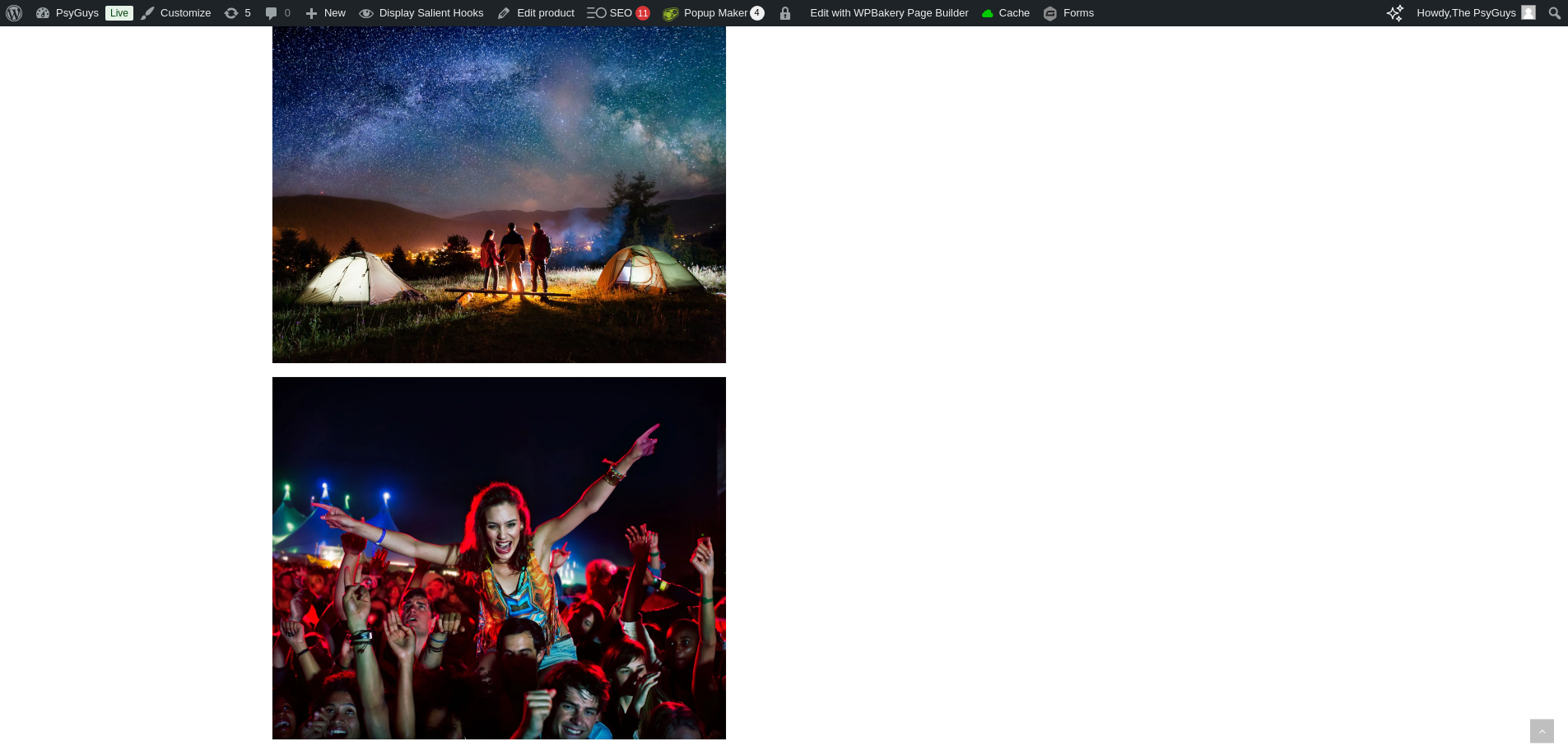
scroll to position [0, 0]
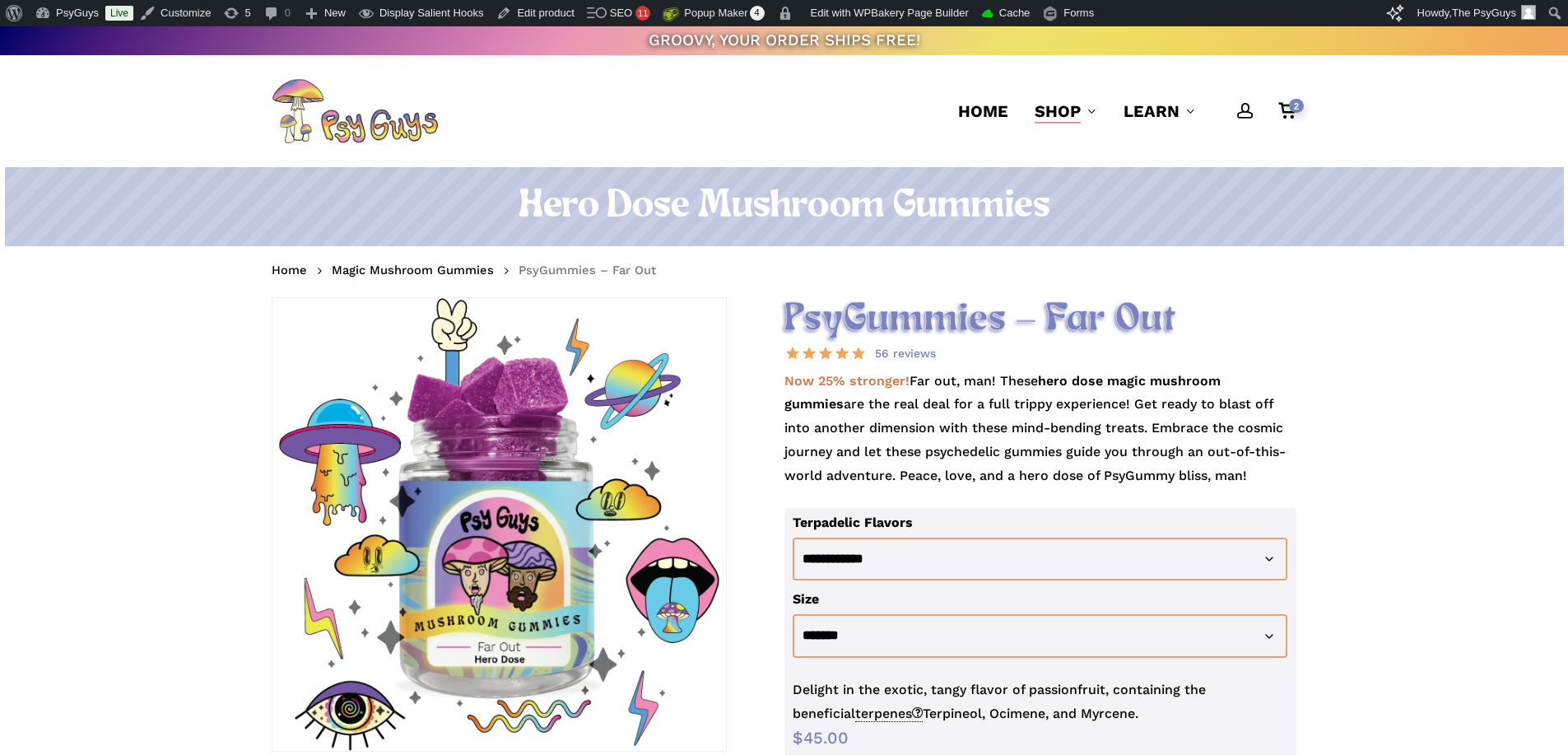
click at [721, 206] on h1 "Hero Dose Mushroom Gummies" at bounding box center [784, 207] width 1024 height 46
click at [851, 185] on h1 "Hero Dose Mushroom Gummies" at bounding box center [784, 207] width 1024 height 46
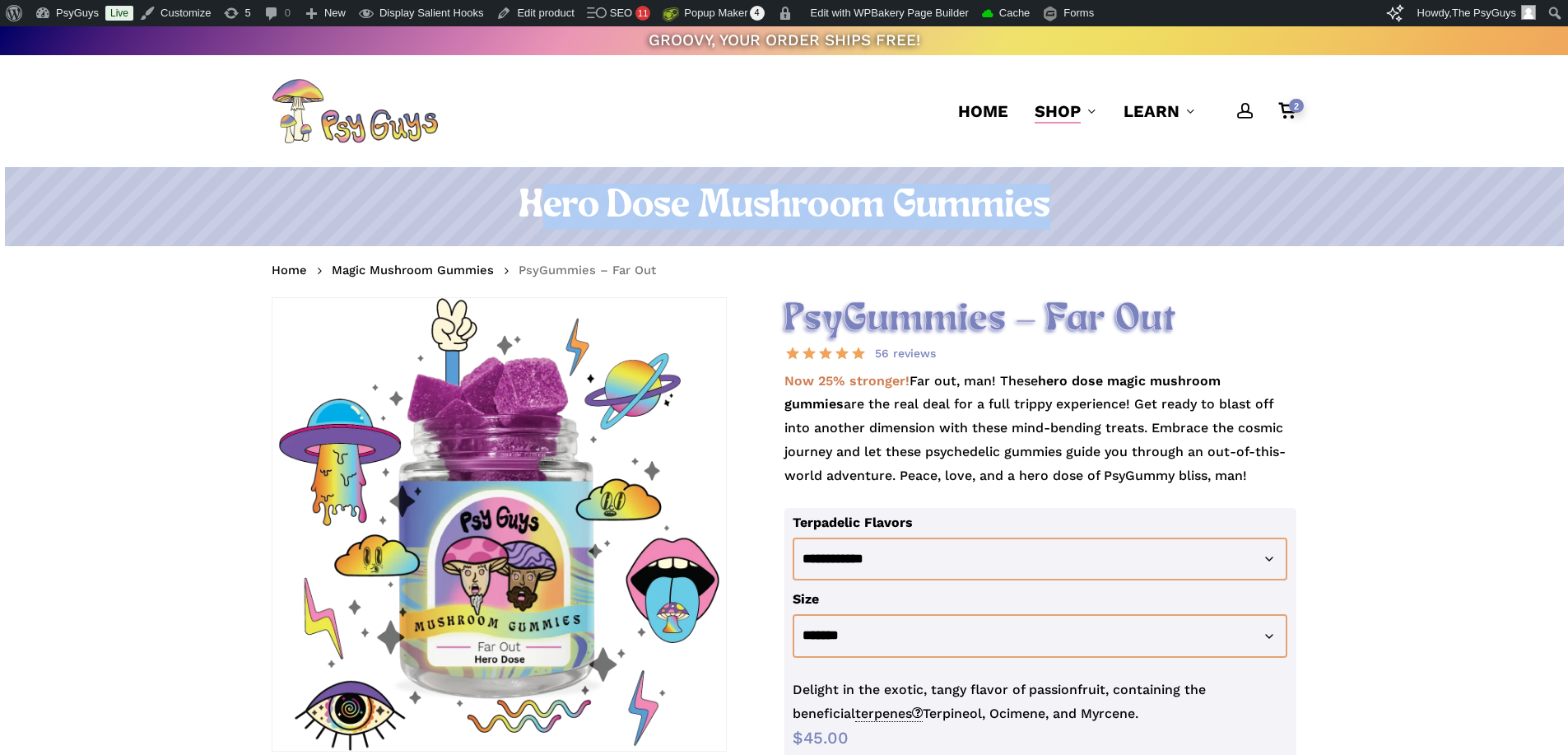
click at [851, 185] on h1 "Hero Dose Mushroom Gummies" at bounding box center [784, 207] width 1024 height 46
click at [927, 193] on h1 "Hero Dose Mushroom Gummies" at bounding box center [784, 207] width 1024 height 46
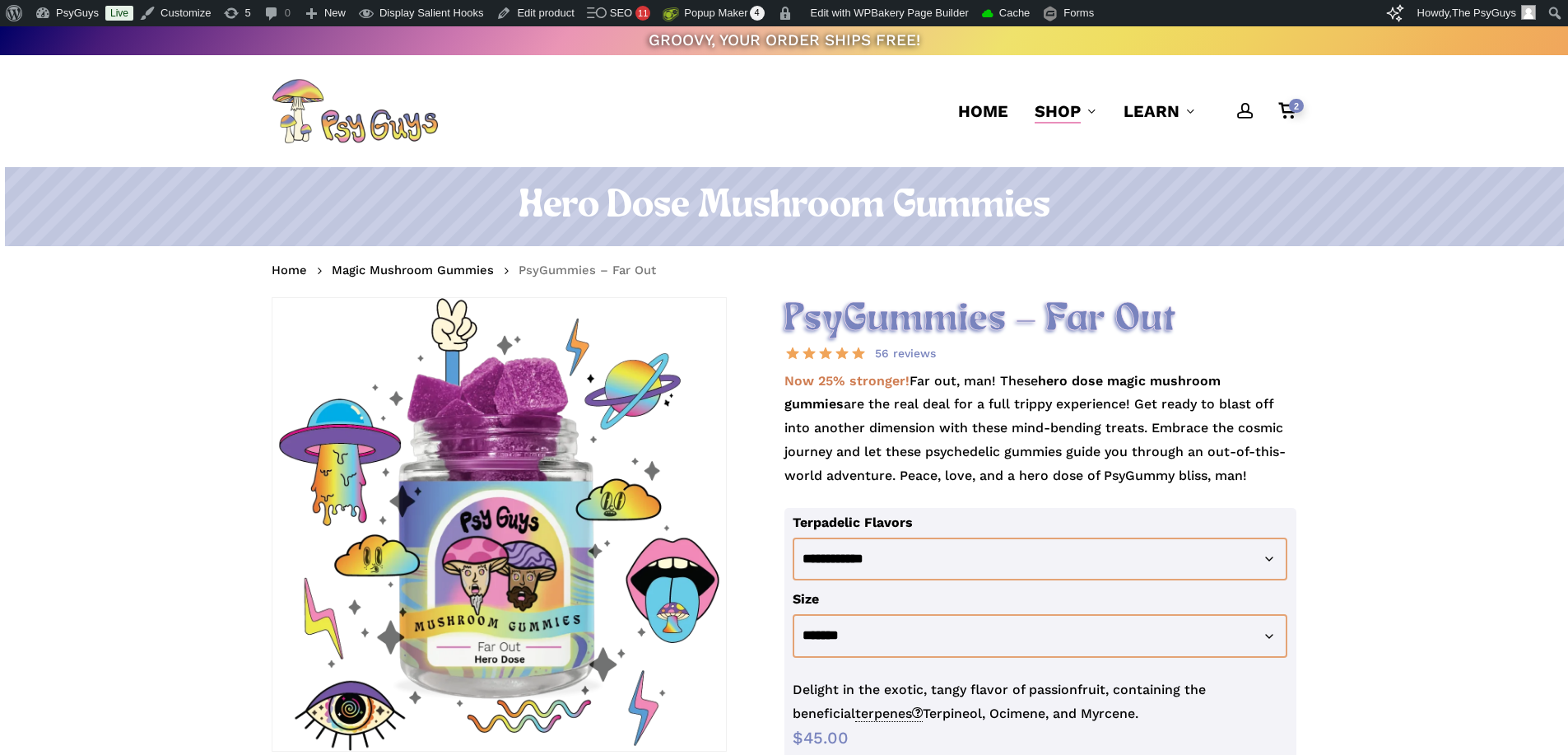
click at [1025, 195] on h1 "Hero Dose Mushroom Gummies" at bounding box center [784, 207] width 1024 height 46
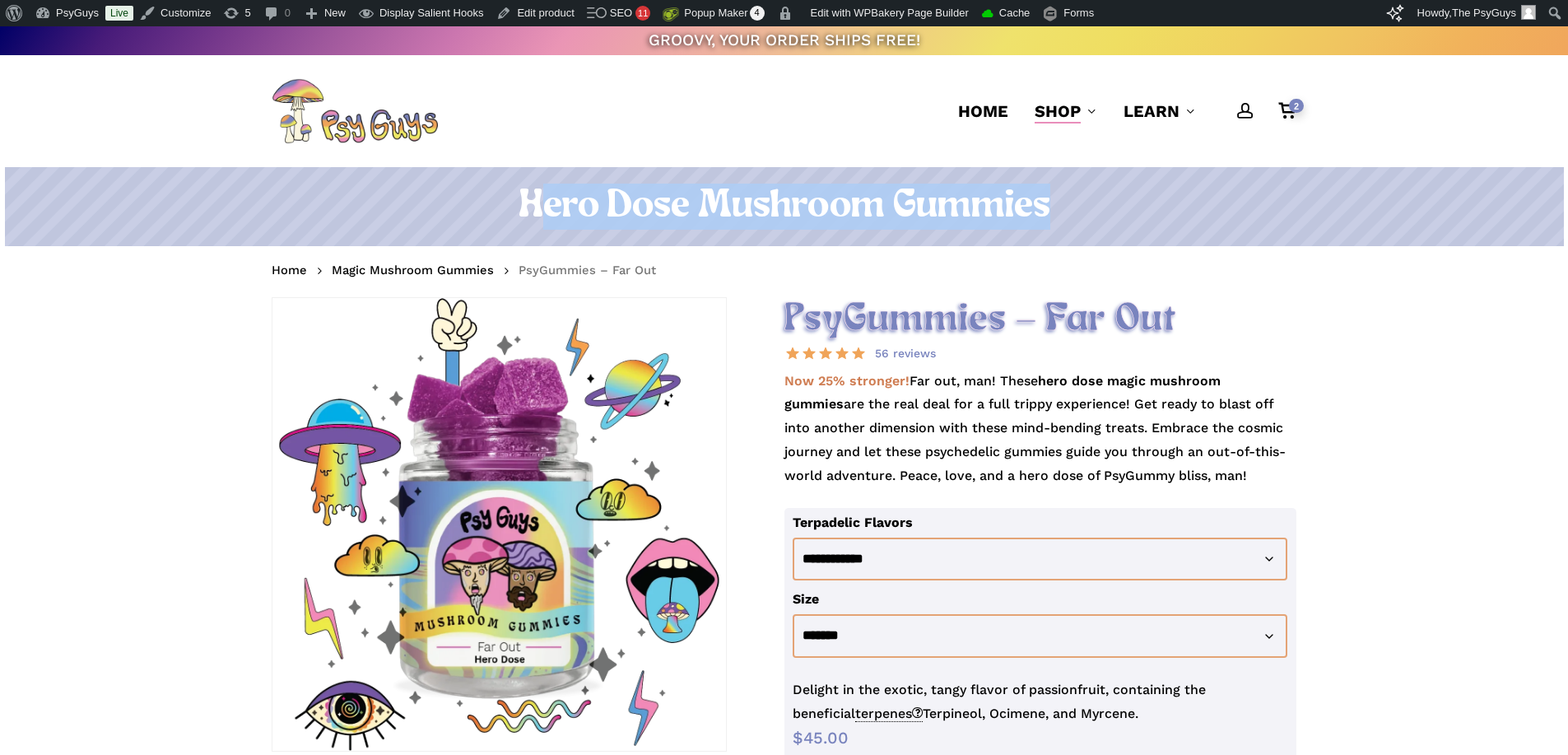
click at [1025, 195] on h1 "Hero Dose Mushroom Gummies" at bounding box center [784, 207] width 1024 height 46
click at [1081, 203] on h1 "Hero Dose Mushroom Gummies" at bounding box center [784, 207] width 1024 height 46
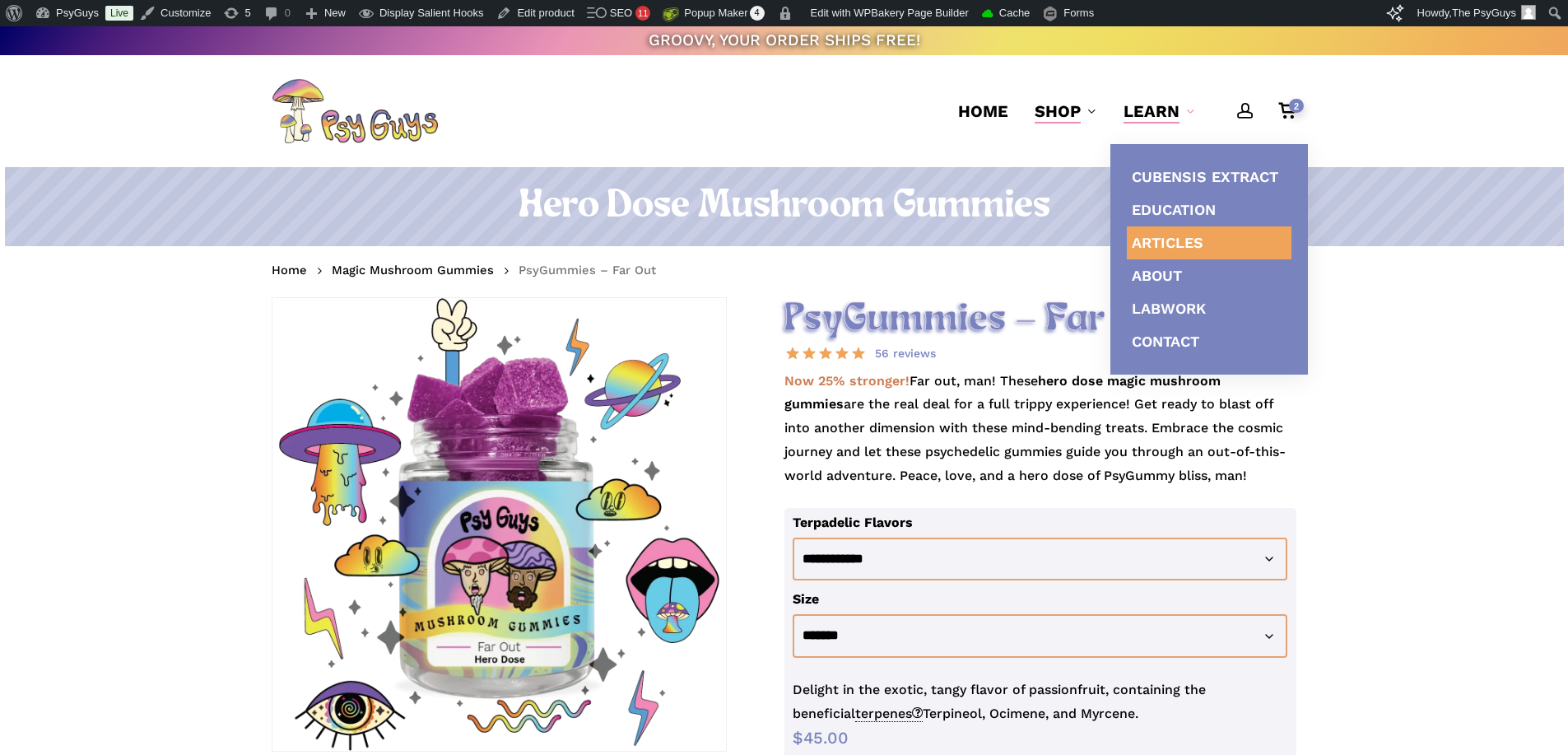
click at [1175, 234] on span "Articles" at bounding box center [1167, 242] width 71 height 18
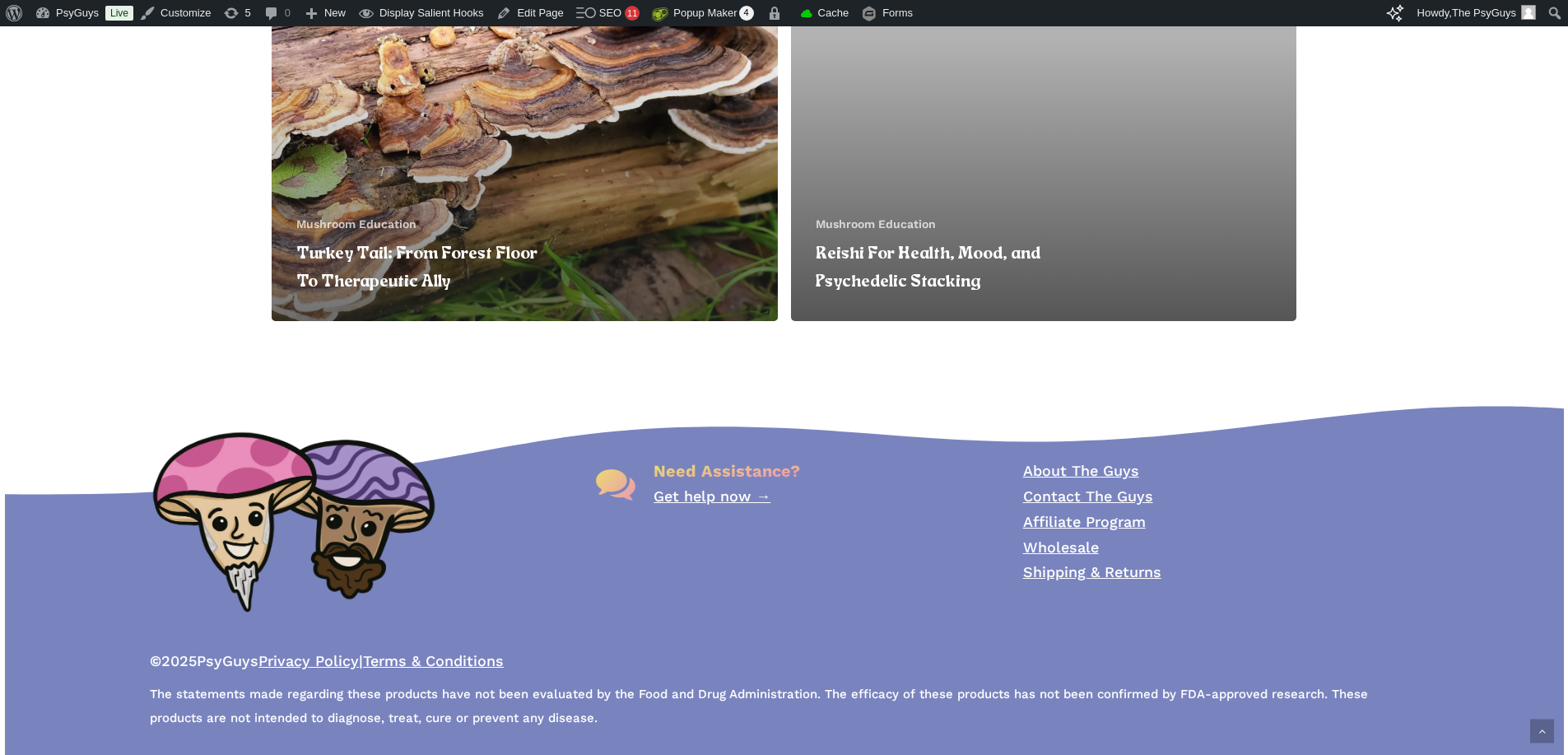
scroll to position [797, 0]
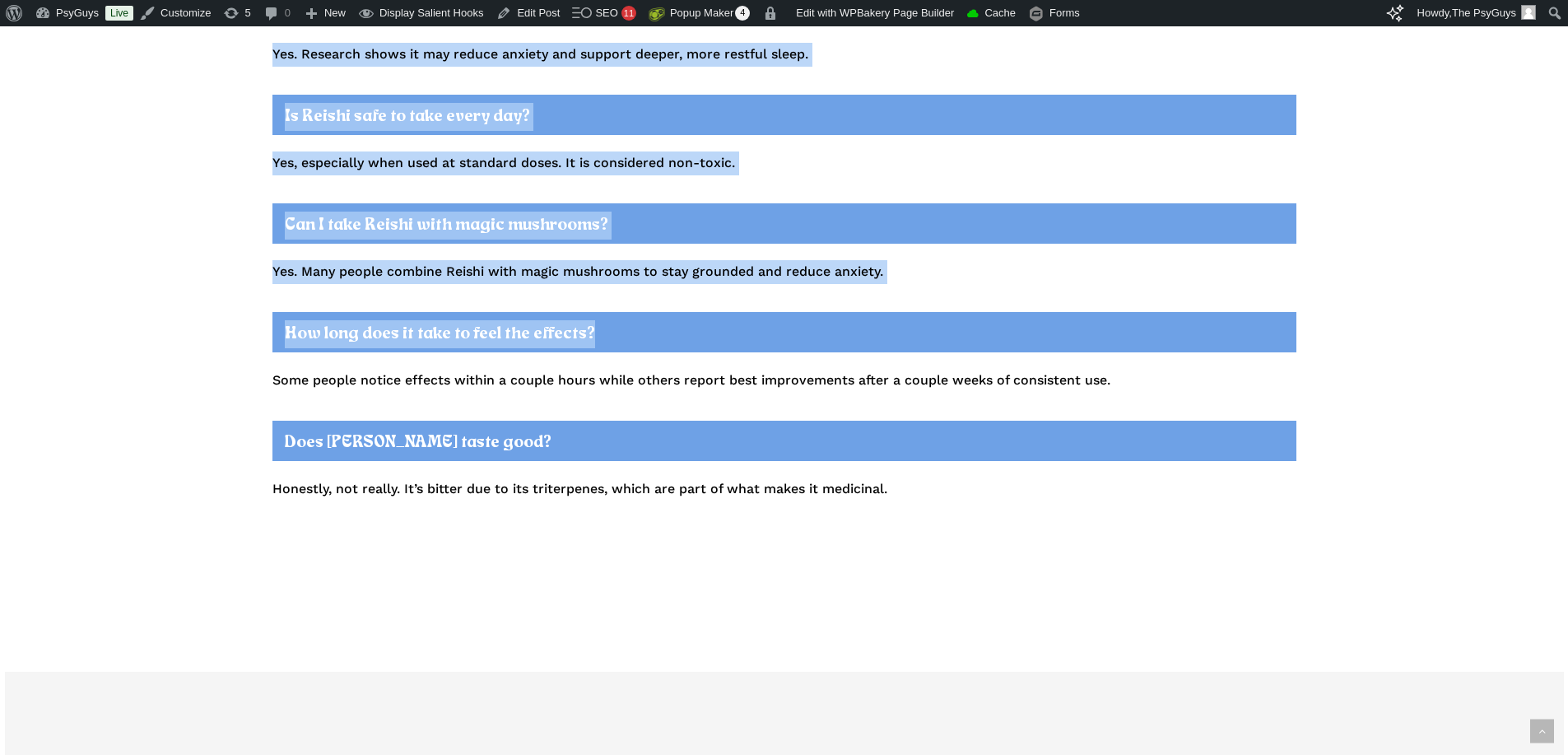
scroll to position [5103, 0]
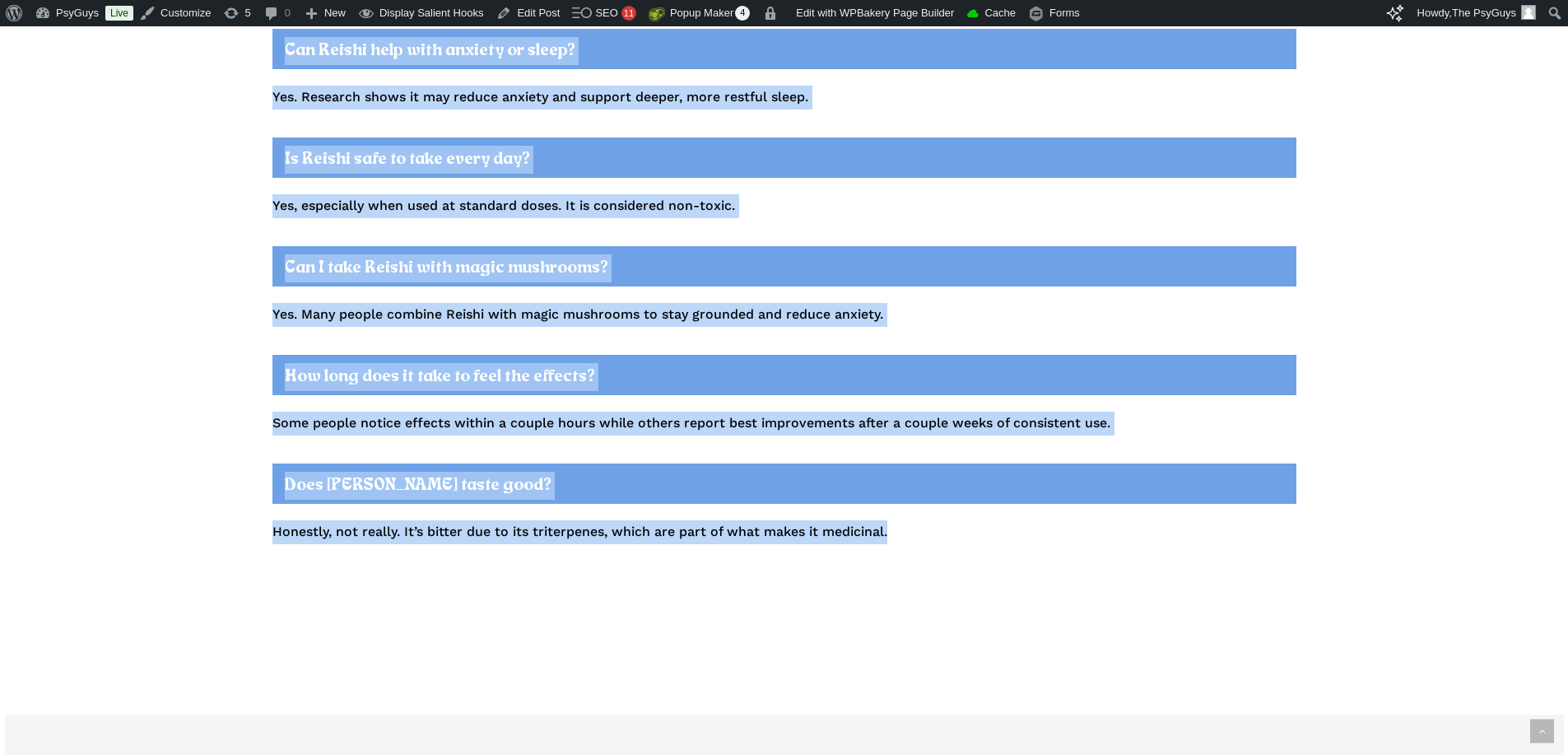
drag, startPoint x: 270, startPoint y: 301, endPoint x: 961, endPoint y: 465, distance: 710.2
copy div "Reishi For Health, Mood, and Psychedelic Stacking July 2, 2025 August 26th, 202…"
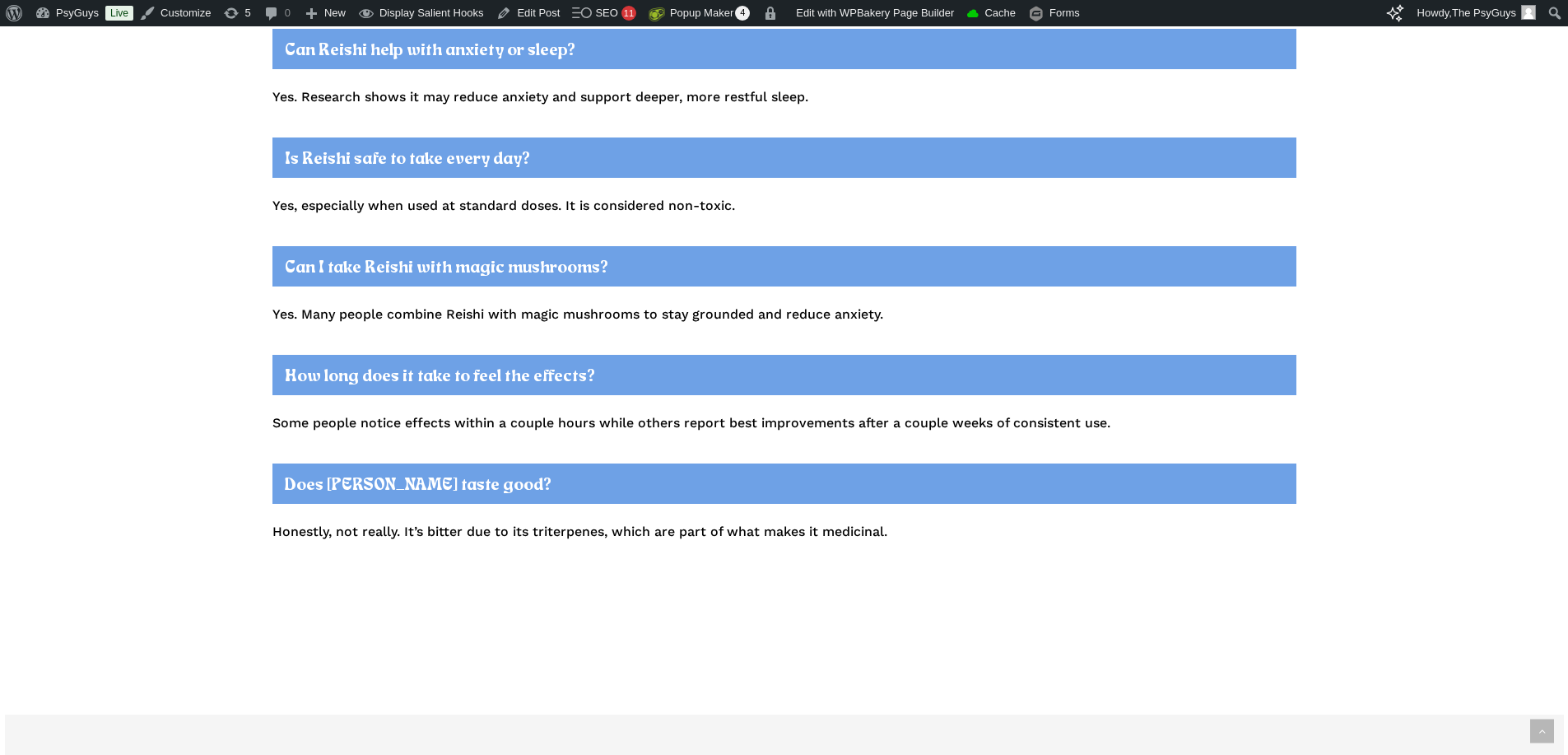
drag, startPoint x: 324, startPoint y: 539, endPoint x: 185, endPoint y: 702, distance: 214.2
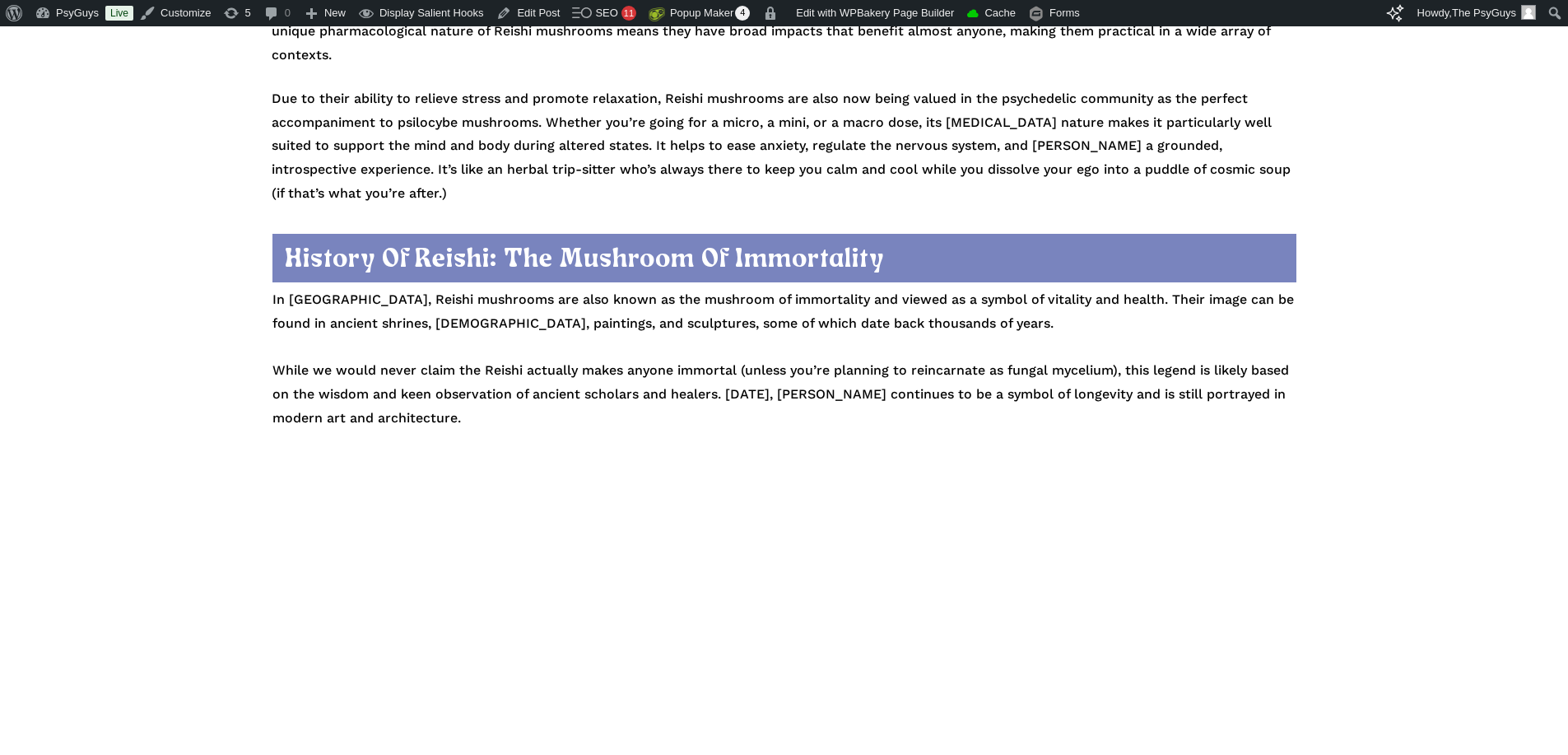
scroll to position [0, 0]
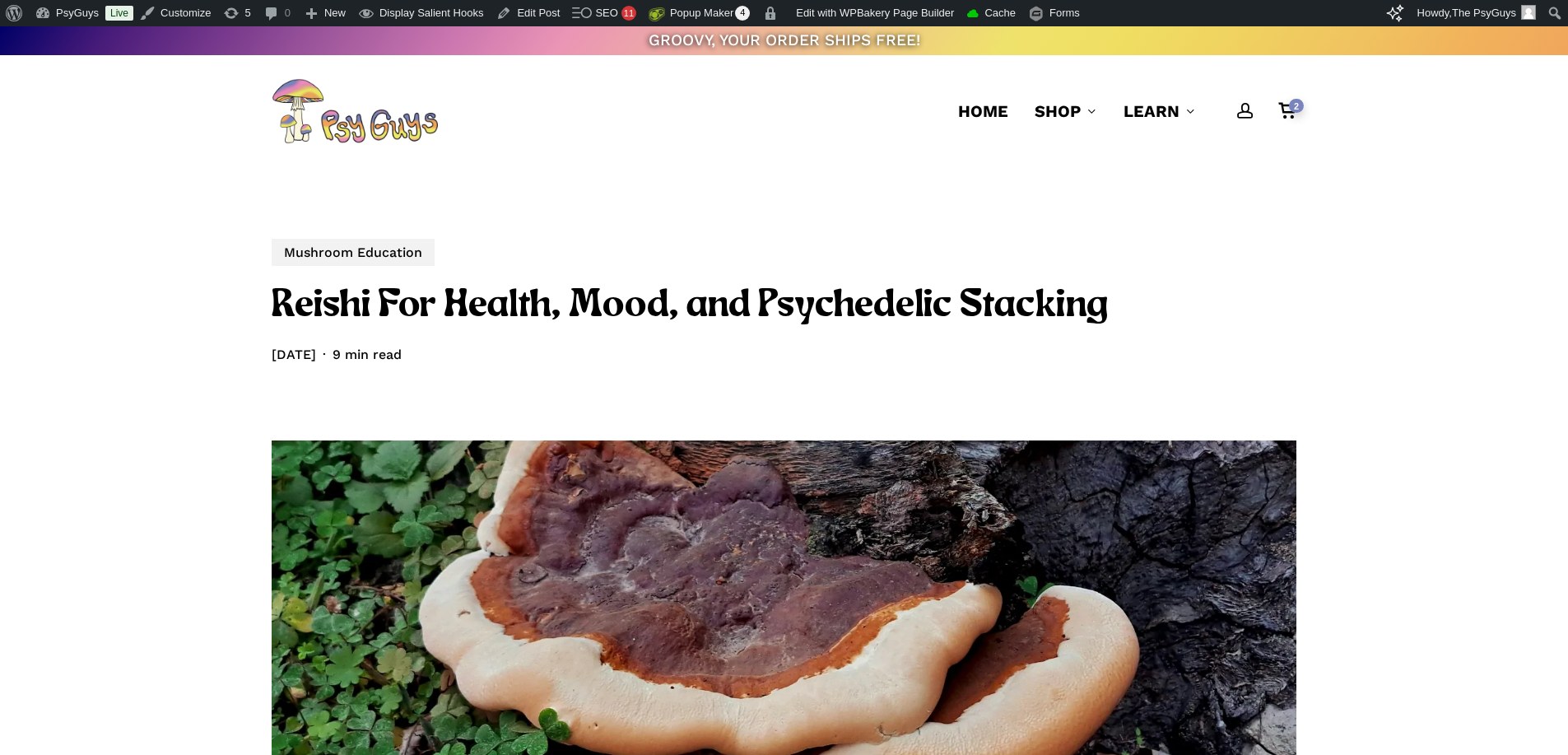
click at [552, 304] on h1 "Reishi For Health, Mood, and Psychedelic Stacking" at bounding box center [784, 306] width 1024 height 49
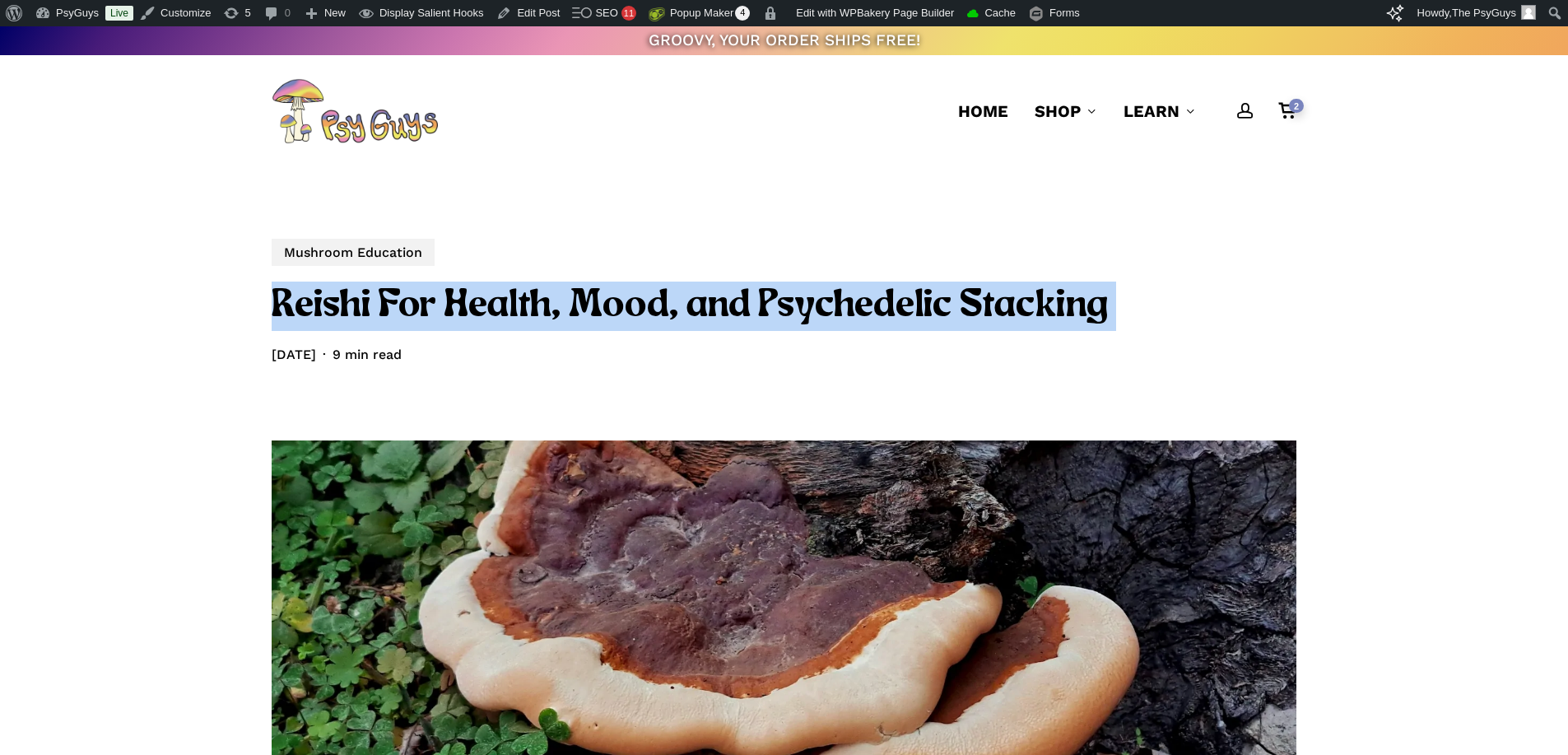
click at [552, 304] on h1 "Reishi For Health, Mood, and Psychedelic Stacking" at bounding box center [784, 306] width 1024 height 49
copy div "Reishi For Health, Mood, and Psychedelic Stacking"
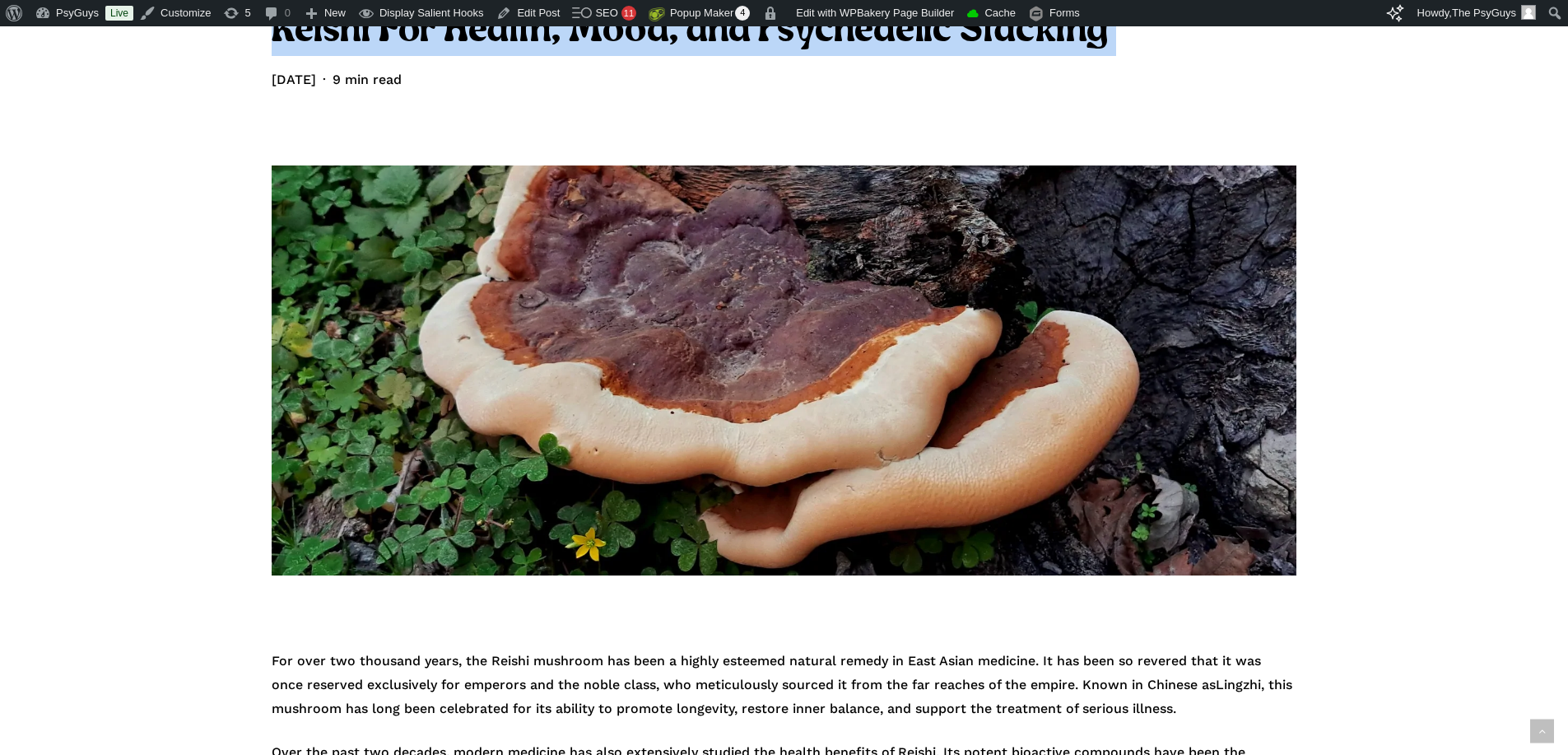
scroll to position [165, 0]
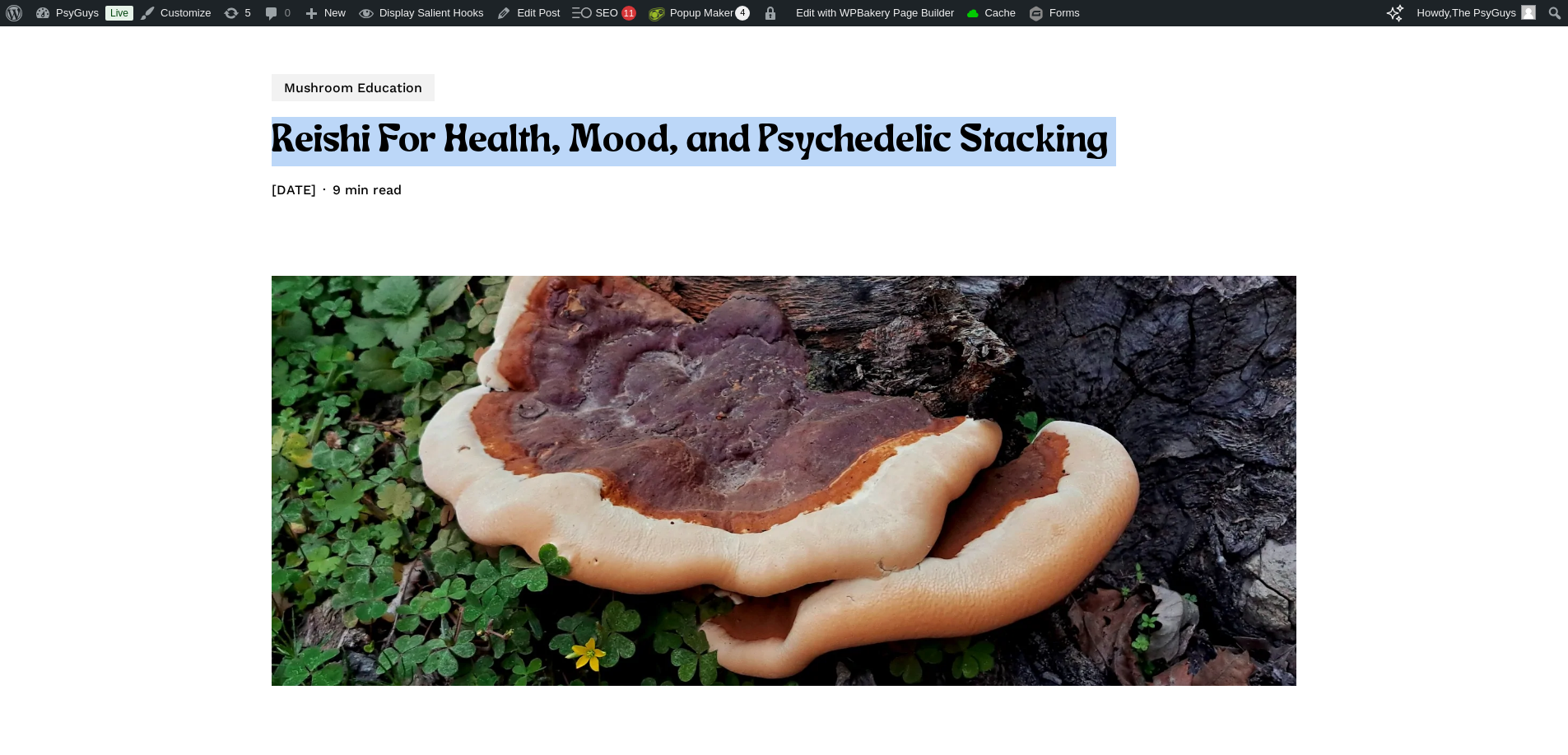
click at [591, 353] on img at bounding box center [784, 481] width 1024 height 409
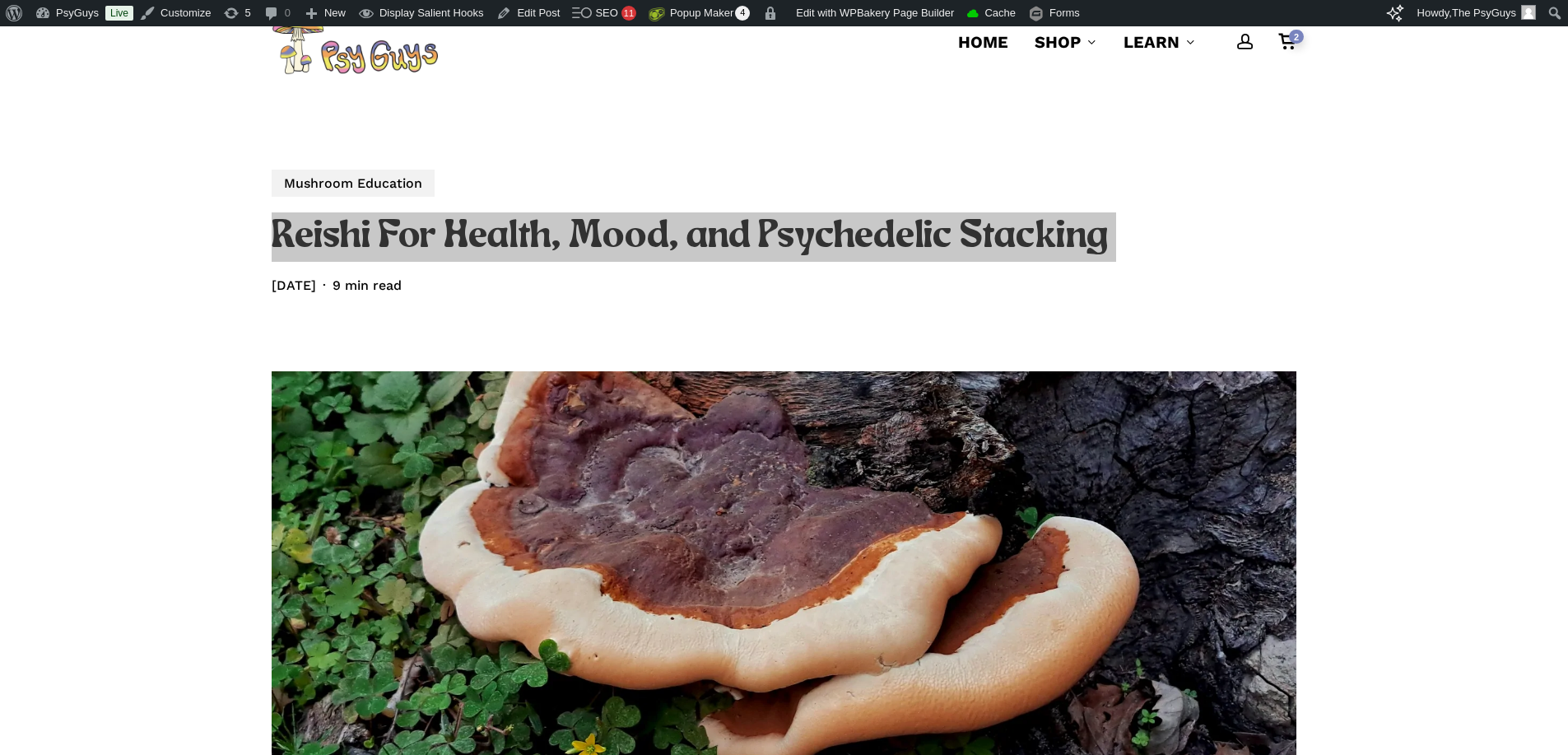
scroll to position [0, 0]
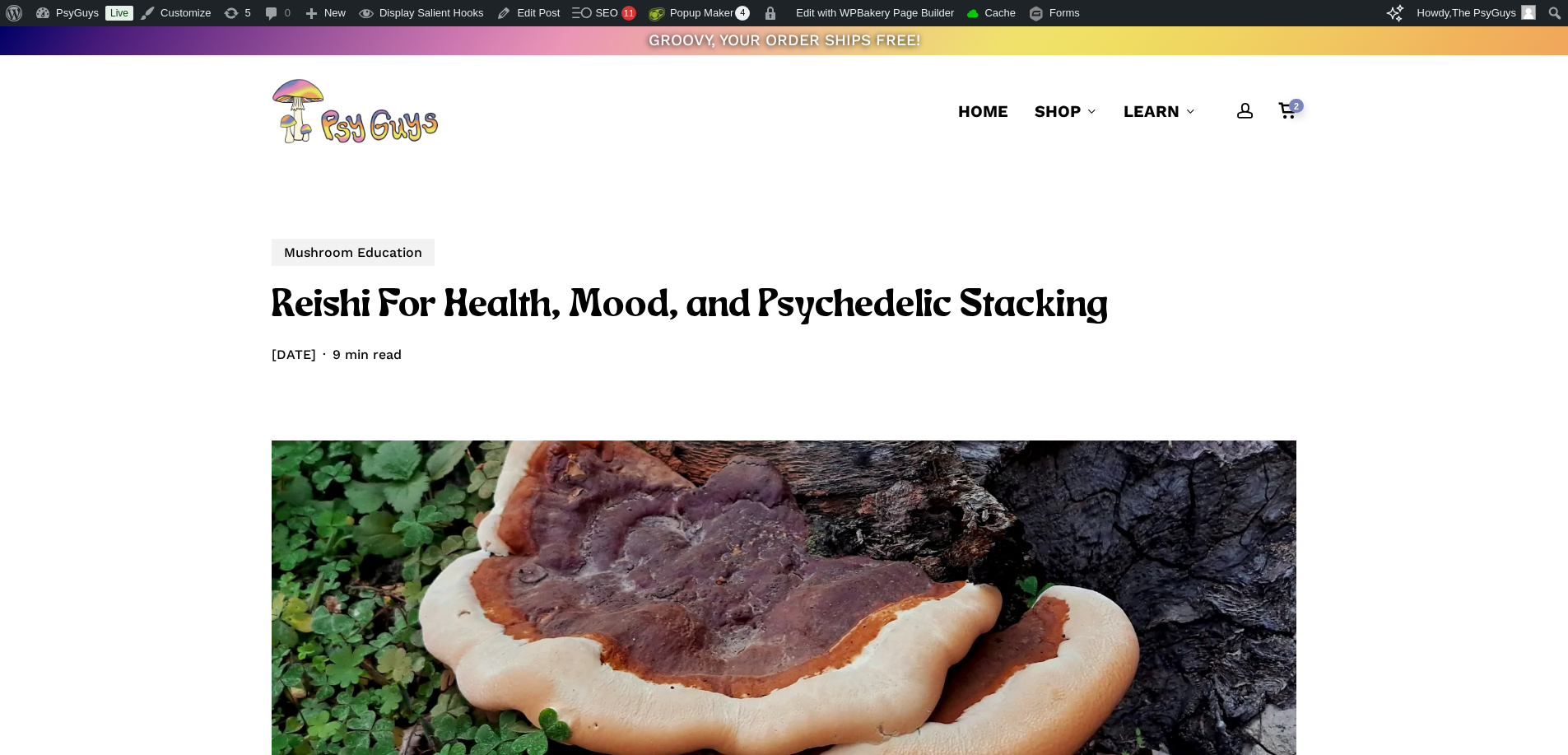
drag, startPoint x: 808, startPoint y: 186, endPoint x: 959, endPoint y: 166, distance: 152.3
click at [808, 186] on div "Mushroom Education Reishi For Health, Mood, and Psychedelic Stacking July 2, 20…" at bounding box center [784, 546] width 1024 height 758
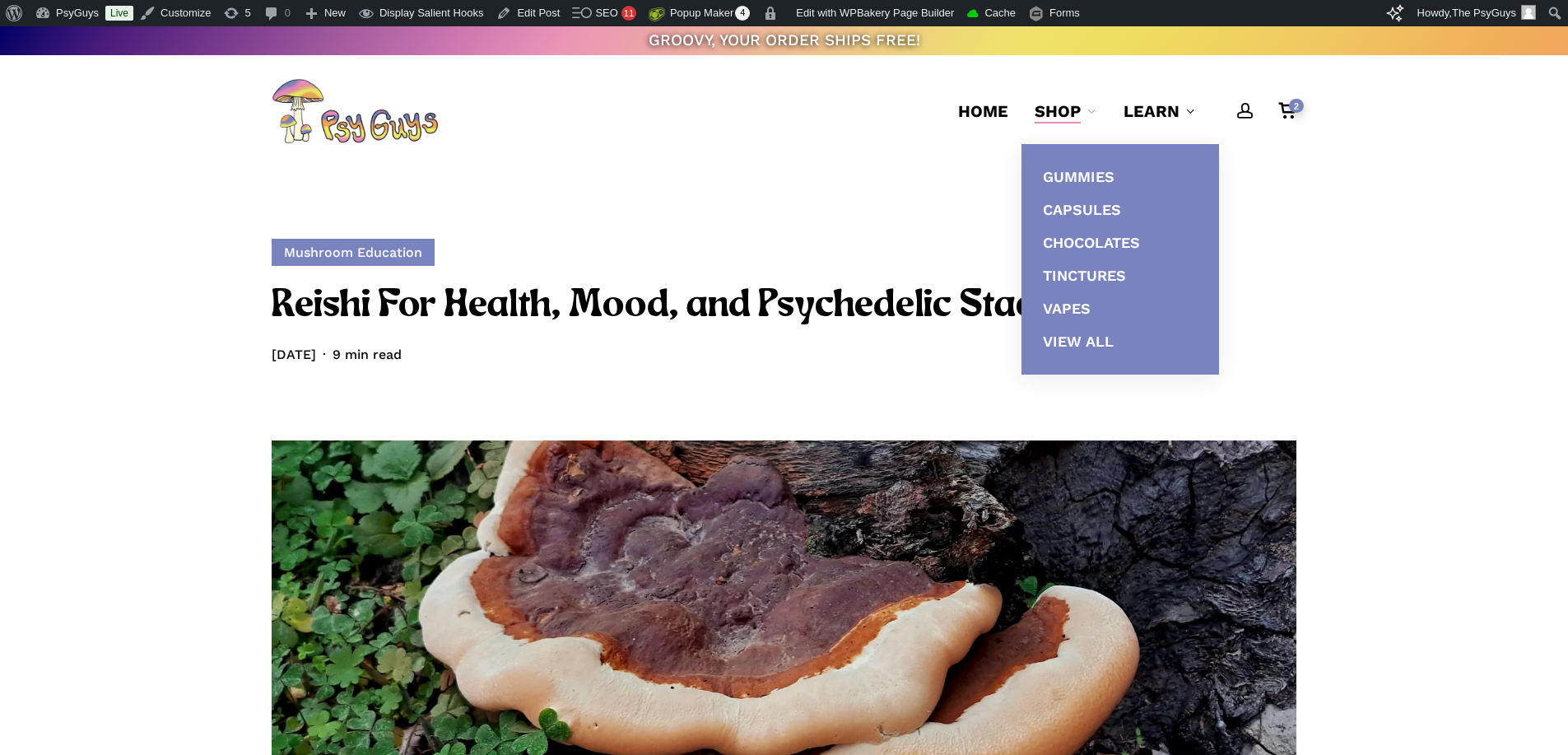
click at [350, 250] on link "Mushroom Education" at bounding box center [353, 252] width 163 height 27
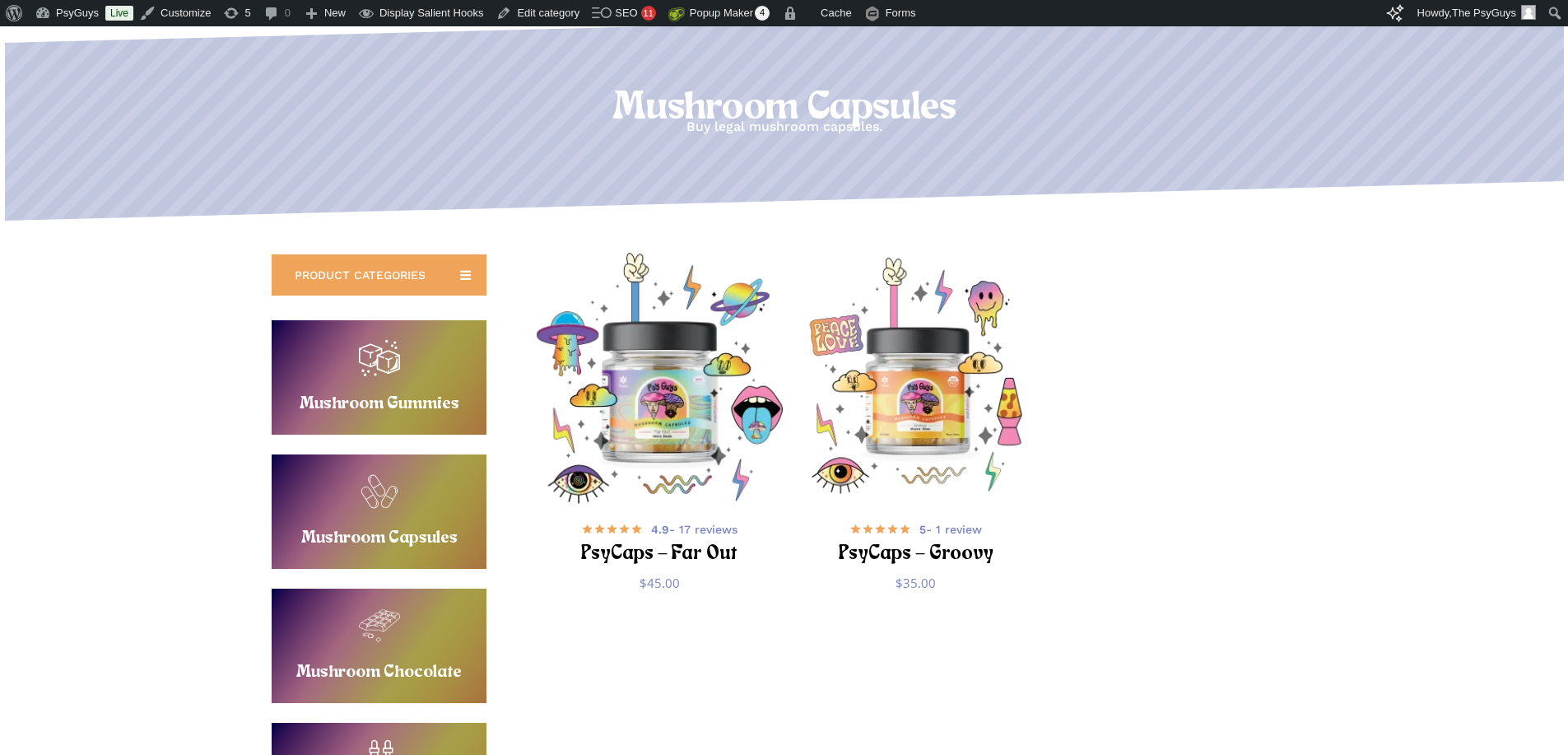
scroll to position [165, 0]
click at [668, 362] on img "PsyCaps - Far Out" at bounding box center [659, 377] width 250 height 250
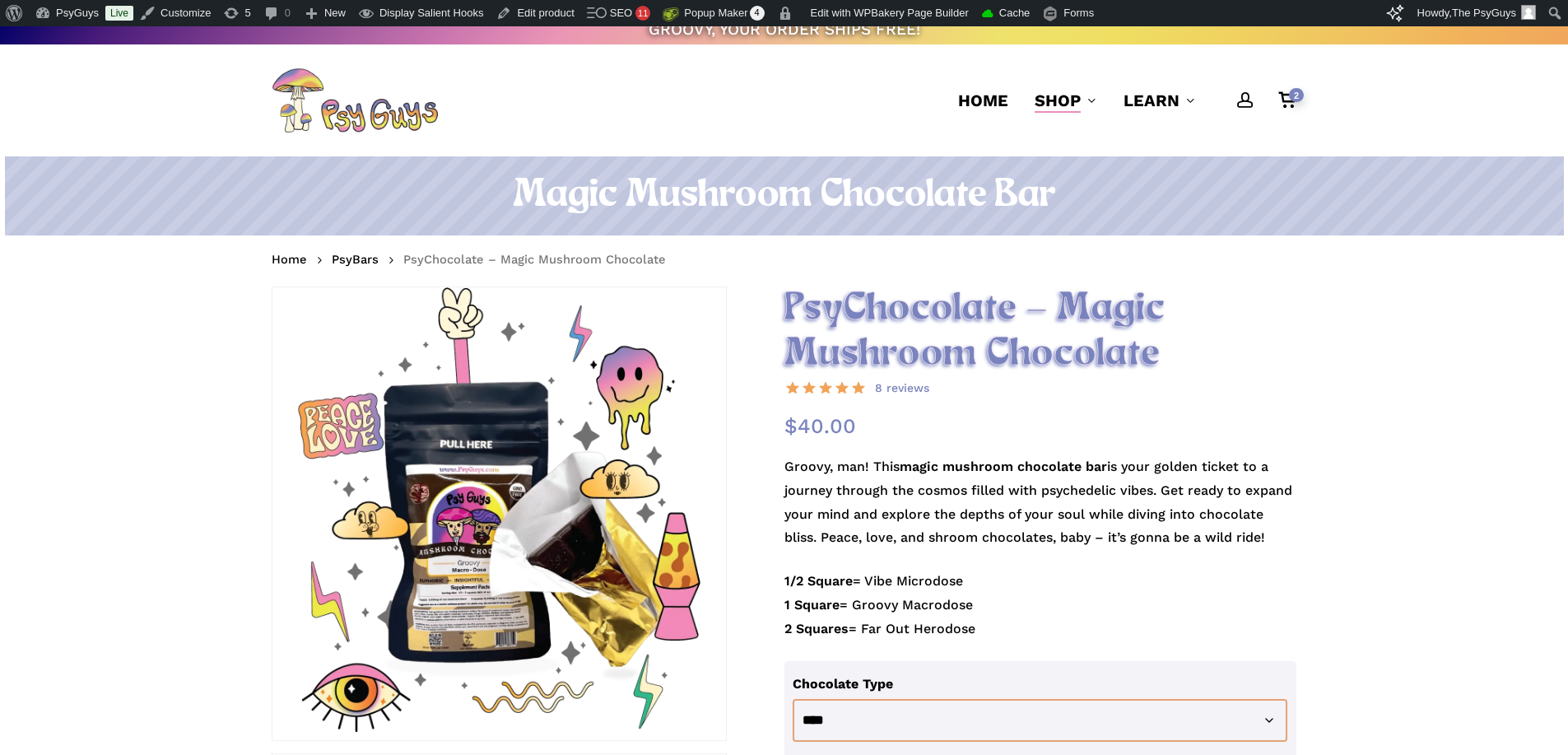
scroll to position [82, 0]
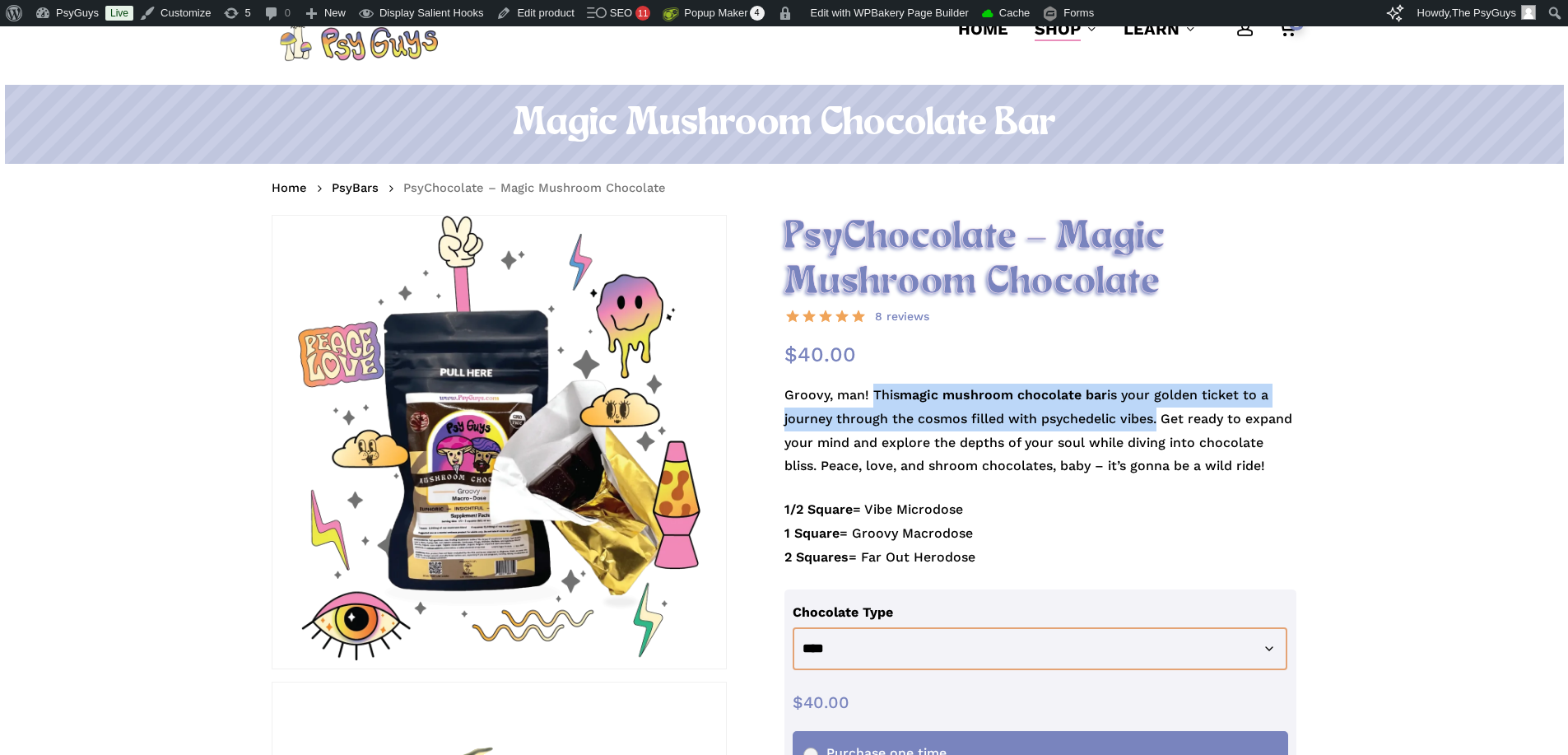
drag, startPoint x: 870, startPoint y: 391, endPoint x: 1157, endPoint y: 411, distance: 287.7
click at [1157, 411] on p "Groovy, man! This magic mushroom chocolate bar is your golden ticket to a journ…" at bounding box center [1041, 440] width 513 height 114
copy p "This magic mushroom chocolate bar is your golden ticket to a journey through th…"
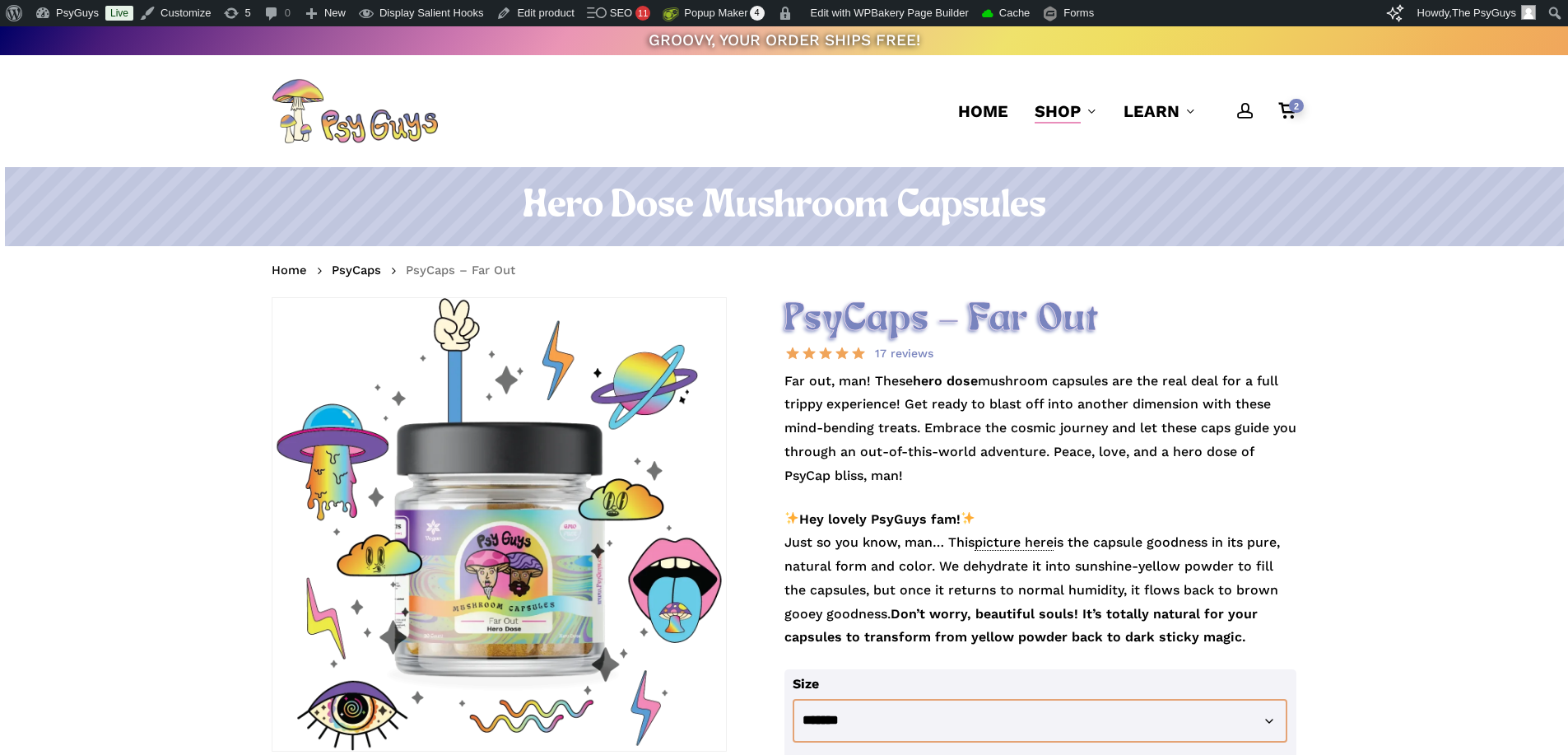
click at [830, 409] on p "Far out, man! These hero dose mushroom capsules are the real deal for a full tr…" at bounding box center [1041, 438] width 513 height 138
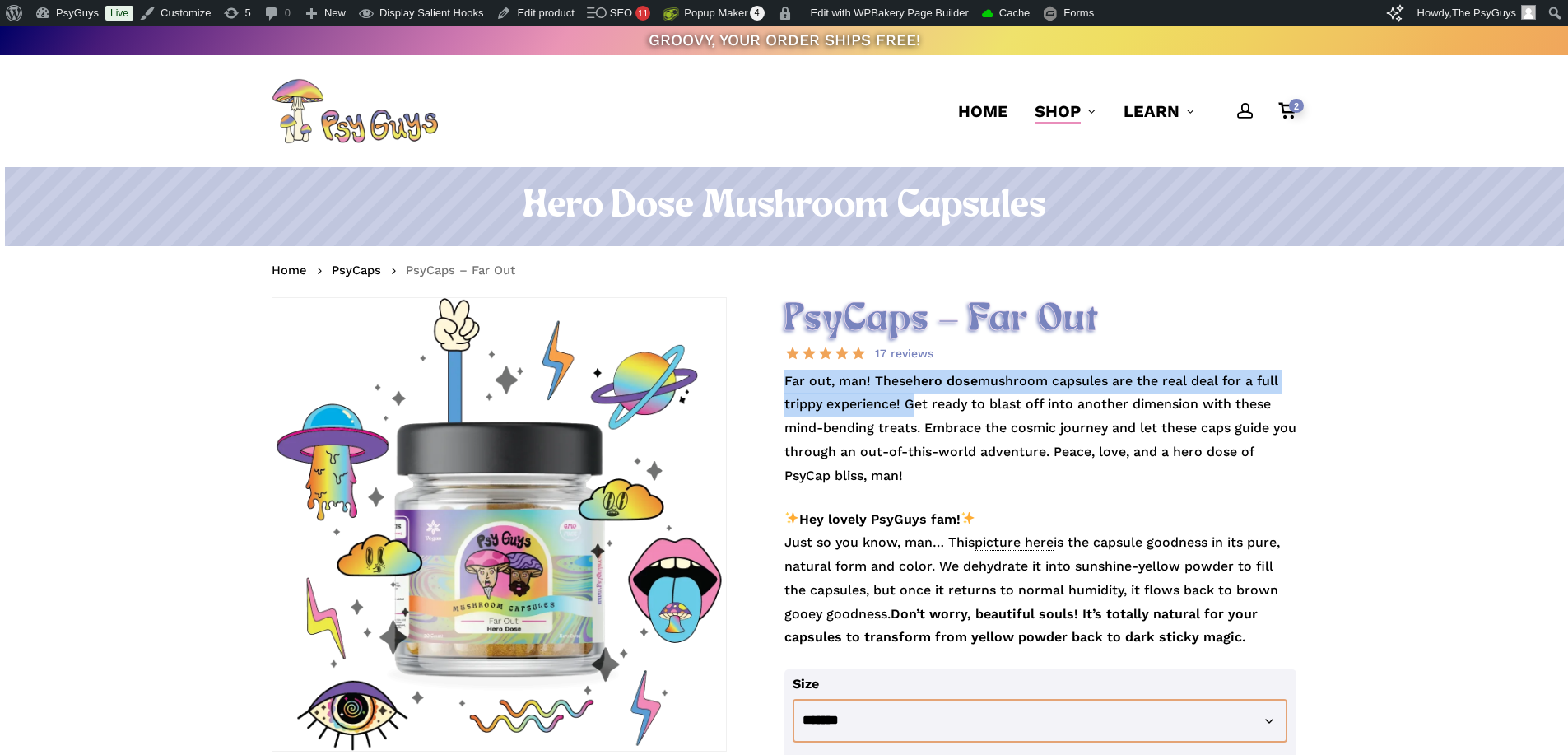
drag, startPoint x: 785, startPoint y: 378, endPoint x: 902, endPoint y: 402, distance: 119.4
click at [902, 402] on p "Far out, man! These hero dose mushroom capsules are the real deal for a full tr…" at bounding box center [1041, 438] width 513 height 138
copy p "Far out, man! These hero dose mushroom capsules are the real deal for a full tr…"
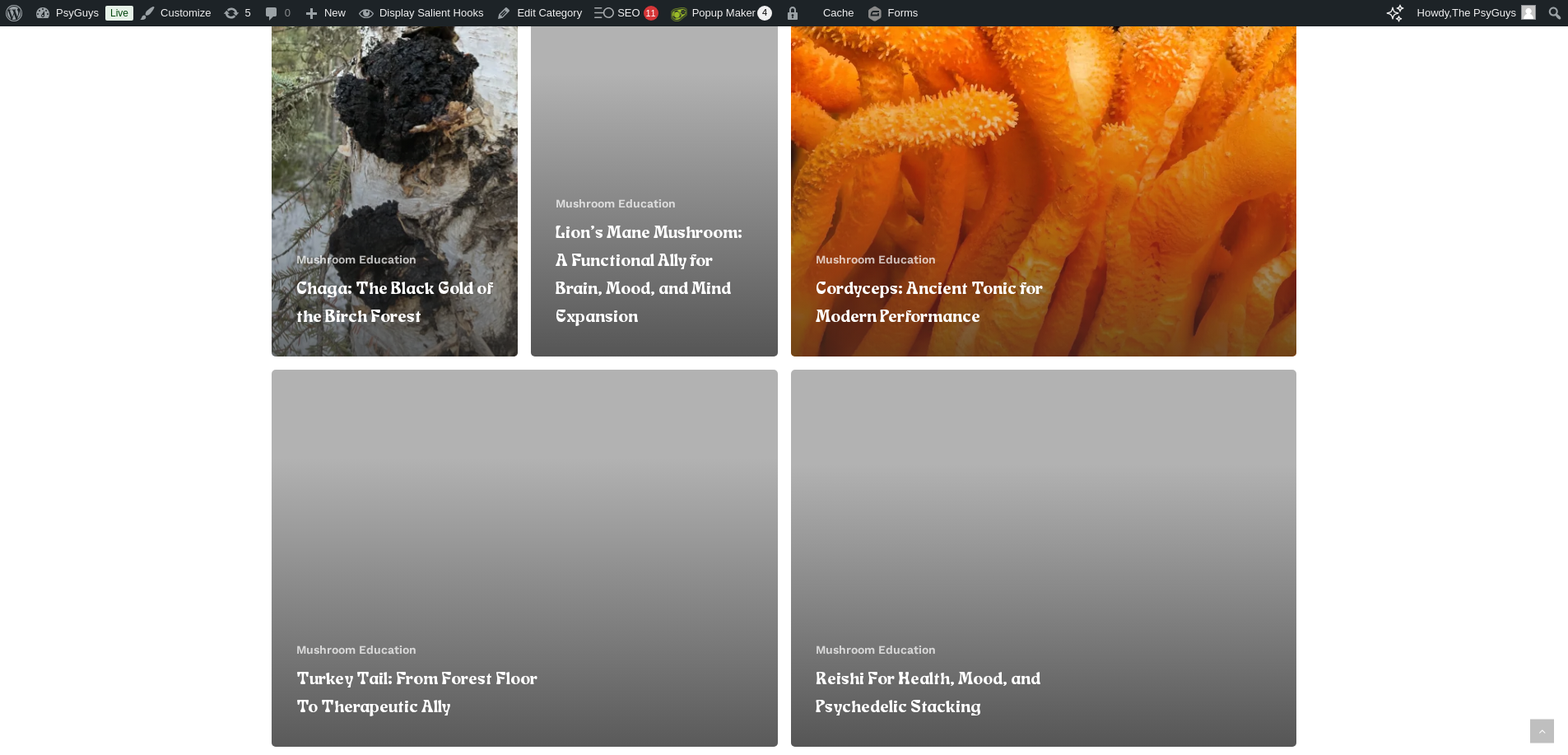
scroll to position [1070, 0]
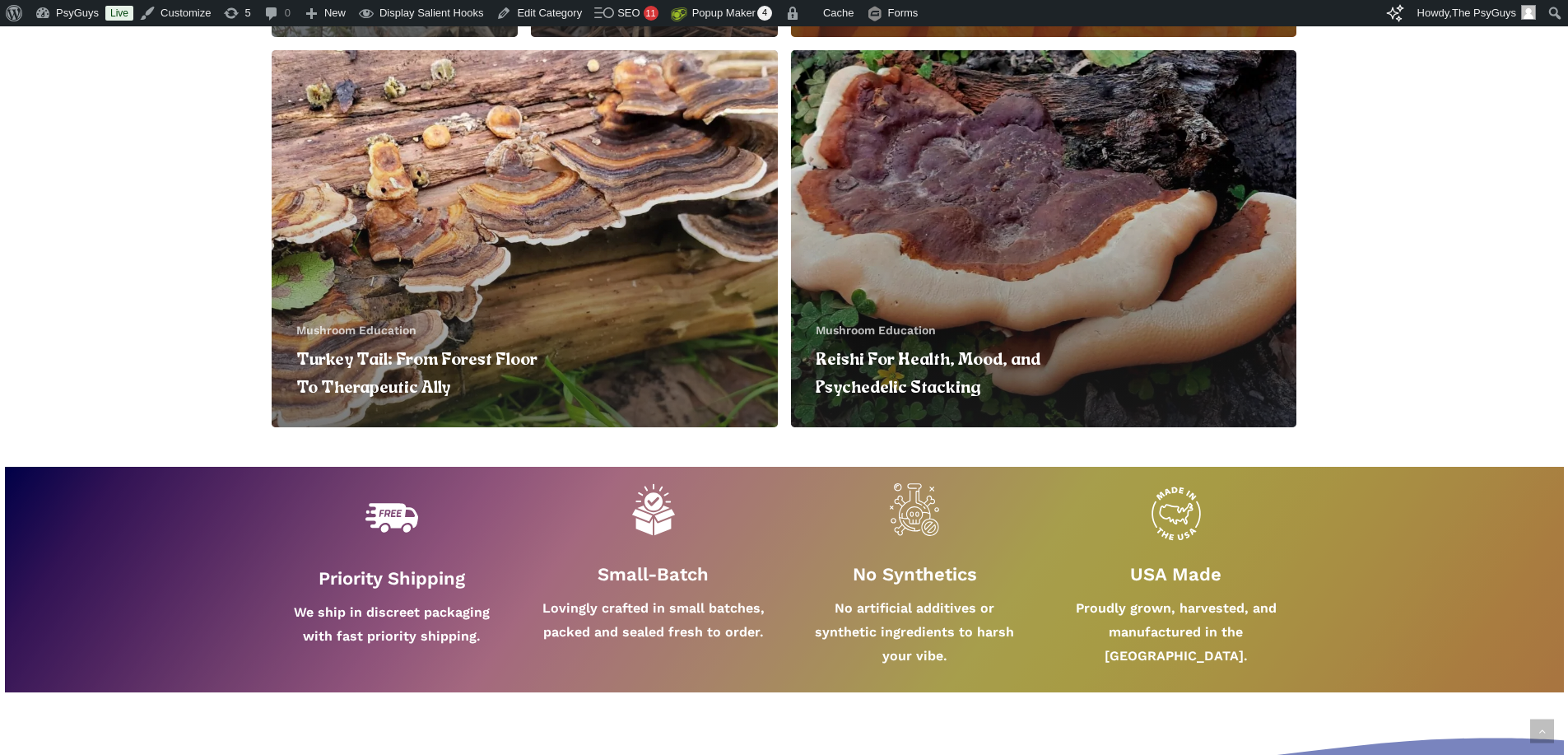
click at [600, 246] on link "Turkey Tail: From Forest Floor To Therapeutic Ally" at bounding box center [524, 239] width 506 height 378
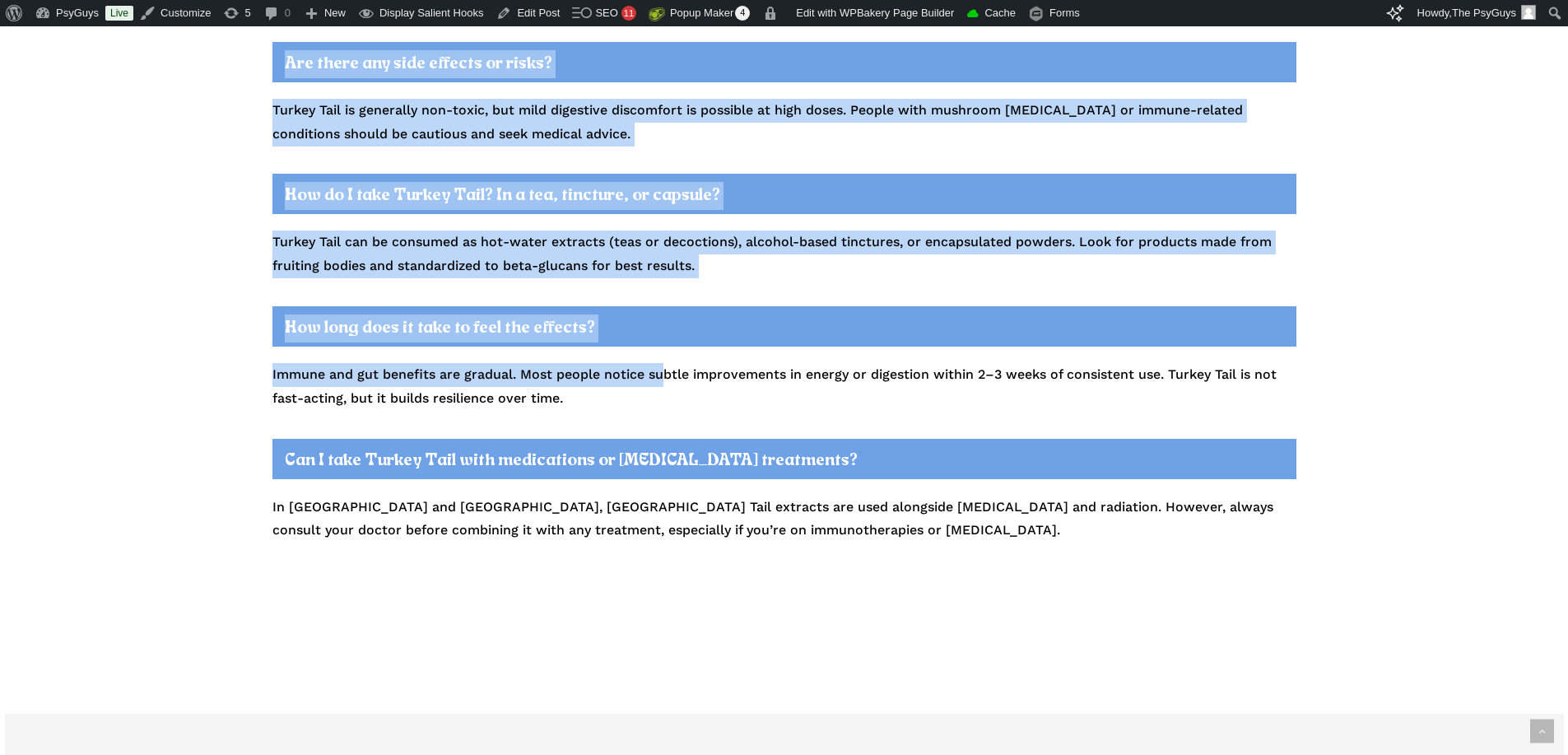
scroll to position [5596, 0]
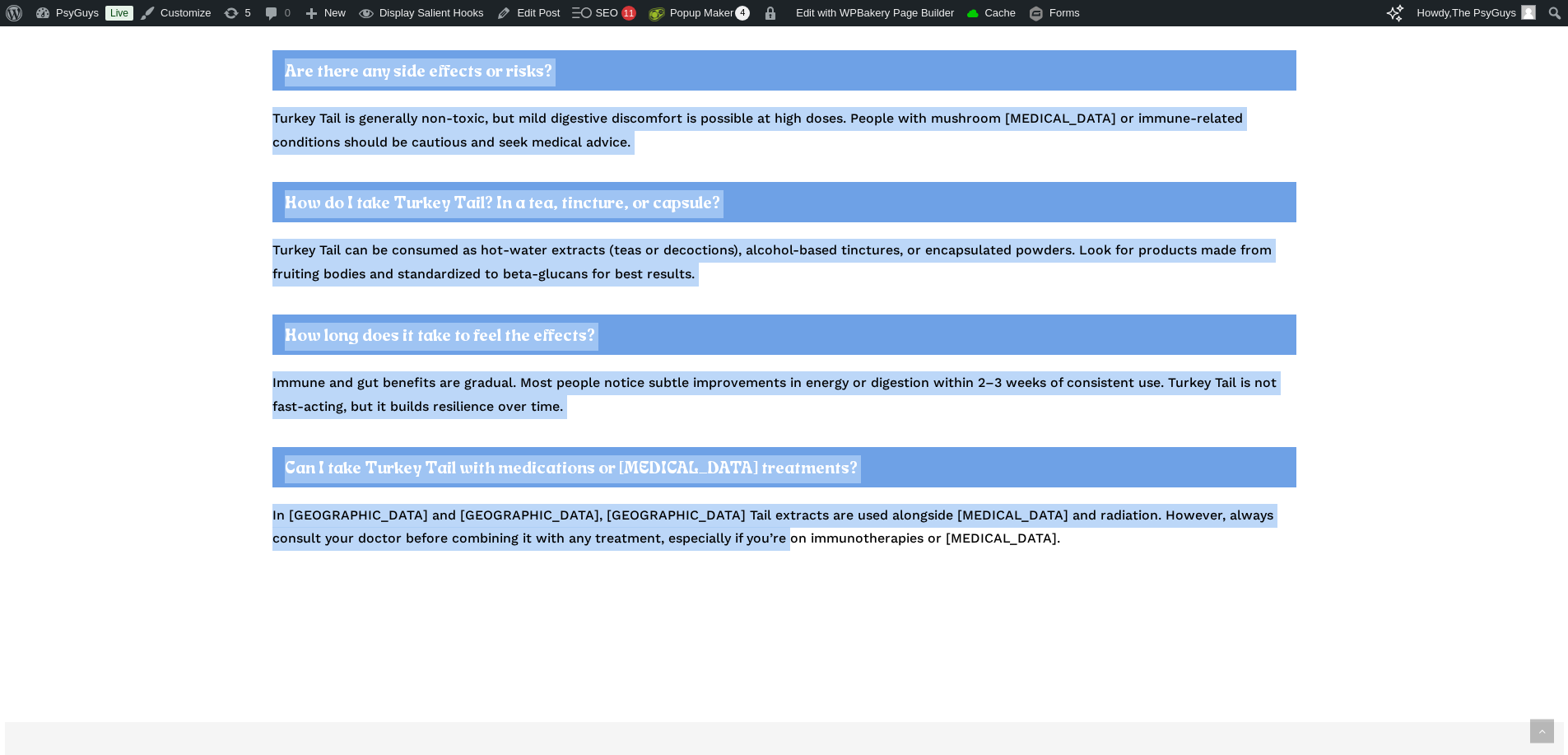
drag, startPoint x: 273, startPoint y: 294, endPoint x: 753, endPoint y: 513, distance: 527.6
copy div "Loremi Dolo: Sita Consec Adipi El Seddoeiusmo Temp Inci 39, 5289 Utlaboree 5do,…"
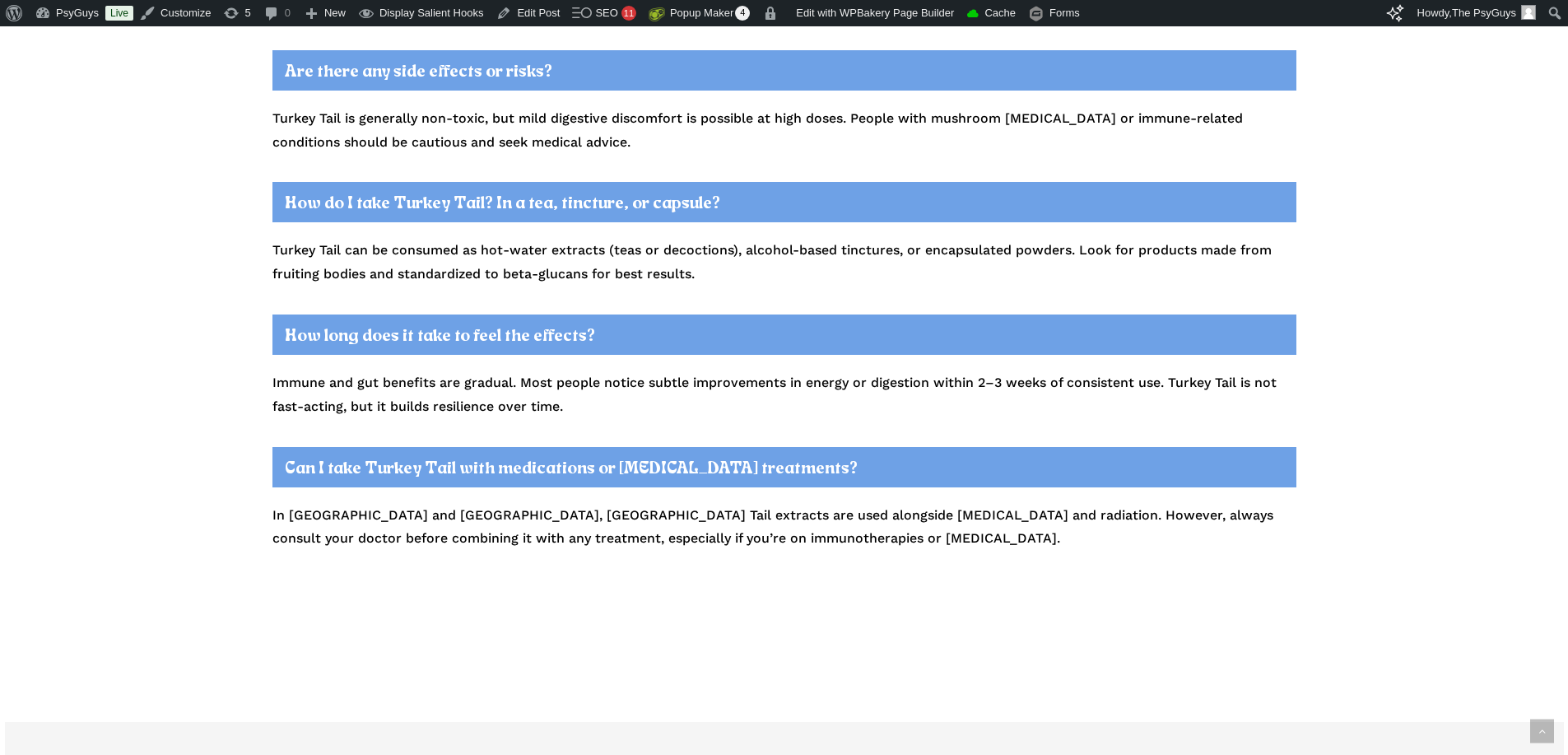
click at [553, 260] on p "Turkey Tail can be consumed as hot-water extracts (teas or decoctions), alcohol…" at bounding box center [784, 272] width 1023 height 68
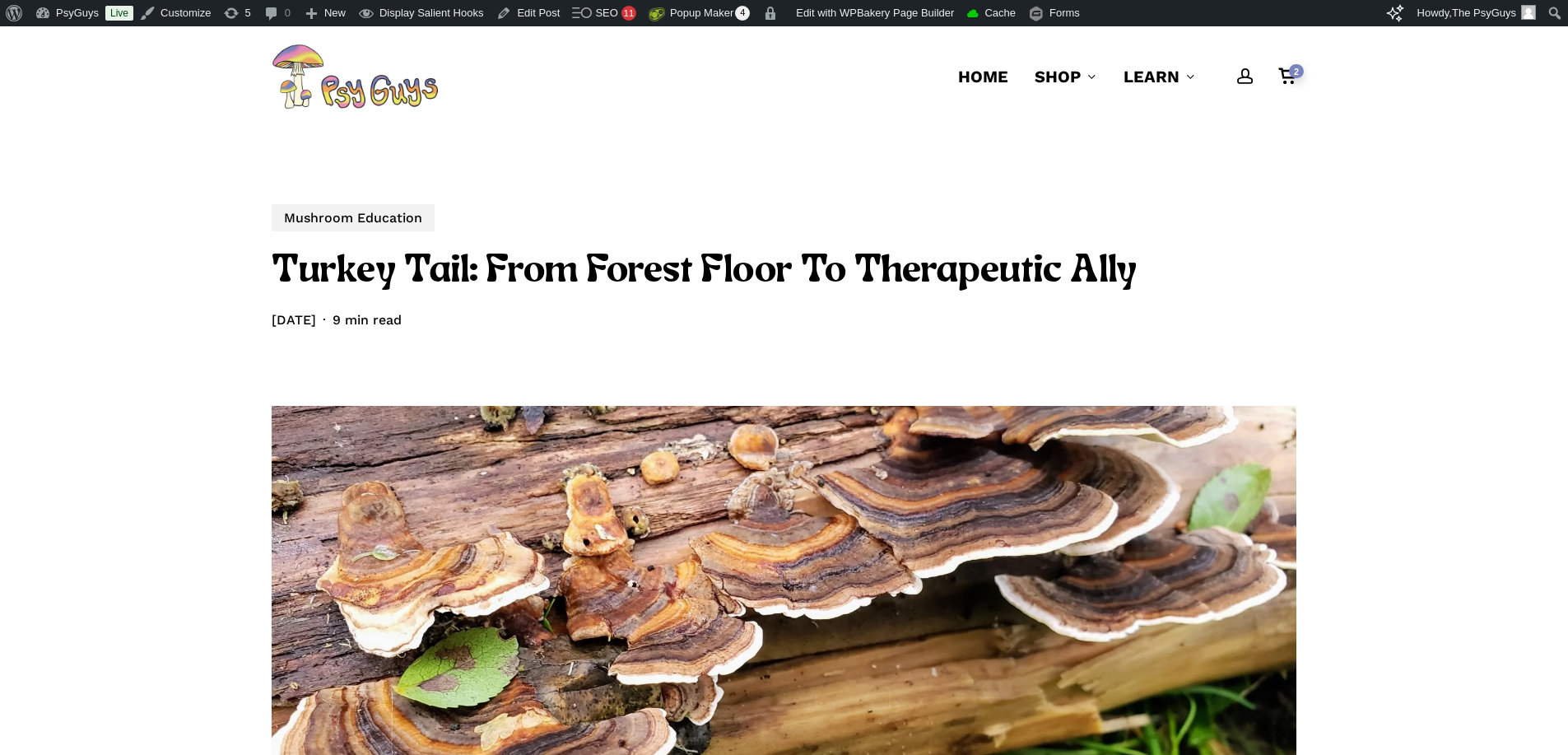
scroll to position [0, 0]
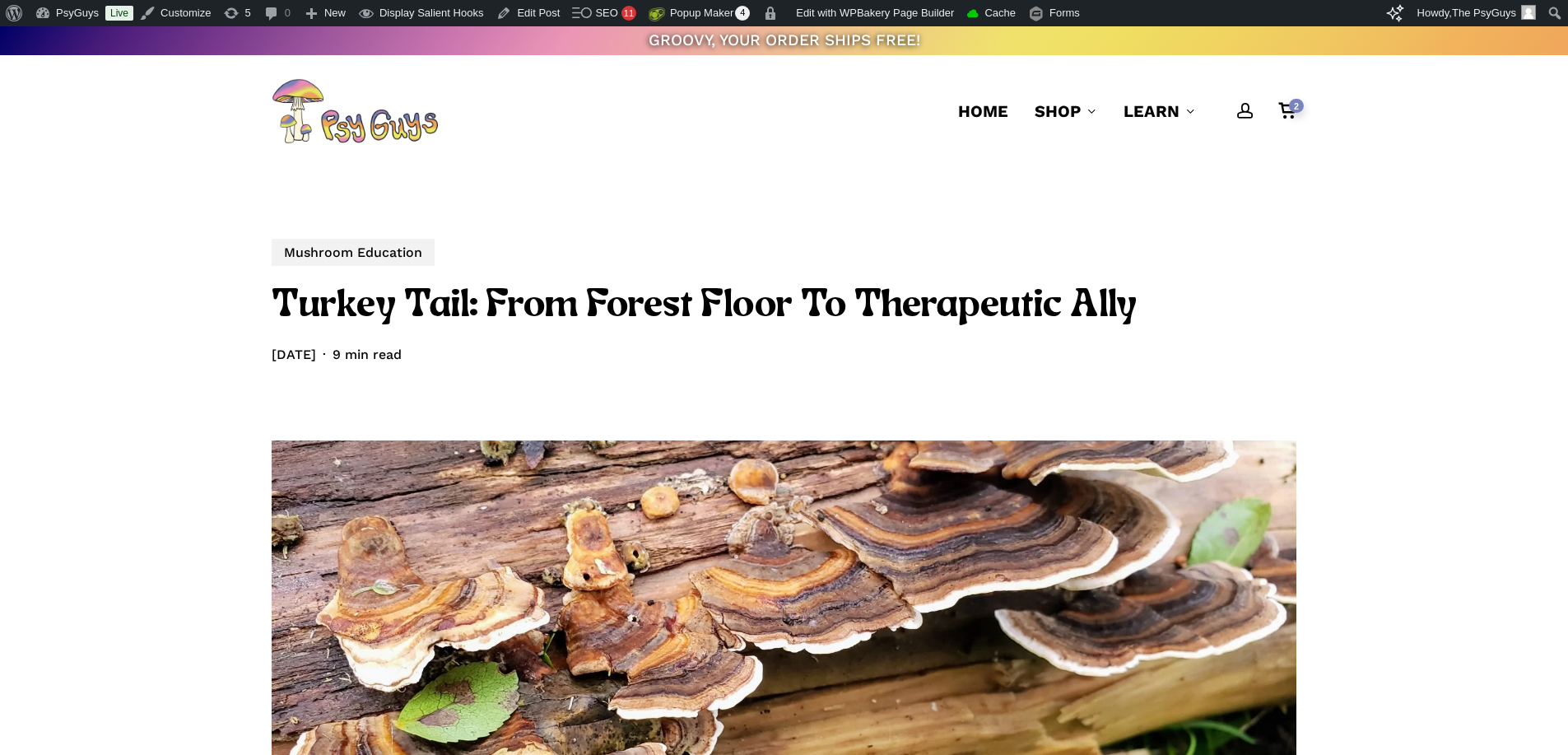
click at [671, 314] on h1 "Turkey Tail: From Forest Floor To Therapeutic Ally" at bounding box center [784, 306] width 1024 height 49
click at [762, 299] on h1 "Turkey Tail: From Forest Floor To Therapeutic Ally" at bounding box center [784, 306] width 1024 height 49
